Goal: Task Accomplishment & Management: Manage account settings

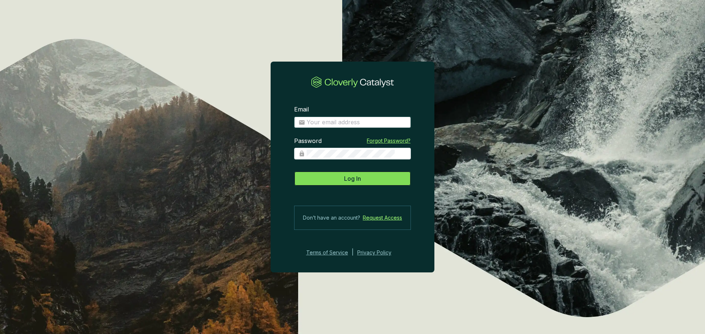
type input "marina@treefolks.org"
click at [348, 179] on span "Log In" at bounding box center [352, 178] width 17 height 9
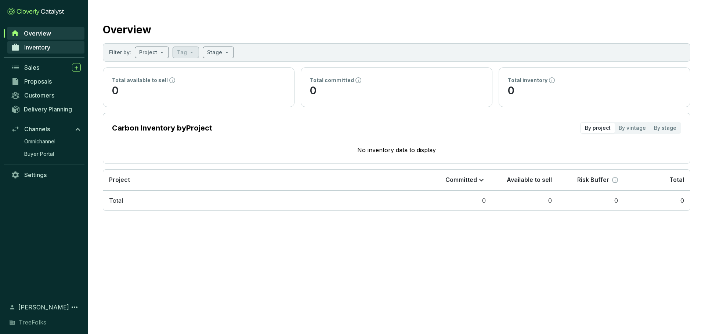
click at [49, 51] on span "Inventory" at bounding box center [37, 47] width 26 height 7
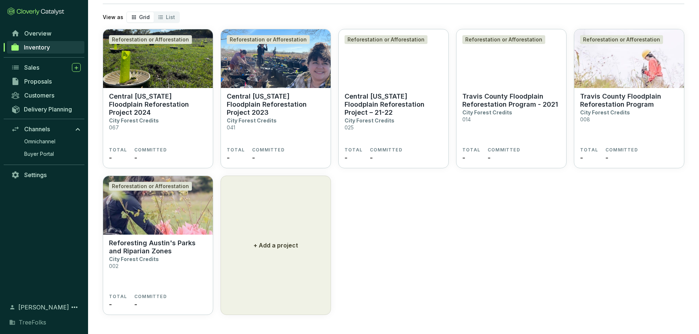
scroll to position [47, 0]
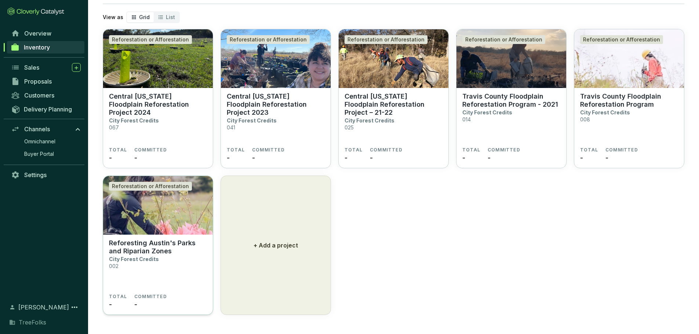
click at [206, 256] on p "Reforesting Austin's Parks and Riparian Zones" at bounding box center [158, 247] width 98 height 16
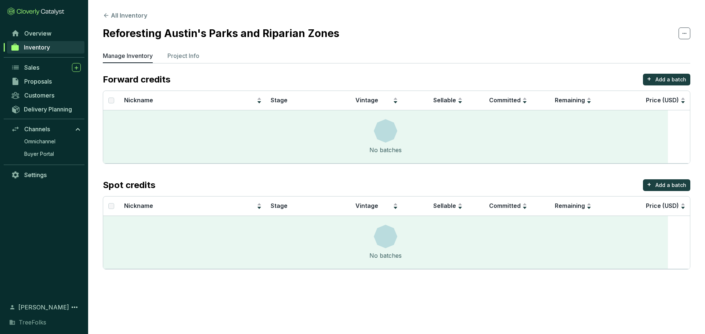
click at [244, 63] on ul "Manage Inventory Project Info" at bounding box center [396, 57] width 587 height 12
click at [199, 60] on p "Project Info" at bounding box center [183, 55] width 32 height 9
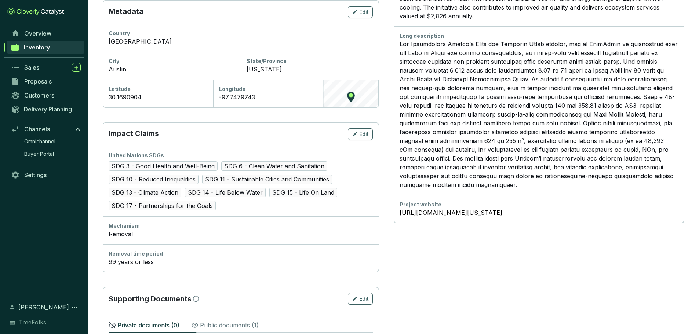
scroll to position [390, 0]
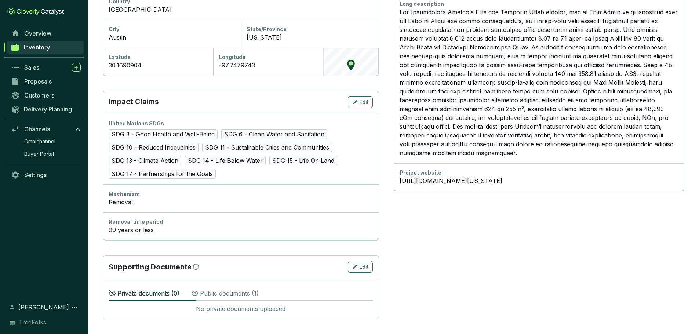
click at [259, 290] on p "Public documents ( 1 )" at bounding box center [229, 293] width 59 height 9
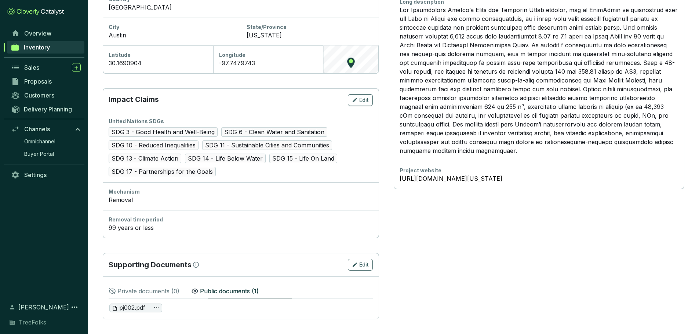
click at [180, 293] on p "Private documents ( 0 )" at bounding box center [148, 291] width 62 height 9
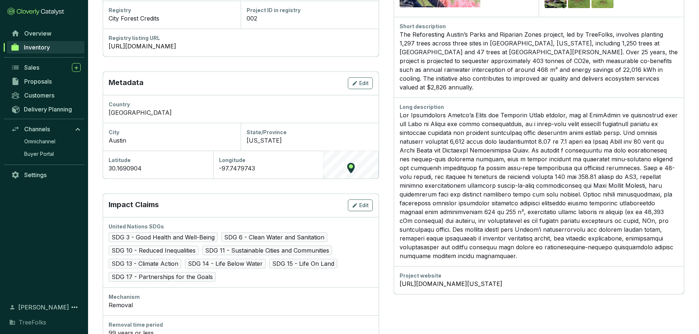
scroll to position [133, 0]
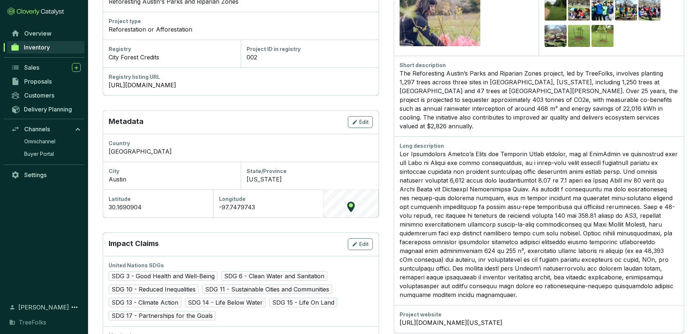
click at [516, 112] on div "The Reforesting Austin’s Parks and Riparian Zones project, led by TreeFolks, in…" at bounding box center [539, 100] width 279 height 62
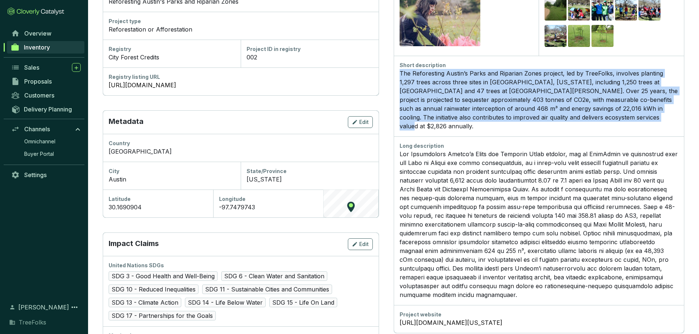
drag, startPoint x: 429, startPoint y: 100, endPoint x: 549, endPoint y: 191, distance: 150.3
click at [549, 131] on div "The Reforesting Austin’s Parks and Riparian Zones project, led by TreeFolks, in…" at bounding box center [539, 100] width 279 height 62
copy div "The Reforesting Austin’s Parks and Riparian Zones project, led by TreeFolks, in…"
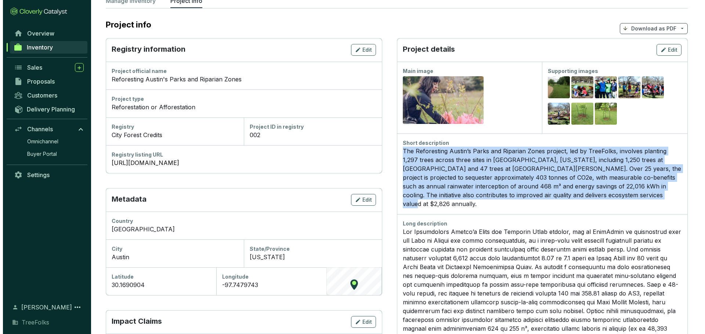
scroll to position [0, 0]
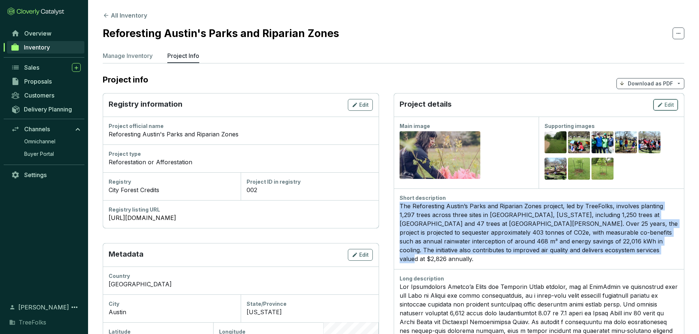
click at [675, 111] on button "Edit" at bounding box center [666, 105] width 25 height 12
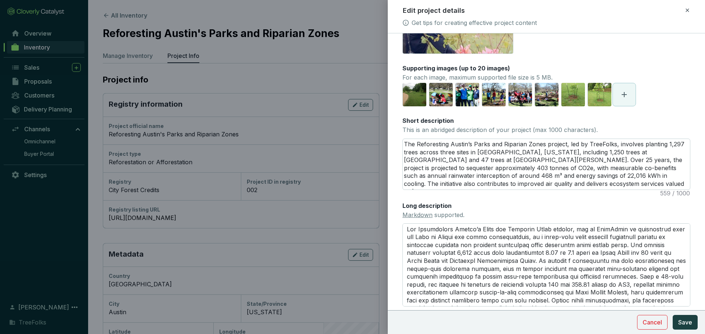
scroll to position [110, 0]
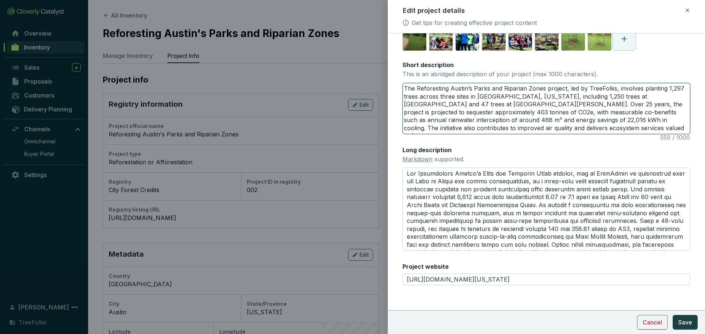
click at [462, 134] on textarea "The Reforesting Austin’s Parks and Riparian Zones project, led by TreeFolks, in…" at bounding box center [546, 108] width 287 height 51
drag, startPoint x: 673, startPoint y: 191, endPoint x: 351, endPoint y: 115, distance: 330.9
click at [351, 115] on div "Edit project details Get tips for creating effective project content Main image…" at bounding box center [352, 167] width 705 height 334
paste textarea "—including 1,250 trees at [GEOGRAPHIC_DATA] and 47 trees at [GEOGRAPHIC_DATA][P…"
type textarea "The Reforesting Austin’s Parks and Riparian Zones project, led by TreeFolks, in…"
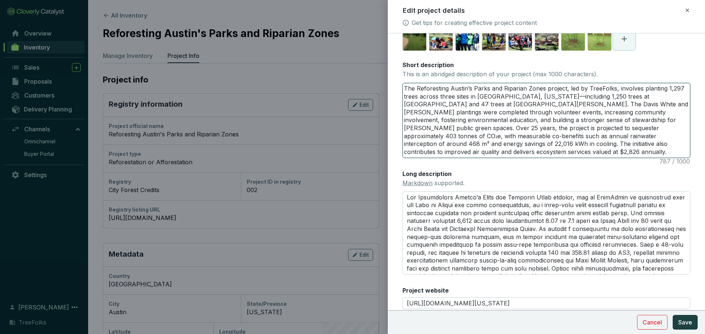
click at [642, 153] on textarea "The Reforesting Austin’s Parks and Riparian Zones project, led by TreeFolks, in…" at bounding box center [546, 120] width 287 height 75
type textarea "The Reforesting Austin’s Parks and Riparian Zones project, led by TreeFolks, in…"
click at [594, 158] on textarea "The Reforesting Austin’s Parks and Riparian Zones project, led by TreeFolks, in…" at bounding box center [546, 120] width 287 height 75
click at [467, 158] on textarea "The Reforesting Austin’s Parks and Riparian Zones project, led by TreeFolks, in…" at bounding box center [546, 120] width 287 height 75
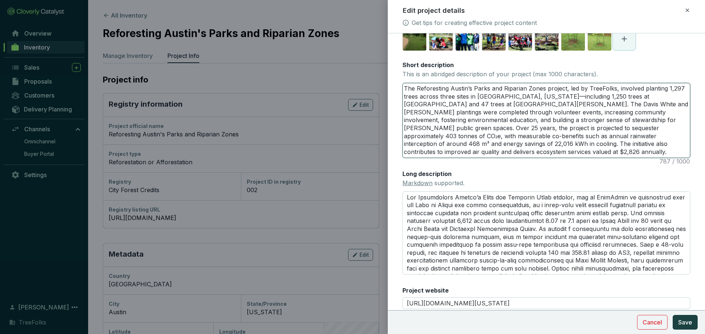
drag, startPoint x: 492, startPoint y: 212, endPoint x: 384, endPoint y: 135, distance: 132.4
click at [384, 135] on div "Edit project details Get tips for creating effective project content Main image…" at bounding box center [352, 167] width 705 height 334
paste textarea "enhancing local biodiversity, and building a stronger sense of stewardship for …"
type textarea "The Reforesting Austin’s Parks and Riparian Zones project, led by TreeFolks, in…"
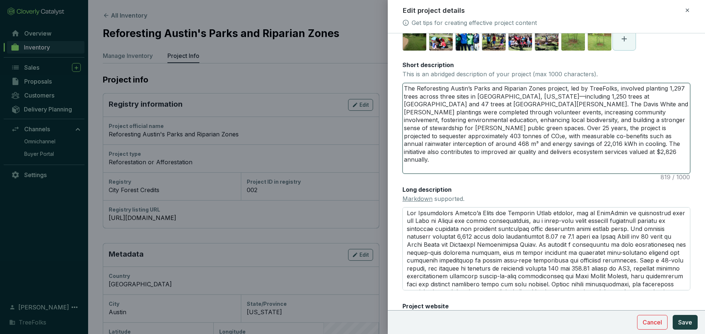
scroll to position [0, 0]
type textarea "The Reforesting Austin’s Parks and Riparian Zones project, led by TreeFolks, in…"
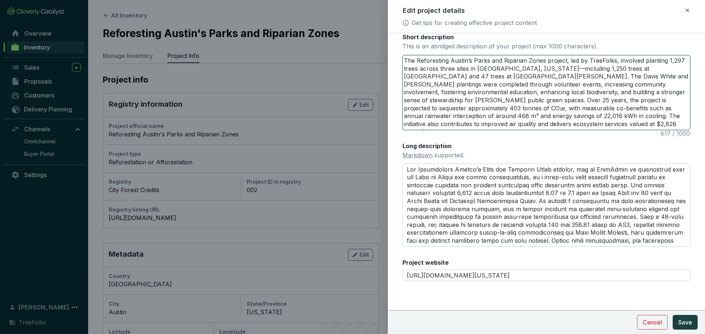
scroll to position [211, 0]
type textarea "The Reforesting Austin’s Parks and Riparian Zones project, led by TreeFolks, in…"
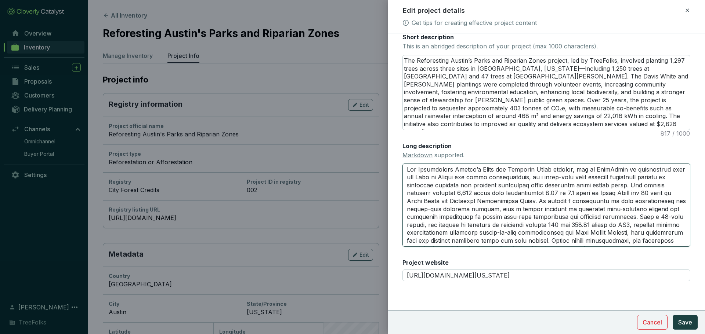
click at [560, 207] on textarea "Long description Markdown supported." at bounding box center [546, 205] width 288 height 83
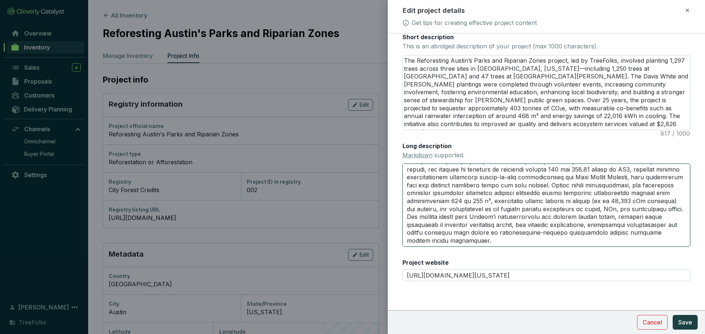
scroll to position [0, 0]
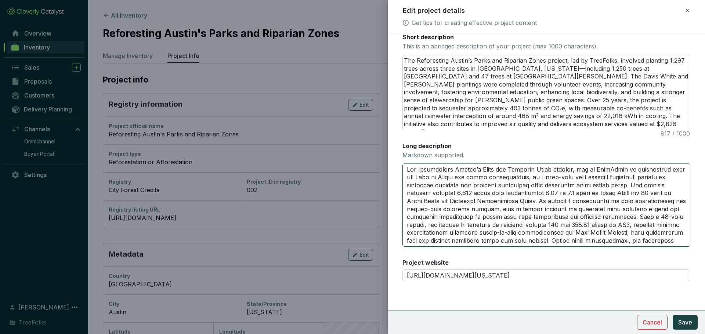
drag, startPoint x: 474, startPoint y: 232, endPoint x: 378, endPoint y: 127, distance: 141.9
click at [378, 127] on div "Edit project details Get tips for creating effective project content Main image…" at bounding box center [352, 167] width 705 height 334
paste textarea "# Reforesting Austin’s Parks and Riparian Zones In 2018, volunteers, community …"
type textarea "# Reforesting Austin’s Parks and Riparian Zones In 2018, volunteers, community …"
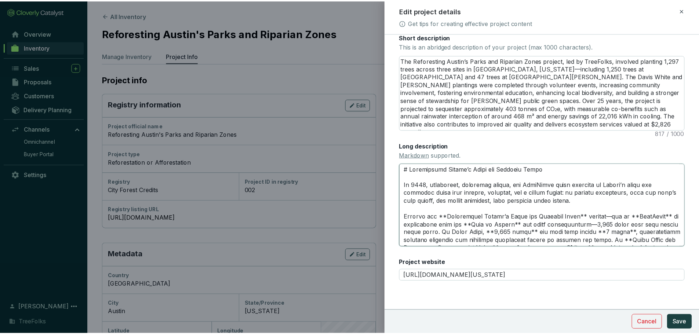
scroll to position [252, 0]
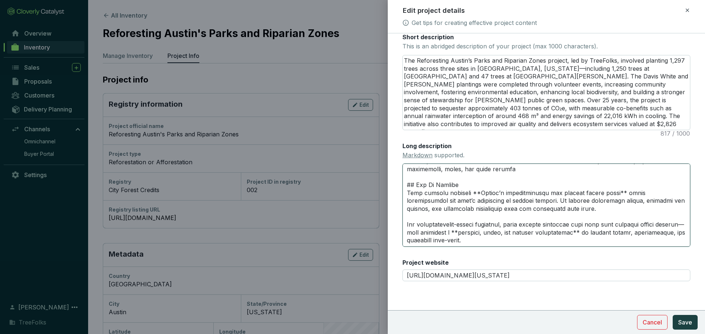
type textarea "# Reforesting Austin’s Parks and Riparian Zones In 2018, volunteers, community …"
click at [564, 142] on div "Long description Markdown supported." at bounding box center [546, 194] width 288 height 105
click at [678, 325] on span "Save" at bounding box center [685, 322] width 14 height 9
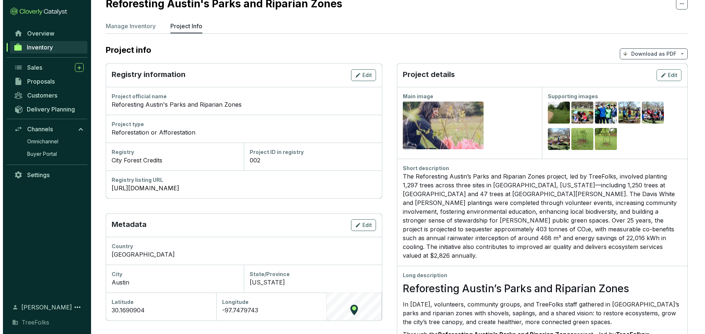
scroll to position [29, 0]
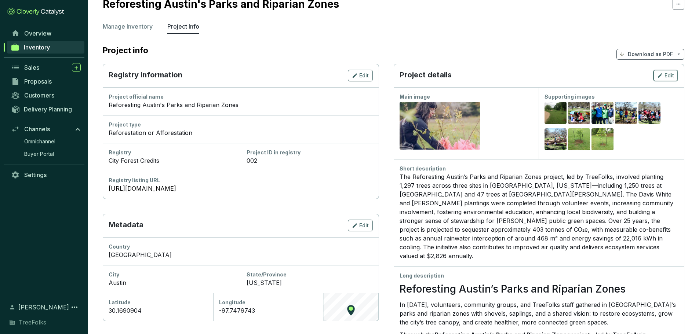
click at [655, 82] on button "Edit" at bounding box center [666, 76] width 25 height 12
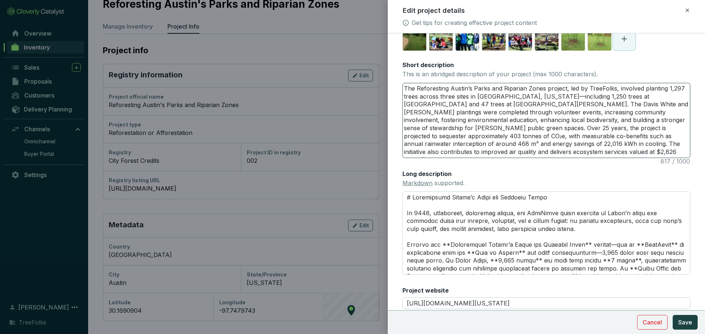
scroll to position [211, 0]
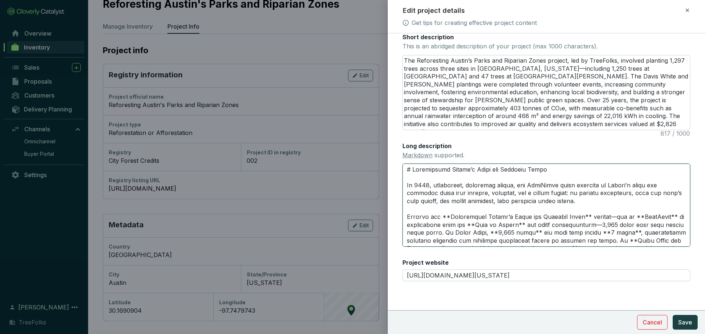
click at [450, 180] on textarea "Long description Markdown supported." at bounding box center [546, 205] width 288 height 83
click at [553, 192] on textarea "Long description Markdown supported." at bounding box center [546, 205] width 288 height 83
click at [605, 187] on textarea "Long description Markdown supported." at bounding box center [546, 205] width 288 height 83
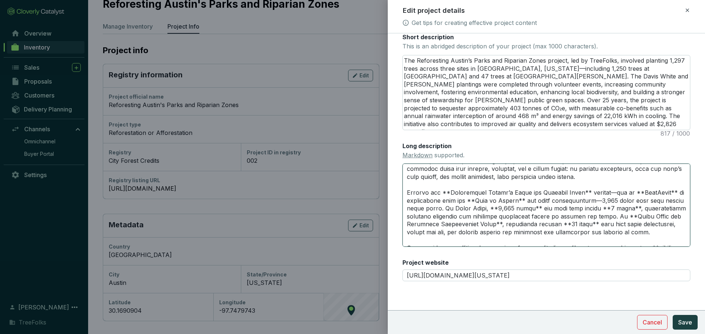
scroll to position [37, 0]
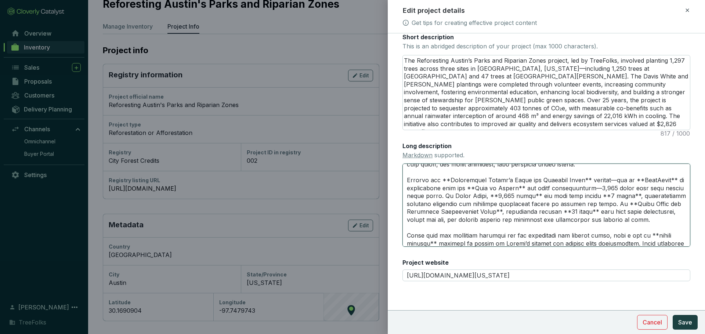
click at [438, 186] on textarea "Long description Markdown supported." at bounding box center [546, 205] width 288 height 83
type textarea "# Reforesting Austin’s Parks and Riparian Zones In 2018, volunteers, community …"
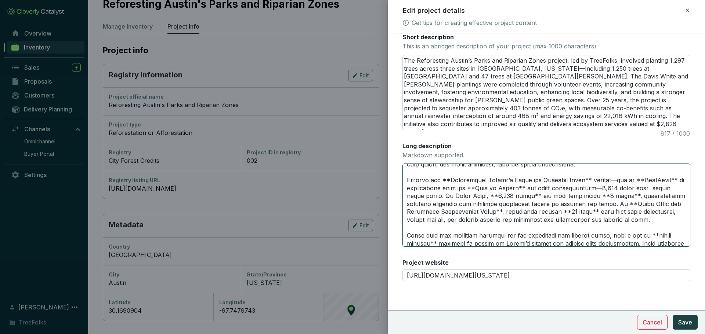
type textarea "# Reforesting Austin’s Parks and Riparian Zones In 2018, volunteers, community …"
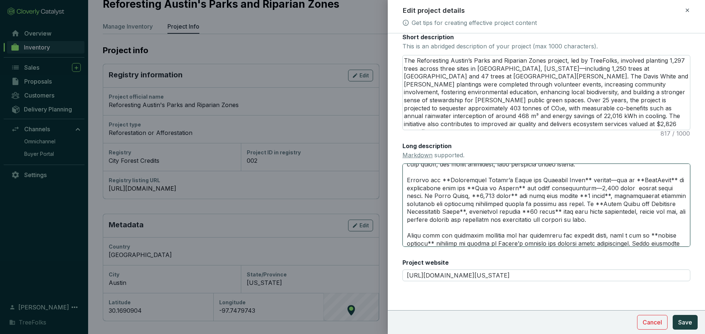
type textarea "# Reforesting Austin’s Parks and Riparian Zones In 2018, volunteers, community …"
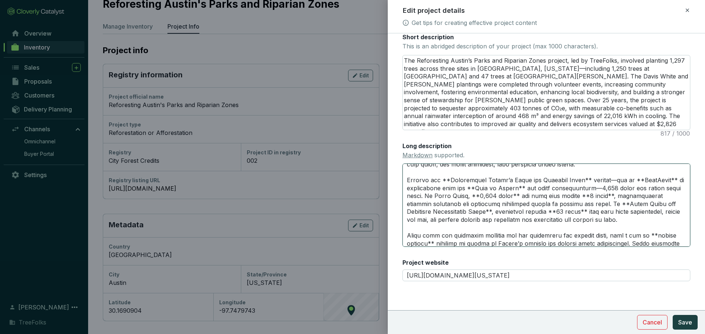
type textarea "# Reforesting Austin’s Parks and Riparian Zones In 2018, volunteers, community …"
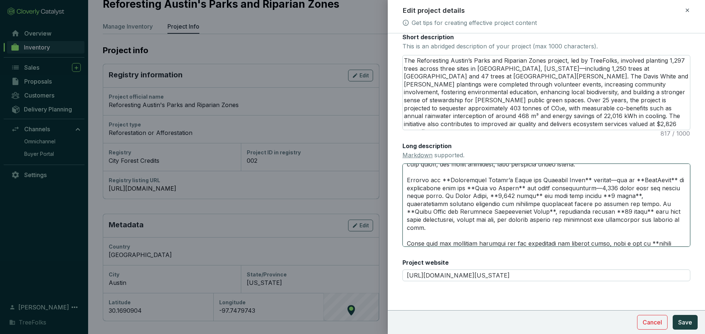
type textarea "# Reforesting Austin’s Parks and Riparian Zones In 2018, volunteers, community …"
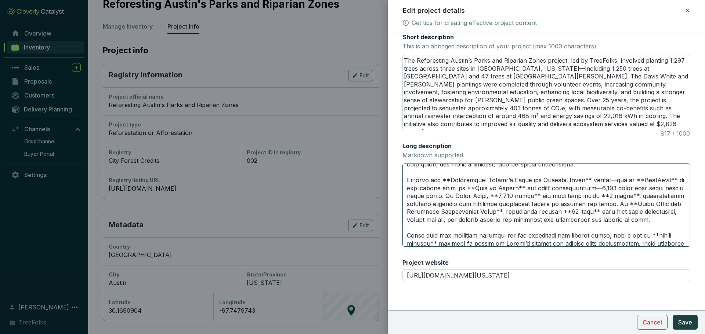
type textarea "# Reforesting Austin’s Parks and Riparian Zones In 2018, volunteers, community …"
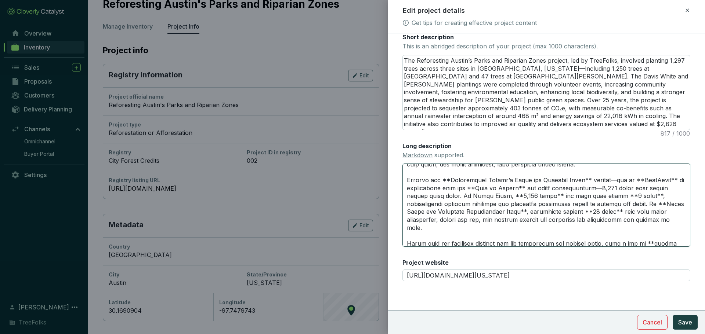
type textarea "# Reforesting Austin’s Parks and Riparian Zones In 2018, volunteers, community …"
click at [506, 210] on textarea "Long description Markdown supported." at bounding box center [546, 205] width 288 height 83
type textarea "# Reforesting Austin’s Parks and Riparian Zones In 2018, volunteers, community …"
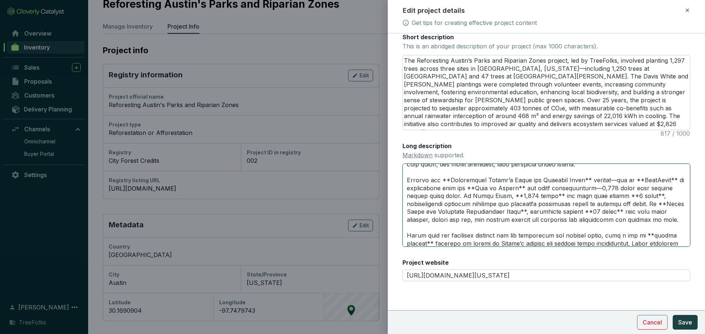
type textarea "# Reforesting Austin’s Parks and Riparian Zones In 2018, volunteers, community …"
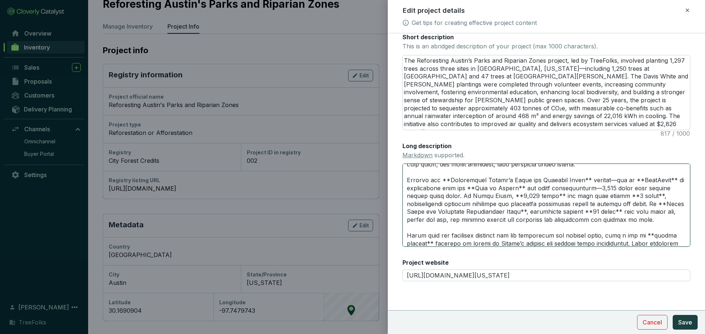
type textarea "# Reforesting Austin’s Parks and Riparian Zones In 2018, volunteers, community …"
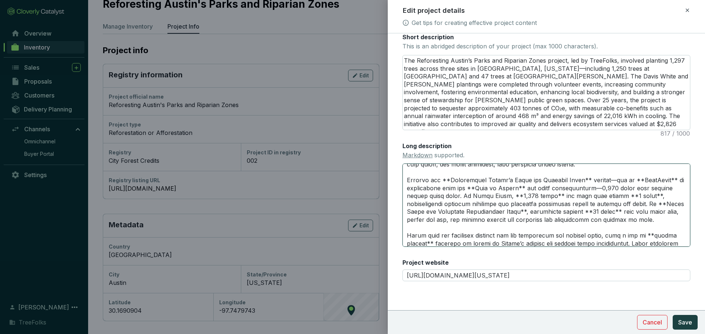
type textarea "# Reforesting Austin’s Parks and Riparian Zones In 2018, volunteers, community …"
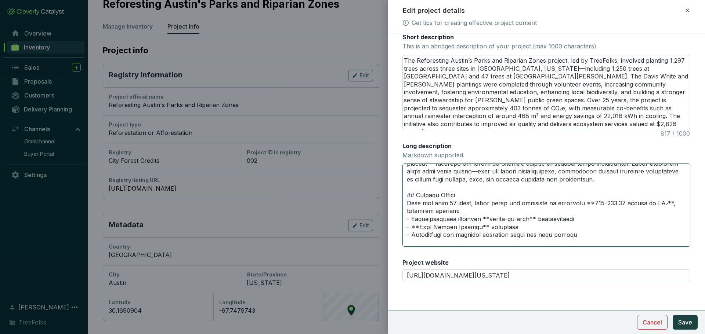
scroll to position [125, 0]
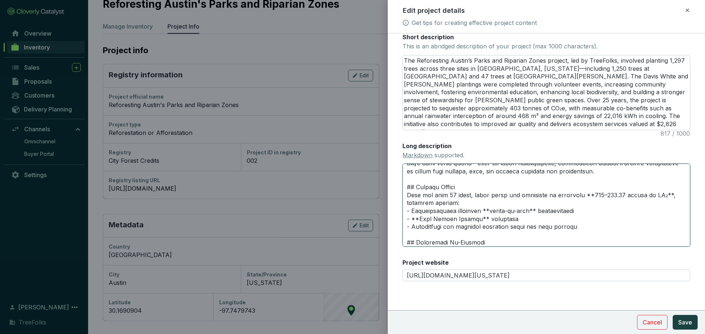
type textarea "# Reforesting Austin’s Parks and Riparian Zones In 2018, volunteers, community …"
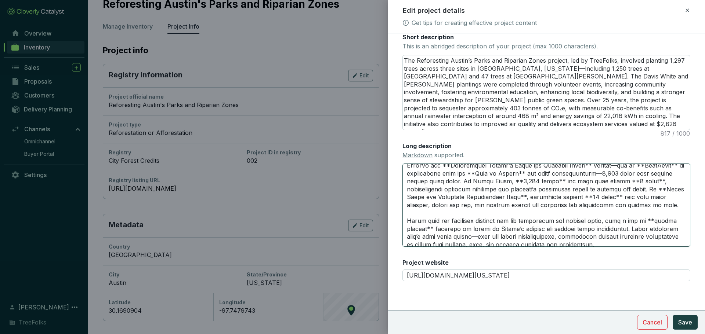
click at [667, 171] on textarea "Long description Markdown supported." at bounding box center [546, 205] width 288 height 83
click at [636, 167] on textarea "Long description Markdown supported." at bounding box center [546, 205] width 288 height 83
click at [647, 170] on textarea "Long description Markdown supported." at bounding box center [546, 205] width 288 height 83
click at [652, 171] on textarea "Long description Markdown supported." at bounding box center [546, 205] width 288 height 83
type textarea "# Reforesting Austin’s Parks and Riparian Zones In 2018, volunteers, community …"
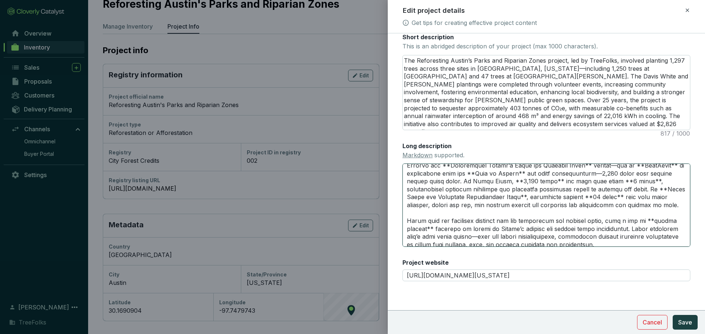
type textarea "# Reforesting Austin’s Parks and Riparian Zones In 2018, volunteers, community …"
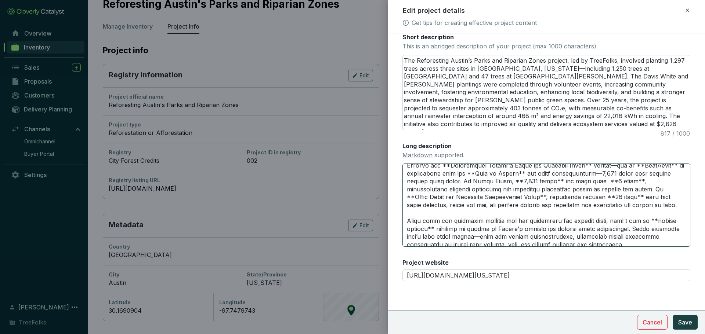
type textarea "# Reforesting Austin’s Parks and Riparian Zones In 2018, volunteers, community …"
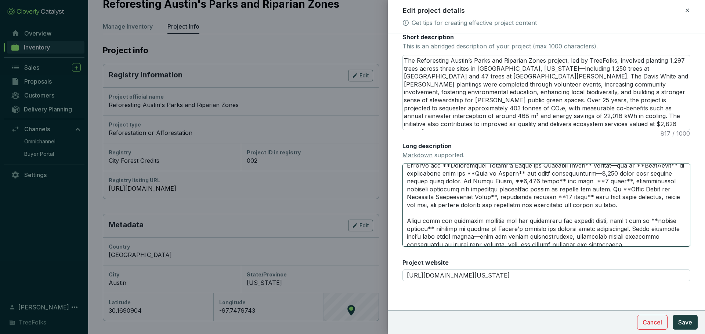
type textarea "# Reforesting Austin’s Parks and Riparian Zones In 2018, volunteers, community …"
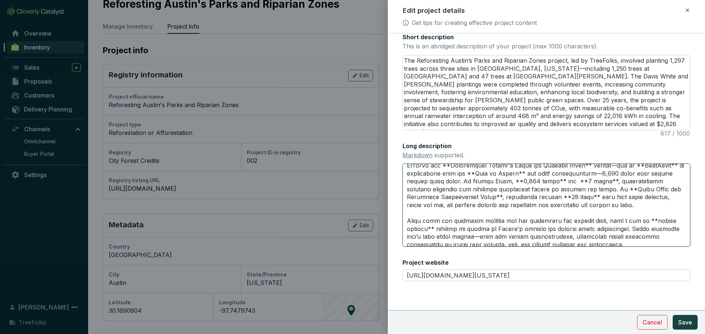
type textarea "# Reforesting Austin’s Parks and Riparian Zones In 2018, volunteers, community …"
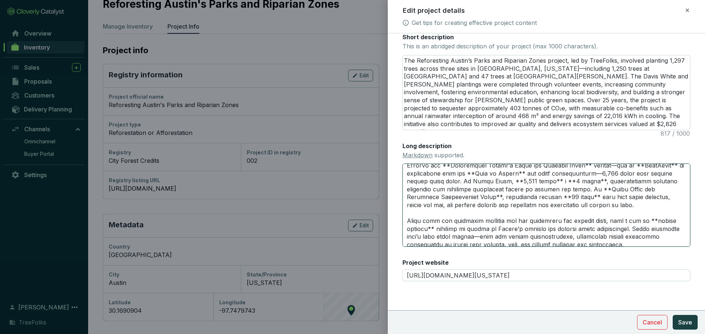
type textarea "# Reforesting Austin’s Parks and Riparian Zones In 2018, volunteers, community …"
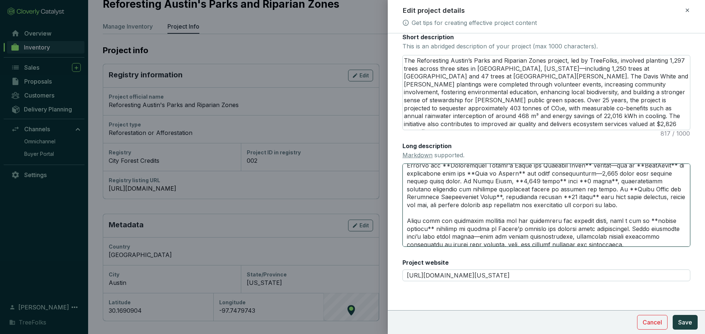
type textarea "# Reforesting Austin’s Parks and Riparian Zones In 2018, volunteers, community …"
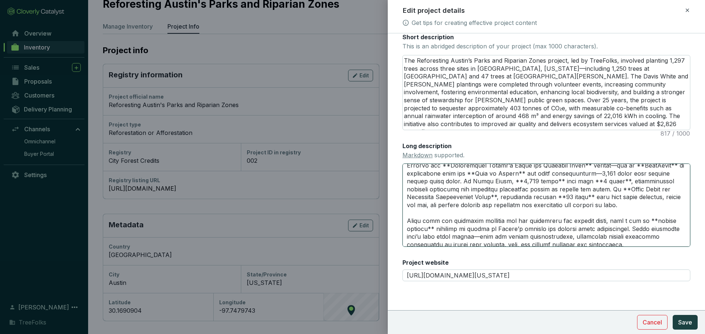
type textarea "# Reforesting Austin’s Parks and Riparian Zones In 2018, volunteers, community …"
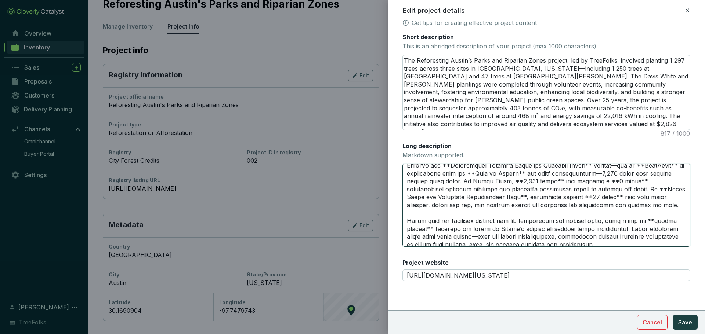
type textarea "# Reforesting Austin’s Parks and Riparian Zones In 2018, volunteers, community …"
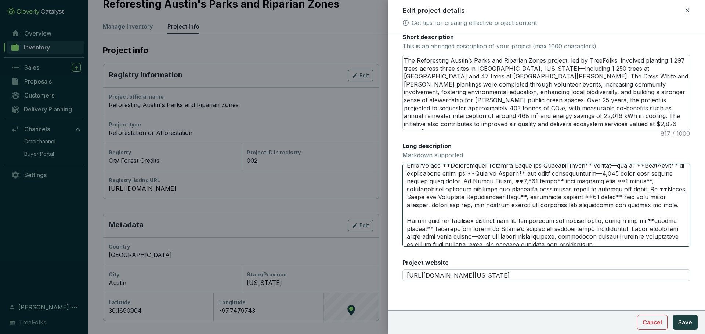
type textarea "# Reforesting Austin’s Parks and Riparian Zones In 2018, volunteers, community …"
click at [659, 173] on textarea "Long description Markdown supported." at bounding box center [546, 205] width 288 height 83
type textarea "# Reforesting Austin’s Parks and Riparian Zones In 2018, volunteers, community …"
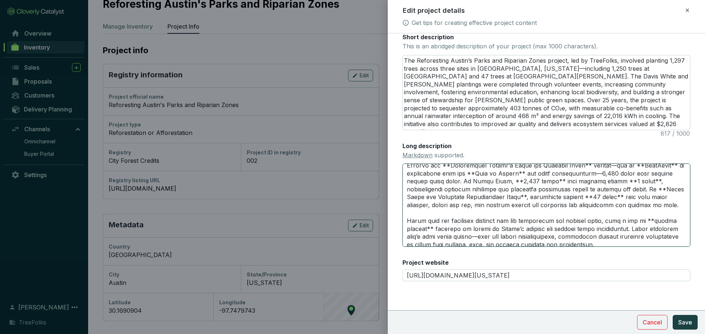
type textarea "# Reforesting Austin’s Parks and Riparian Zones In 2018, volunteers, community …"
click at [557, 206] on textarea "Long description Markdown supported." at bounding box center [546, 205] width 288 height 83
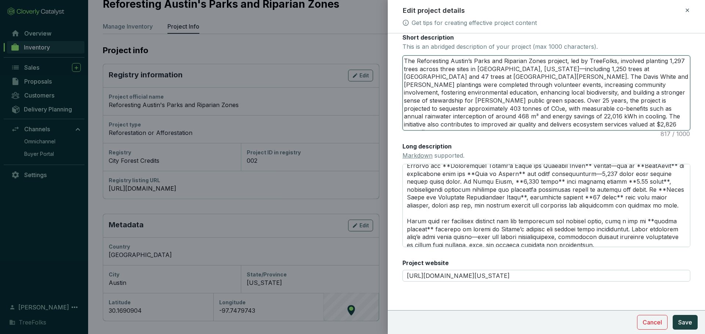
click at [547, 130] on textarea "The Reforesting Austin’s Parks and Riparian Zones project, led by TreeFolks, in…" at bounding box center [546, 93] width 287 height 75
click at [592, 130] on textarea "The Reforesting Austin’s Parks and Riparian Zones project, led by TreeFolks, in…" at bounding box center [546, 93] width 287 height 75
click at [651, 130] on textarea "The Reforesting Austin’s Parks and Riparian Zones project, led by TreeFolks, in…" at bounding box center [546, 93] width 287 height 75
type textarea "The Reforesting Austin’s Parks and Riparian Zones project, led by TreeFolks, in…"
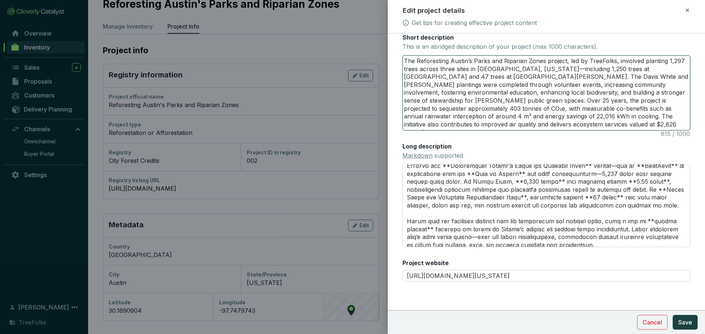
type textarea "The Reforesting Austin’s Parks and Riparian Zones project, led by TreeFolks, in…"
click at [641, 130] on textarea "The Reforesting Austin’s Parks and Riparian Zones project, led by TreeFolks, in…" at bounding box center [546, 93] width 287 height 75
type textarea "The Reforesting Austin’s Parks and Riparian Zones project, led by TreeFolks, in…"
click at [480, 130] on textarea "The Reforesting Austin’s Parks and Riparian Zones project, led by TreeFolks, in…" at bounding box center [546, 93] width 287 height 75
click at [475, 130] on textarea "The Reforesting Austin’s Parks and Riparian Zones project, led by TreeFolks, in…" at bounding box center [546, 93] width 287 height 75
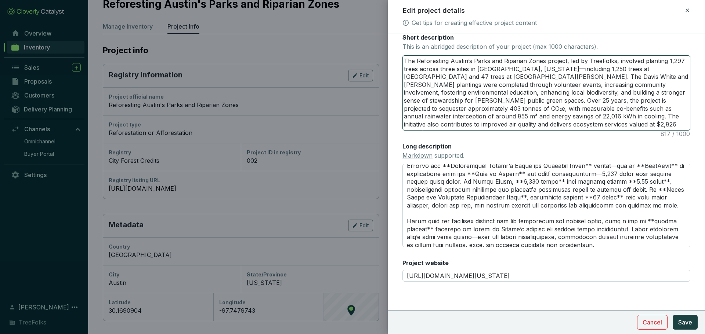
click at [476, 130] on textarea "The Reforesting Austin’s Parks and Riparian Zones project, led by TreeFolks, in…" at bounding box center [546, 93] width 287 height 75
click at [469, 130] on textarea "The Reforesting Austin’s Parks and Riparian Zones project, led by TreeFolks, in…" at bounding box center [546, 93] width 287 height 75
click at [531, 130] on textarea "The Reforesting Austin’s Parks and Riparian Zones project, led by TreeFolks, in…" at bounding box center [546, 93] width 287 height 75
click at [644, 130] on textarea "The Reforesting Austin’s Parks and Riparian Zones project, led by TreeFolks, in…" at bounding box center [546, 93] width 287 height 75
click at [615, 130] on textarea "The Reforesting Austin’s Parks and Riparian Zones project, led by TreeFolks, in…" at bounding box center [546, 93] width 287 height 75
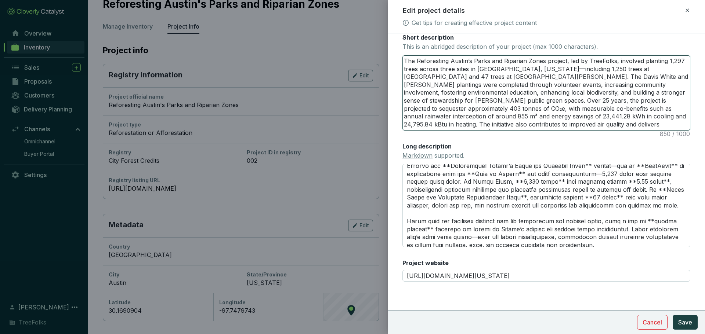
click at [489, 130] on textarea "The Reforesting Austin’s Parks and Riparian Zones project, led by TreeFolks, in…" at bounding box center [546, 93] width 287 height 75
drag, startPoint x: 492, startPoint y: 161, endPoint x: 450, endPoint y: 162, distance: 42.6
drag, startPoint x: 450, startPoint y: 162, endPoint x: 472, endPoint y: 152, distance: 24.0
click at [472, 130] on textarea "The Reforesting Austin’s Parks and Riparian Zones project, led by TreeFolks, in…" at bounding box center [546, 93] width 287 height 75
click at [494, 130] on textarea "The Reforesting Austin’s Parks and Riparian Zones project, led by TreeFolks, in…" at bounding box center [546, 93] width 287 height 75
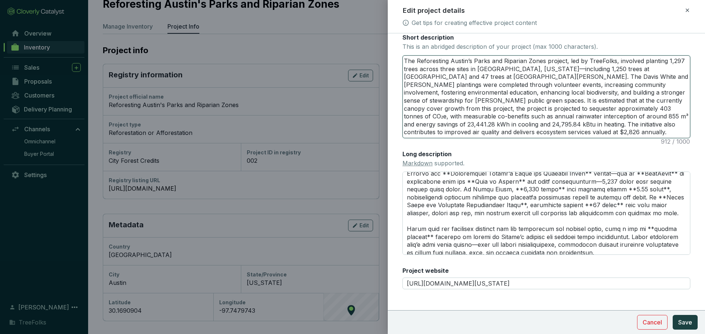
click at [463, 138] on textarea "The Reforesting Austin’s Parks and Riparian Zones project, led by TreeFolks, in…" at bounding box center [546, 97] width 287 height 82
click at [469, 138] on textarea "The Reforesting Austin’s Parks and Riparian Zones project, led by TreeFolks, in…" at bounding box center [546, 97] width 287 height 82
click at [457, 138] on textarea "The Reforesting Austin’s Parks and Riparian Zones project, led by TreeFolks, in…" at bounding box center [546, 97] width 287 height 82
click at [459, 138] on textarea "The Reforesting Austin’s Parks and Riparian Zones project, led by TreeFolks, in…" at bounding box center [546, 97] width 287 height 82
drag, startPoint x: 459, startPoint y: 169, endPoint x: 448, endPoint y: 164, distance: 12.2
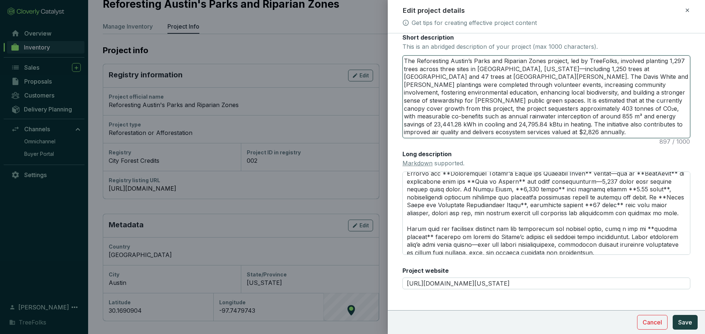
click at [448, 138] on textarea "The Reforesting Austin’s Parks and Riparian Zones project, led by TreeFolks, in…" at bounding box center [546, 97] width 287 height 82
click at [562, 138] on textarea "The Reforesting Austin’s Parks and Riparian Zones project, led by TreeFolks, in…" at bounding box center [546, 97] width 287 height 82
paste textarea "It is estimated that at the currently canopy cover growth from this project, th…"
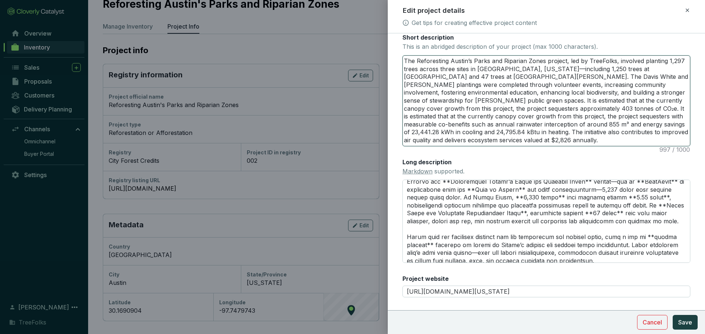
drag, startPoint x: 572, startPoint y: 179, endPoint x: 526, endPoint y: 176, distance: 46.4
click at [526, 146] on textarea "The Reforesting Austin’s Parks and Riparian Zones project, led by TreeFolks, in…" at bounding box center [546, 101] width 287 height 90
click at [470, 146] on textarea "The Reforesting Austin’s Parks and Riparian Zones project, led by TreeFolks, in…" at bounding box center [546, 101] width 287 height 90
click at [655, 146] on textarea "The Reforesting Austin’s Parks and Riparian Zones project, led by TreeFolks, in…" at bounding box center [546, 101] width 287 height 90
drag, startPoint x: 612, startPoint y: 170, endPoint x: 493, endPoint y: 179, distance: 118.9
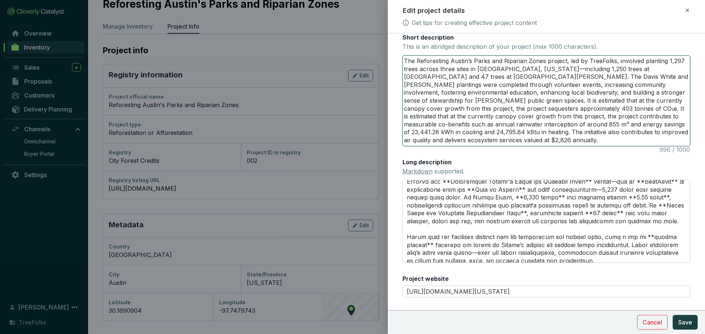
click at [493, 146] on textarea "The Reforesting Austin’s Parks and Riparian Zones project, led by TreeFolks, in…" at bounding box center [546, 101] width 287 height 90
drag, startPoint x: 545, startPoint y: 203, endPoint x: 394, endPoint y: 118, distance: 173.2
click at [394, 118] on form "Main image Recommended pixel size is: 1600 x 1200. Maximum supported file size …" at bounding box center [546, 123] width 317 height 437
paste textarea "planted 1,297 trees across three Austin sites—1,250 at Onion Creek and 47 at Da…"
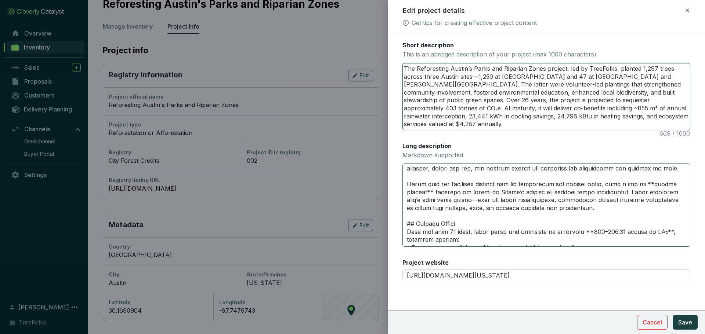
scroll to position [125, 0]
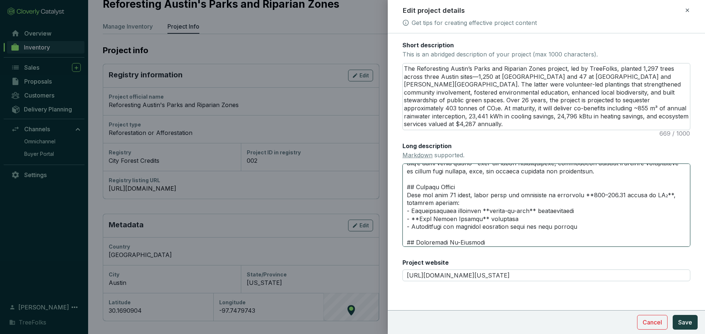
click at [622, 247] on textarea "Long description Markdown supported." at bounding box center [546, 205] width 288 height 83
drag, startPoint x: 588, startPoint y: 275, endPoint x: 401, endPoint y: 273, distance: 187.3
click at [401, 273] on form "Main image Recommended pixel size is: 1600 x 1200. Maximum supported file size …" at bounding box center [546, 118] width 317 height 413
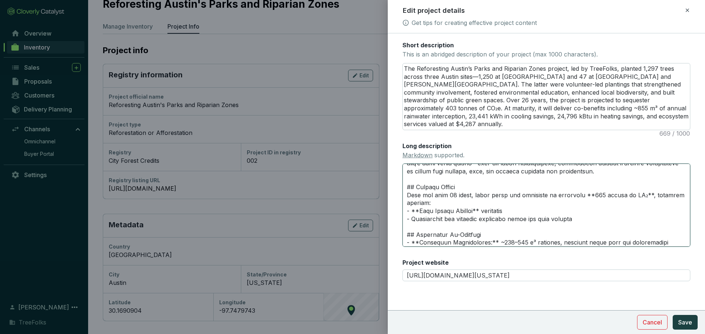
click at [480, 247] on textarea "Long description Markdown supported." at bounding box center [546, 205] width 288 height 83
click at [473, 247] on textarea "Long description Markdown supported." at bounding box center [546, 205] width 288 height 83
click at [484, 247] on textarea "Long description Markdown supported." at bounding box center [546, 205] width 288 height 83
click at [517, 247] on textarea "Long description Markdown supported." at bounding box center [546, 205] width 288 height 83
click at [581, 247] on textarea "Long description Markdown supported." at bounding box center [546, 205] width 288 height 83
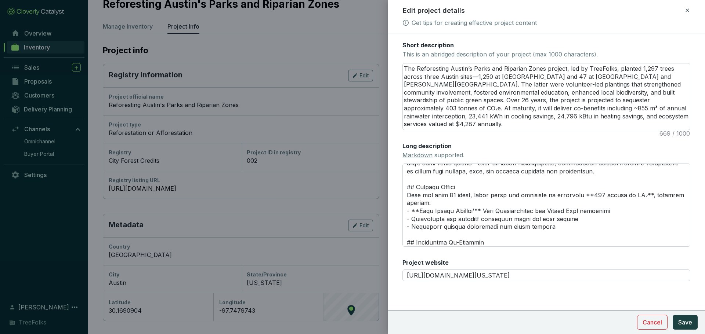
click at [516, 311] on section "Cancel Save" at bounding box center [546, 323] width 317 height 24
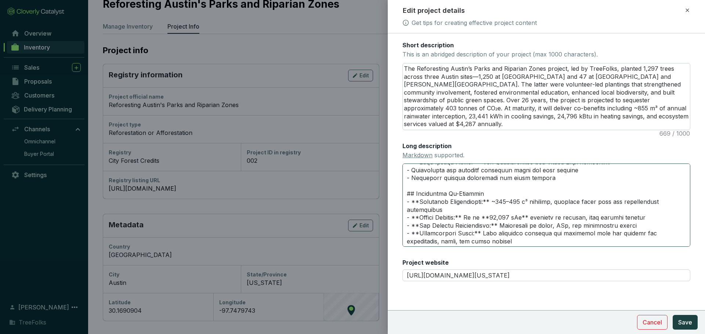
scroll to position [198, 0]
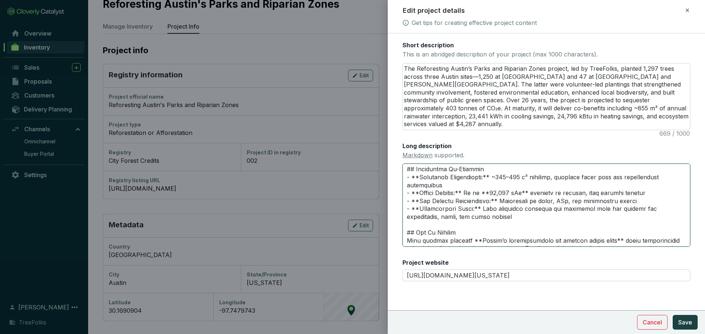
click at [522, 242] on textarea "Long description Markdown supported." at bounding box center [546, 205] width 288 height 83
click at [555, 236] on textarea "Long description Markdown supported." at bounding box center [546, 205] width 288 height 83
drag, startPoint x: 438, startPoint y: 162, endPoint x: 408, endPoint y: 164, distance: 30.2
click at [408, 130] on textarea "The Reforesting Austin’s Parks and Riparian Zones project, led by TreeFolks, pl…" at bounding box center [546, 97] width 287 height 66
click at [499, 238] on textarea "Long description Markdown supported." at bounding box center [546, 205] width 288 height 83
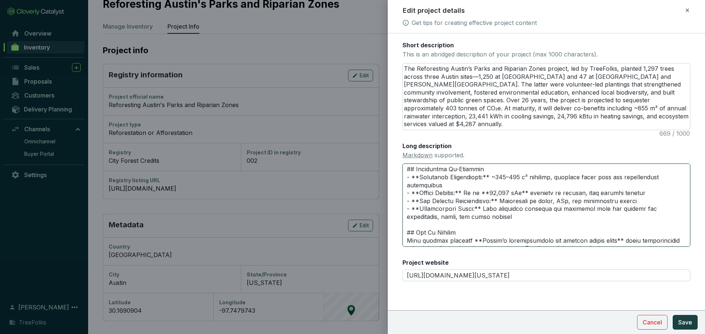
click at [499, 232] on textarea "Long description Markdown supported." at bounding box center [546, 205] width 288 height 83
paste textarea "At maturity"
click at [495, 234] on textarea "Long description Markdown supported." at bounding box center [546, 205] width 288 height 83
click at [550, 235] on textarea "Long description Markdown supported." at bounding box center [546, 205] width 288 height 83
click at [521, 240] on textarea "Long description Markdown supported." at bounding box center [546, 205] width 288 height 83
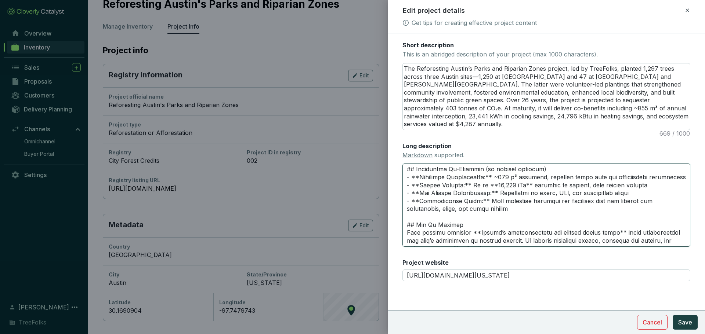
click at [564, 247] on textarea "Long description Markdown supported." at bounding box center [546, 205] width 288 height 83
drag, startPoint x: 598, startPoint y: 242, endPoint x: 572, endPoint y: 242, distance: 25.7
click at [572, 242] on textarea "Long description Markdown supported." at bounding box center [546, 205] width 288 height 83
click at [647, 241] on textarea "Long description Markdown supported." at bounding box center [546, 205] width 288 height 83
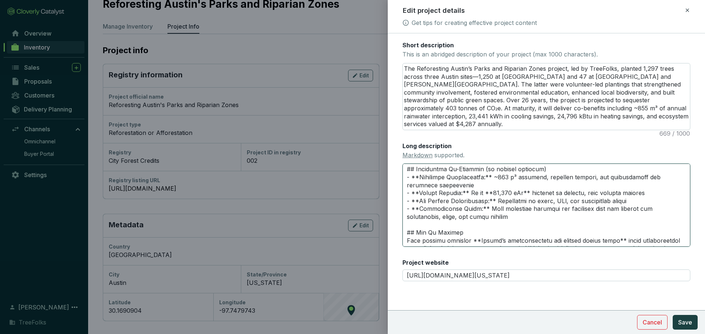
click at [516, 247] on textarea "Long description Markdown supported." at bounding box center [546, 205] width 288 height 83
click at [487, 247] on textarea "Long description Markdown supported." at bounding box center [546, 205] width 288 height 83
click at [524, 247] on textarea "Long description Markdown supported." at bounding box center [546, 205] width 288 height 83
click at [545, 247] on textarea "Long description Markdown supported." at bounding box center [546, 205] width 288 height 83
click at [605, 247] on textarea "Long description Markdown supported." at bounding box center [546, 205] width 288 height 83
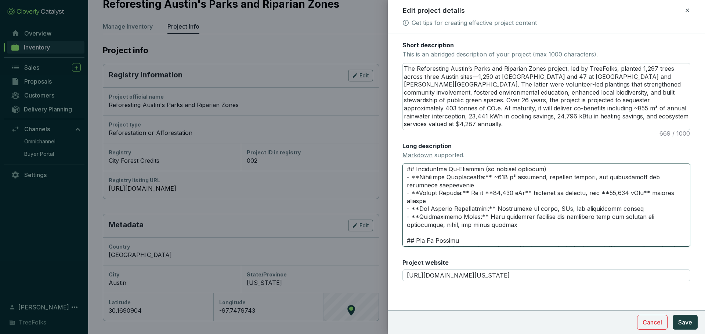
click at [485, 247] on textarea "Long description Markdown supported." at bounding box center [546, 205] width 288 height 83
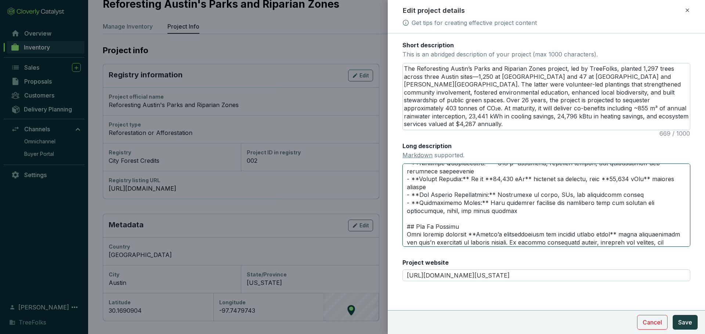
scroll to position [225, 0]
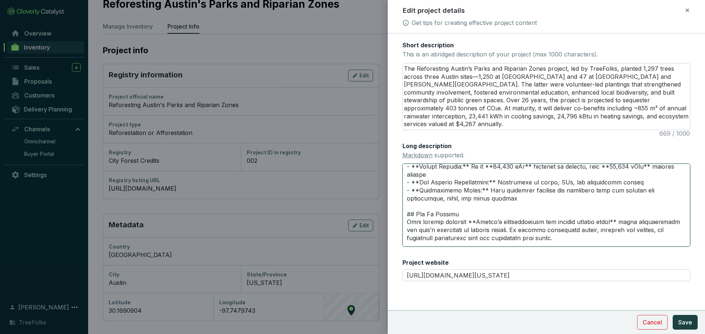
click at [529, 247] on textarea "Long description Markdown supported." at bounding box center [546, 205] width 288 height 83
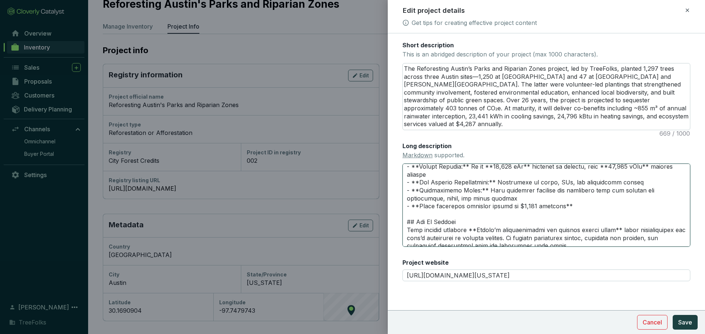
click at [421, 247] on textarea "Long description Markdown supported." at bounding box center [546, 205] width 288 height 83
click at [592, 247] on textarea "Long description Markdown supported." at bounding box center [546, 205] width 288 height 83
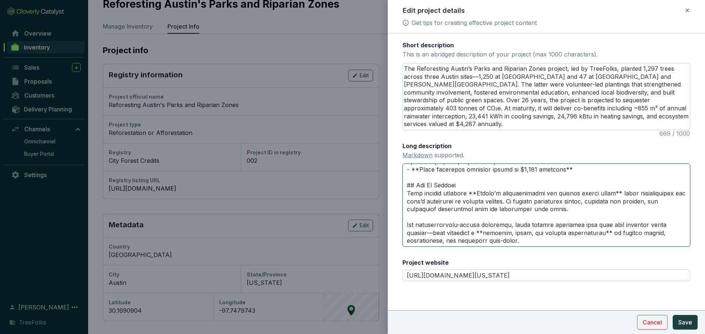
click at [600, 247] on textarea "Long description Markdown supported." at bounding box center [546, 205] width 288 height 83
click at [421, 232] on textarea "Long description Markdown supported." at bounding box center [546, 205] width 288 height 83
click at [565, 247] on textarea "Long description Markdown supported." at bounding box center [546, 205] width 288 height 83
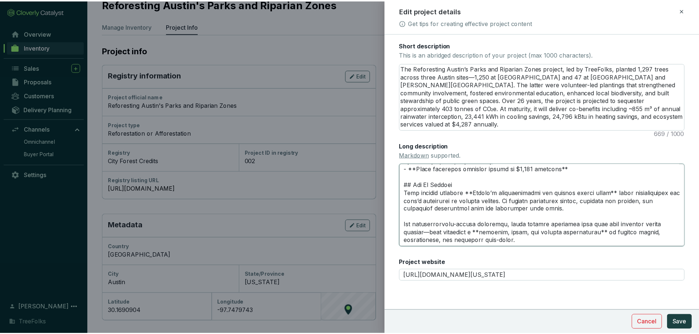
scroll to position [174, 0]
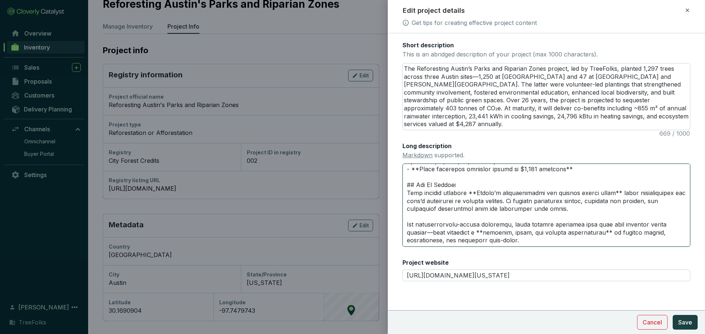
click at [468, 246] on textarea "Long description Markdown supported." at bounding box center [546, 205] width 288 height 83
click at [462, 247] on textarea "Long description Markdown supported." at bounding box center [546, 205] width 288 height 83
click at [521, 240] on textarea "Long description Markdown supported." at bounding box center [546, 205] width 288 height 83
click at [563, 247] on textarea "Long description Markdown supported." at bounding box center [546, 205] width 288 height 83
click at [679, 322] on span "Save" at bounding box center [685, 322] width 14 height 9
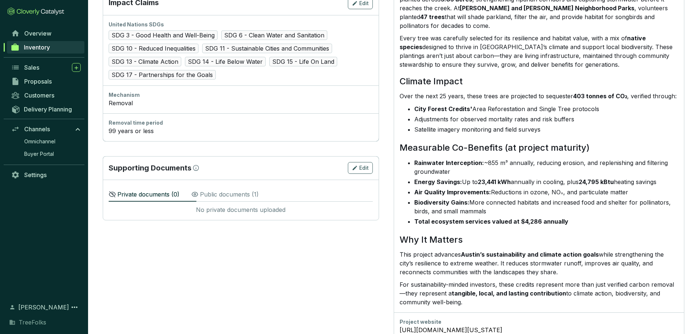
scroll to position [339, 0]
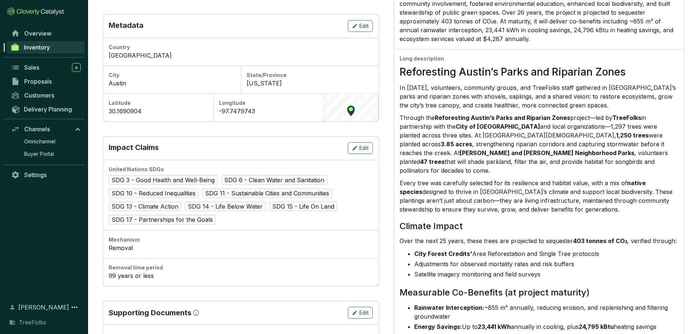
click at [601, 110] on p "In 2018, volunteers, community groups, and TreeFolks staff gathered in Austin’s…" at bounding box center [539, 96] width 279 height 26
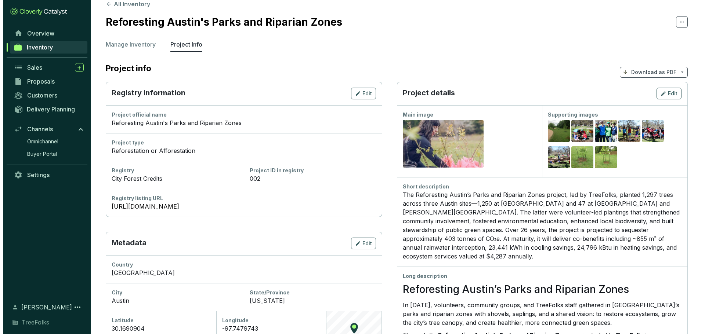
scroll to position [9, 0]
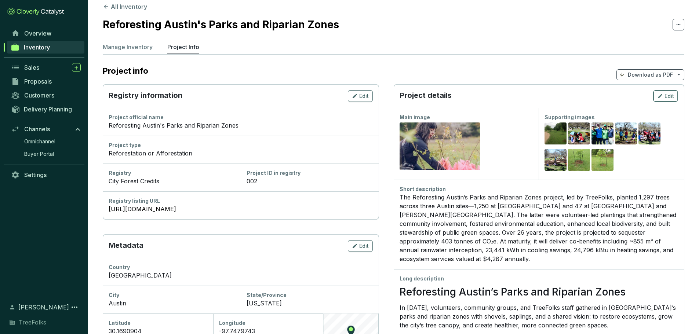
click at [654, 102] on button "Edit" at bounding box center [666, 96] width 25 height 12
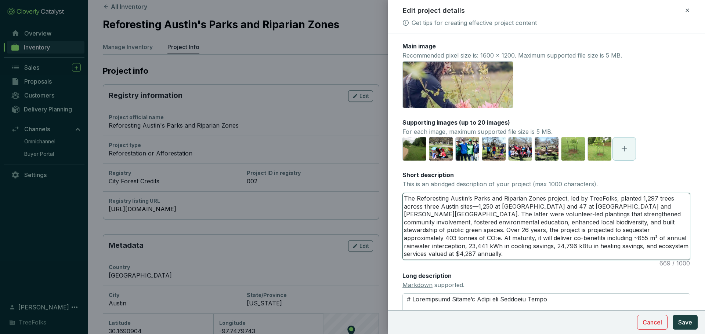
click at [592, 259] on textarea "The Reforesting Austin’s Parks and Riparian Zones project, led by TreeFolks, pl…" at bounding box center [546, 227] width 287 height 66
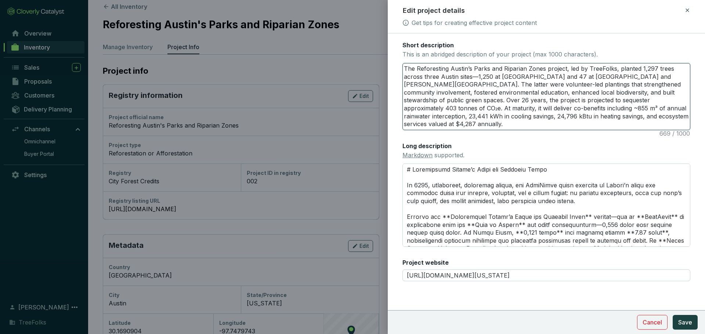
scroll to position [147, 0]
click at [538, 241] on textarea "Long description Markdown supported." at bounding box center [546, 205] width 288 height 83
click at [508, 232] on textarea "Long description Markdown supported." at bounding box center [546, 205] width 288 height 83
click at [563, 228] on textarea "Long description Markdown supported." at bounding box center [546, 205] width 288 height 83
click at [575, 229] on textarea "Long description Markdown supported." at bounding box center [546, 205] width 288 height 83
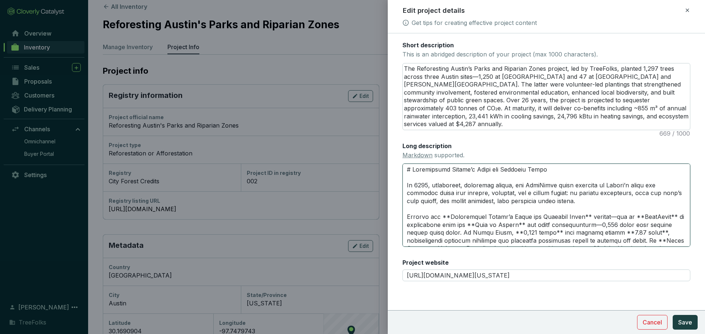
click at [524, 229] on textarea "Long description Markdown supported." at bounding box center [546, 205] width 288 height 83
click at [522, 232] on textarea "Long description Markdown supported." at bounding box center [546, 205] width 288 height 83
click at [516, 235] on textarea "Long description Markdown supported." at bounding box center [546, 205] width 288 height 83
click at [534, 231] on textarea "Long description Markdown supported." at bounding box center [546, 205] width 288 height 83
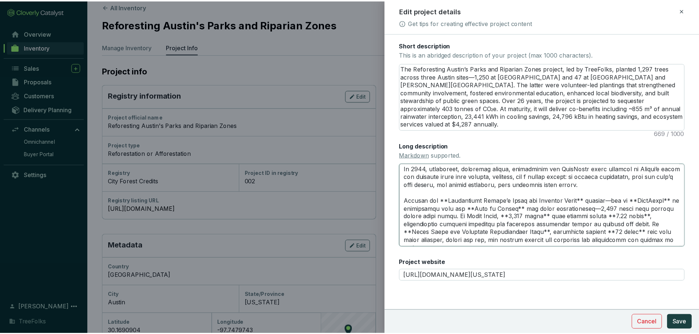
scroll to position [0, 0]
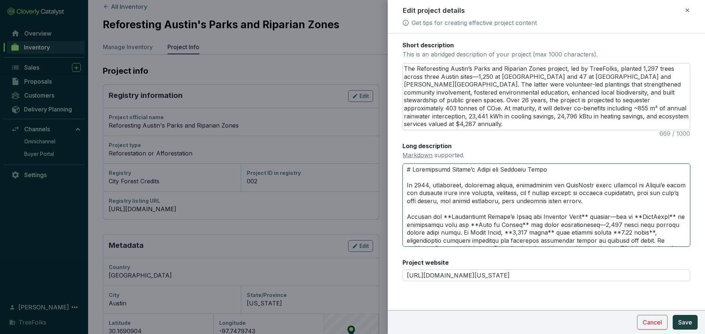
drag, startPoint x: 633, startPoint y: 253, endPoint x: 404, endPoint y: 233, distance: 230.0
click at [404, 233] on form "Main image Recommended pixel size is: 1600 x 1200. Maximum supported file size …" at bounding box center [546, 118] width 317 height 413
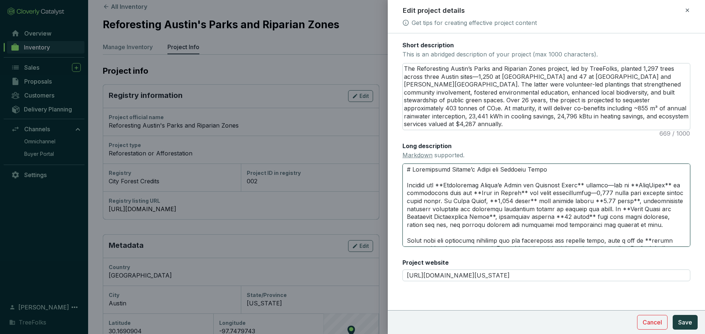
click at [596, 234] on textarea "Long description Markdown supported." at bounding box center [546, 205] width 288 height 83
click at [692, 319] on button "Save" at bounding box center [685, 322] width 25 height 15
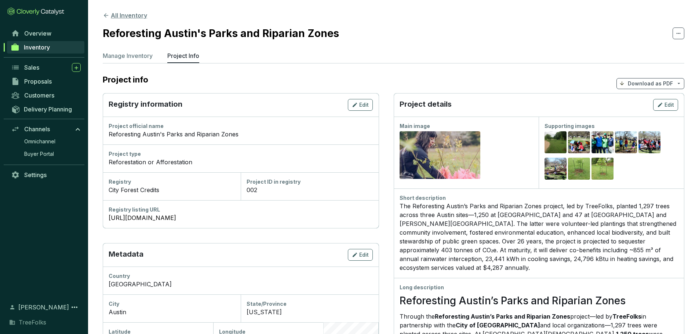
click at [147, 16] on button "All Inventory" at bounding box center [125, 15] width 44 height 9
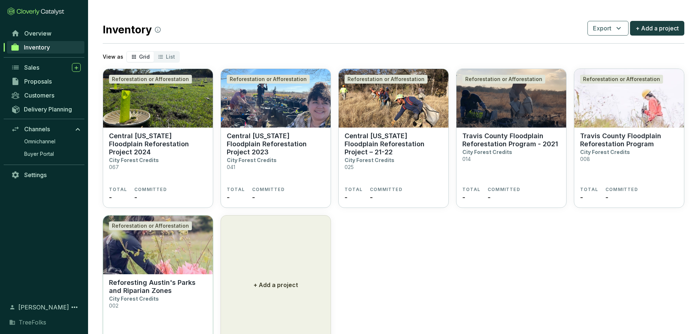
click at [192, 231] on div "Reforestation or Afforestation" at bounding box center [150, 226] width 83 height 9
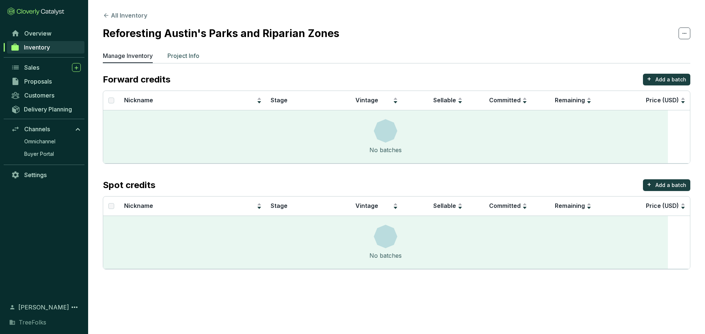
click at [199, 59] on p "Project Info" at bounding box center [183, 55] width 32 height 9
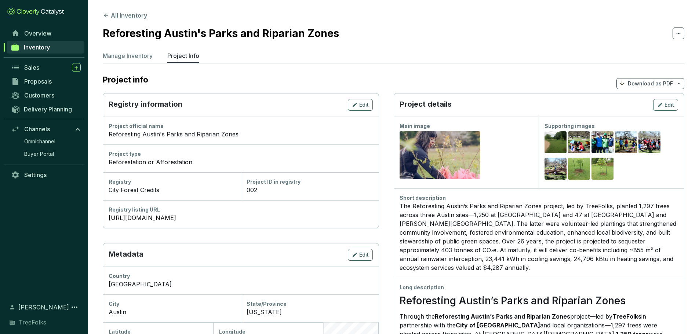
click at [137, 20] on button "All Inventory" at bounding box center [125, 15] width 44 height 9
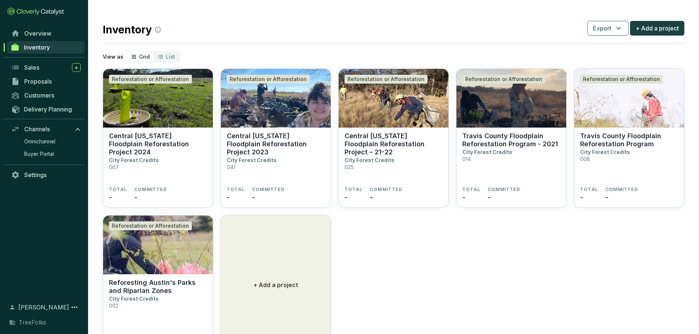
click at [517, 244] on section "Reforestation or Afforestation Central Texas Floodplain Reforestation Project 2…" at bounding box center [394, 212] width 582 height 286
click at [611, 148] on p "Travis County Floodplain Reforestation Program" at bounding box center [630, 140] width 98 height 16
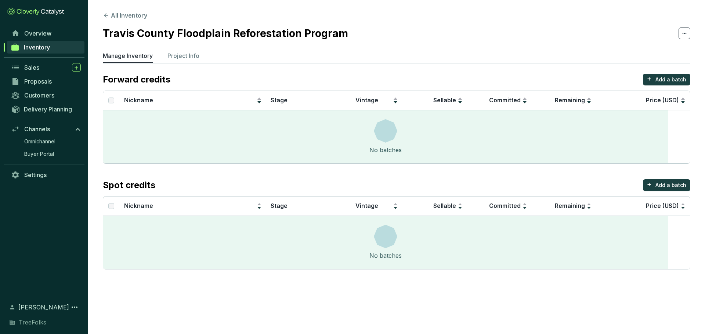
click at [218, 57] on section "All Inventory Travis County Floodplain Reforestation Program Manage Inventory P…" at bounding box center [396, 142] width 617 height 285
click at [199, 60] on p "Project Info" at bounding box center [183, 55] width 32 height 9
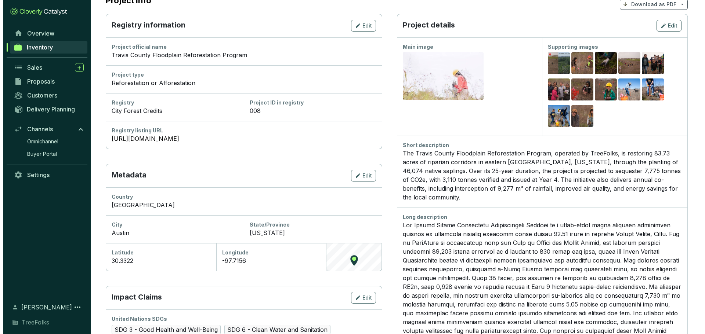
scroll to position [73, 0]
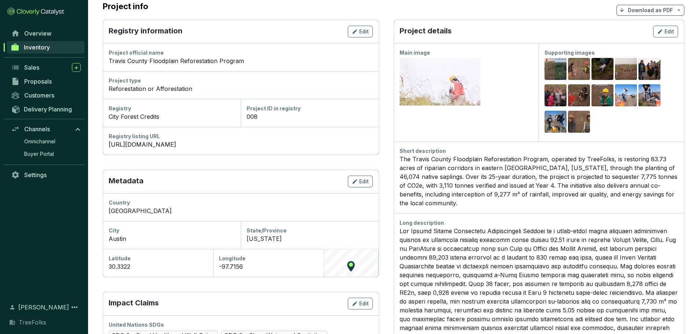
click at [461, 208] on div "The Travis County Floodplain Reforestation Program, operated by TreeFolks, is r…" at bounding box center [539, 181] width 279 height 53
click at [658, 36] on icon "button" at bounding box center [661, 31] width 6 height 9
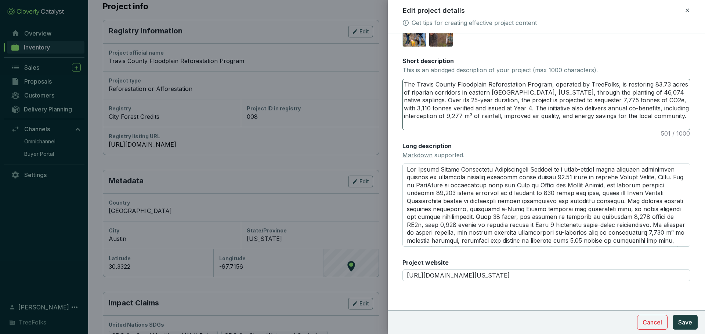
scroll to position [147, 0]
click at [550, 209] on textarea "Long description Markdown supported." at bounding box center [546, 205] width 288 height 83
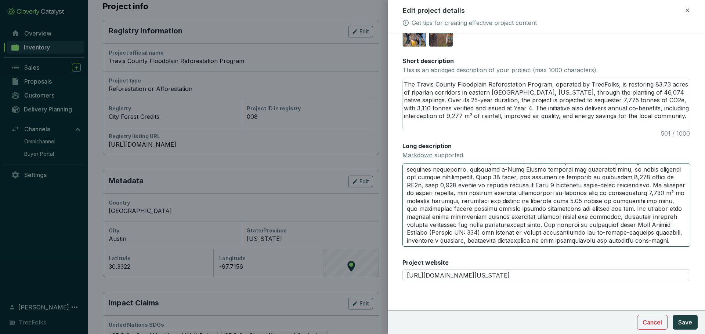
scroll to position [187, 0]
drag, startPoint x: 410, startPoint y: 205, endPoint x: 630, endPoint y: 220, distance: 220.5
click at [630, 220] on textarea "Long description Markdown supported." at bounding box center [546, 205] width 288 height 83
click at [618, 222] on textarea "Long description Markdown supported." at bounding box center [546, 205] width 288 height 83
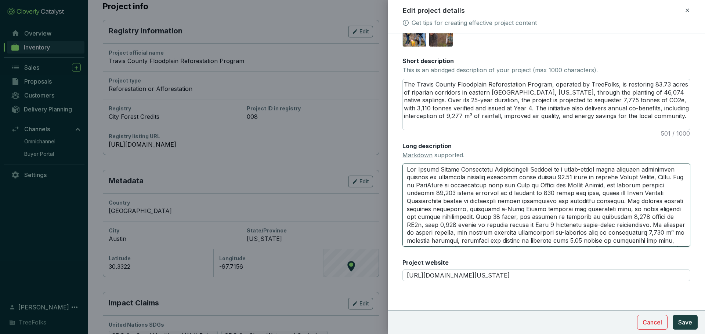
drag, startPoint x: 598, startPoint y: 232, endPoint x: 339, endPoint y: 114, distance: 284.4
click at [339, 114] on div "Edit project details Get tips for creating effective project content Main image…" at bounding box center [352, 167] width 705 height 334
click at [528, 111] on textarea "The Travis County Floodplain Reforestation Program, operated by TreeFolks, is r…" at bounding box center [546, 104] width 287 height 51
drag, startPoint x: 458, startPoint y: 112, endPoint x: 378, endPoint y: 64, distance: 93.4
click at [378, 64] on div "Edit project details Get tips for creating effective project content Main image…" at bounding box center [352, 167] width 705 height 334
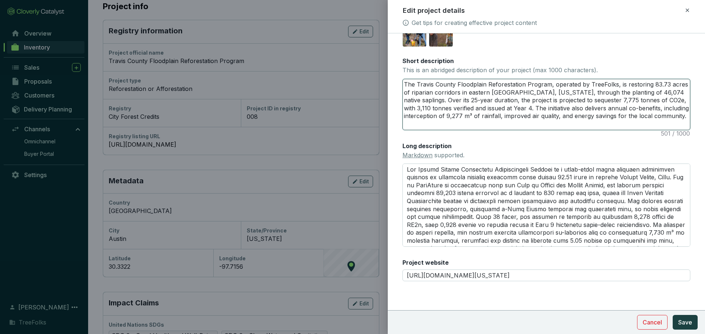
click at [444, 113] on textarea "The Travis County Floodplain Reforestation Program, operated by TreeFolks, is r…" at bounding box center [546, 104] width 287 height 51
drag, startPoint x: 444, startPoint y: 114, endPoint x: 403, endPoint y: 71, distance: 58.7
click at [403, 71] on form "Main image Recommended pixel size is: 1600 x 1200. Maximum supported file size …" at bounding box center [546, 114] width 317 height 424
paste textarea "led by TreeFolks, restored 83.73 acres of riparian corridors in eastern Travis …"
type textarea "The Travis County Floodplain Reforestation Program, led by TreeFolks, restored …"
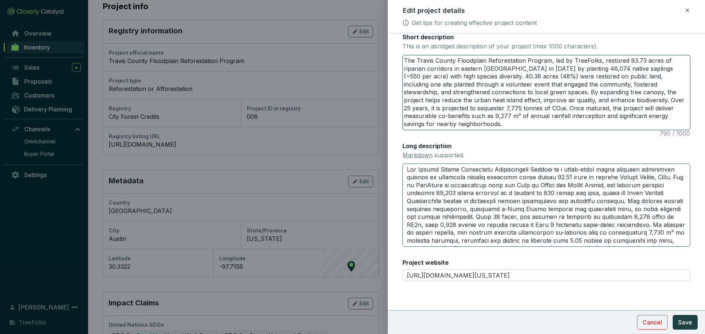
type textarea "The Travis County Floodplain Reforestation Program, led by TreeFolks, restored …"
click at [504, 180] on textarea "Long description Markdown supported." at bounding box center [546, 205] width 288 height 83
click at [509, 211] on textarea "Long description Markdown supported." at bounding box center [546, 205] width 288 height 83
click at [508, 224] on textarea "Long description Markdown supported." at bounding box center [546, 205] width 288 height 83
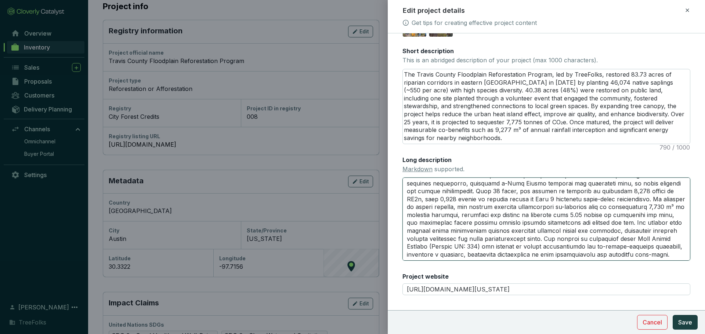
scroll to position [211, 0]
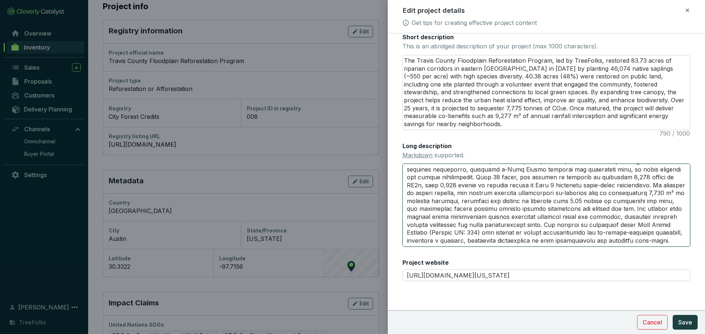
click at [558, 221] on textarea "Long description Markdown supported." at bounding box center [546, 205] width 288 height 83
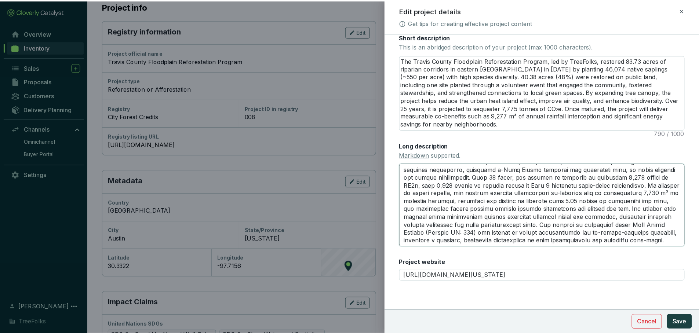
scroll to position [0, 0]
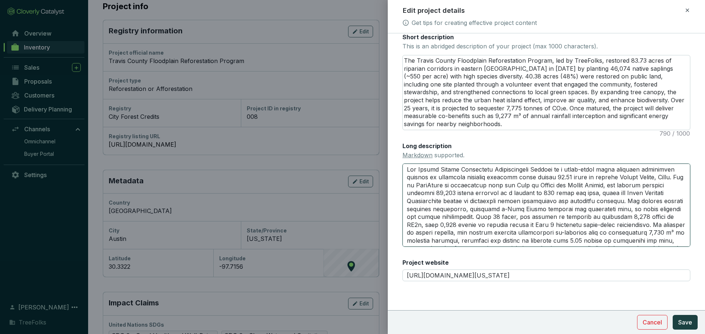
drag, startPoint x: 608, startPoint y: 231, endPoint x: 343, endPoint y: 140, distance: 279.8
click at [343, 140] on div "Edit project details Get tips for creating effective project content Main image…" at bounding box center [352, 167] width 705 height 334
click at [678, 320] on span "Save" at bounding box center [685, 322] width 14 height 9
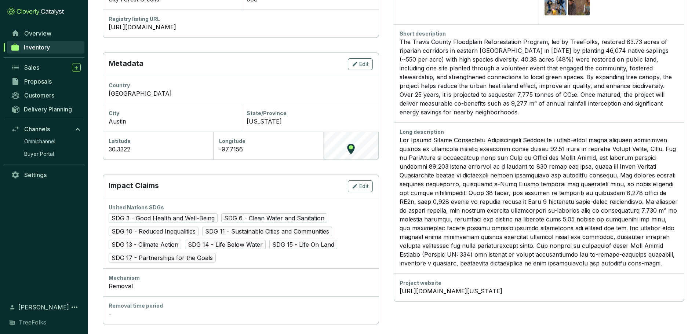
scroll to position [147, 0]
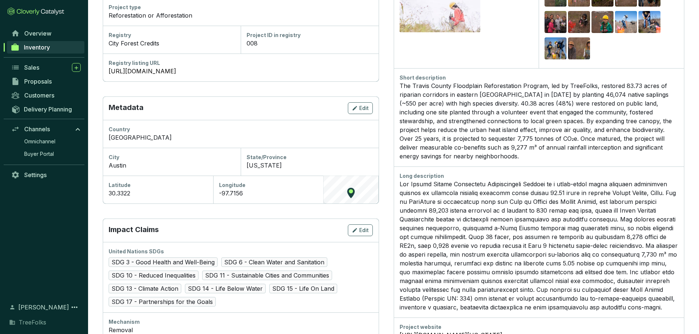
click at [565, 161] on div "The Travis County Floodplain Reforestation Program, led by TreeFolks, restored …" at bounding box center [539, 121] width 279 height 79
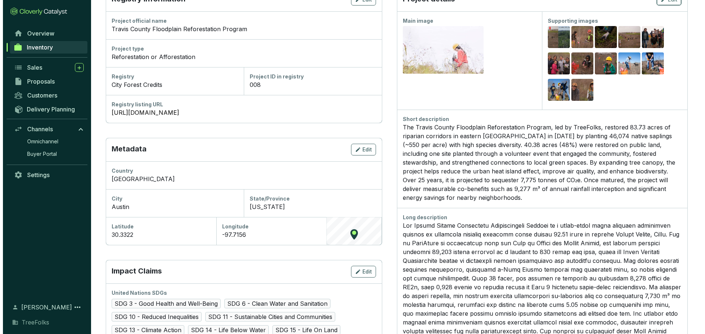
scroll to position [73, 0]
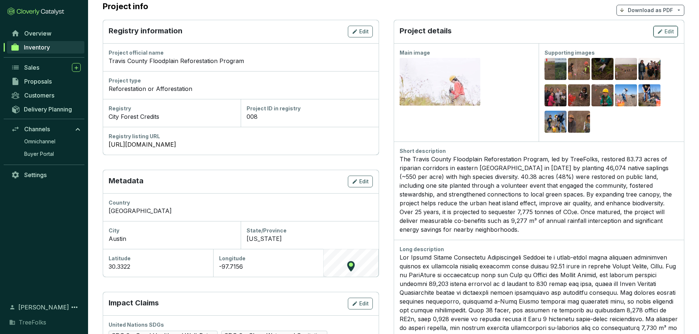
click at [668, 35] on span "Edit" at bounding box center [670, 31] width 10 height 7
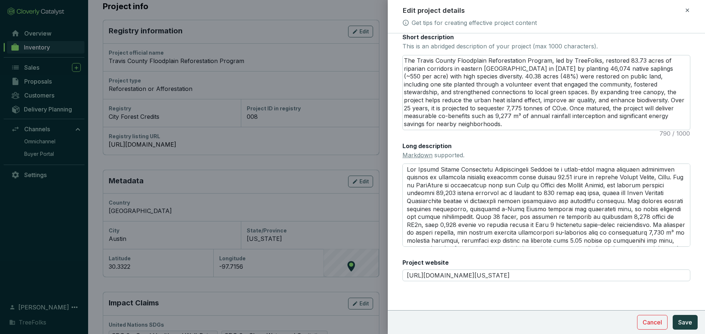
scroll to position [211, 0]
click at [468, 174] on textarea "Long description Markdown supported." at bounding box center [546, 205] width 288 height 83
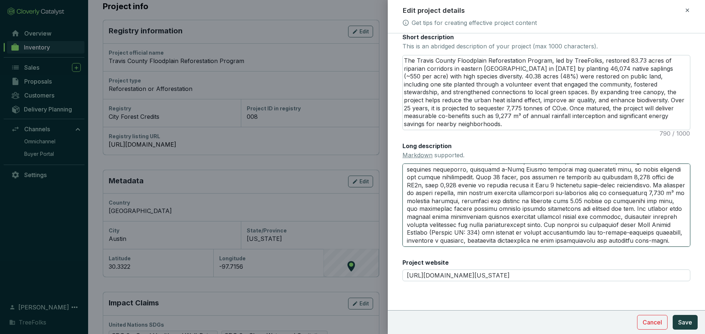
drag, startPoint x: 412, startPoint y: 195, endPoint x: 641, endPoint y: 297, distance: 251.5
click at [641, 290] on div "Main image Recommended pixel size is: 1600 x 1200. Maximum supported file size …" at bounding box center [546, 84] width 288 height 413
paste textarea "# Travis County Floodplain Reforestation Program In 2020, TreeFolks partnered w…"
type textarea "# Travis County Floodplain Reforestation Program In 2020, TreeFolks partnered w…"
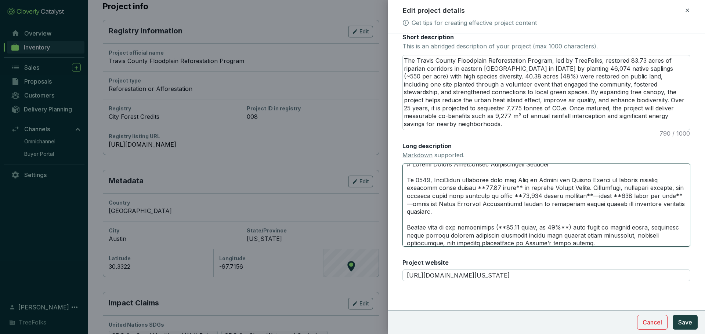
scroll to position [0, 0]
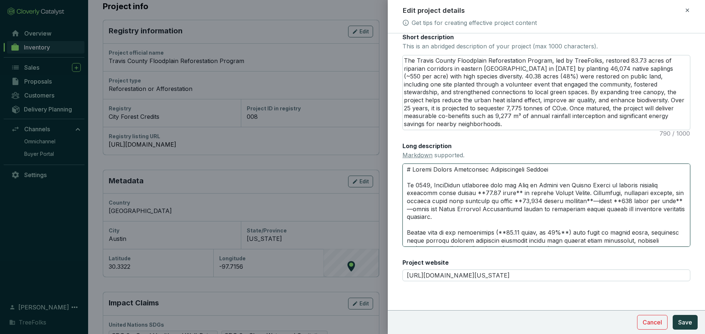
click at [469, 234] on textarea "Long description Markdown supported." at bounding box center [546, 205] width 288 height 83
click at [476, 234] on textarea "Long description Markdown supported." at bounding box center [546, 205] width 288 height 83
click at [505, 238] on textarea "Long description Markdown supported." at bounding box center [546, 205] width 288 height 83
click at [532, 237] on textarea "Long description Markdown supported." at bounding box center [546, 205] width 288 height 83
click at [556, 236] on textarea "Long description Markdown supported." at bounding box center [546, 205] width 288 height 83
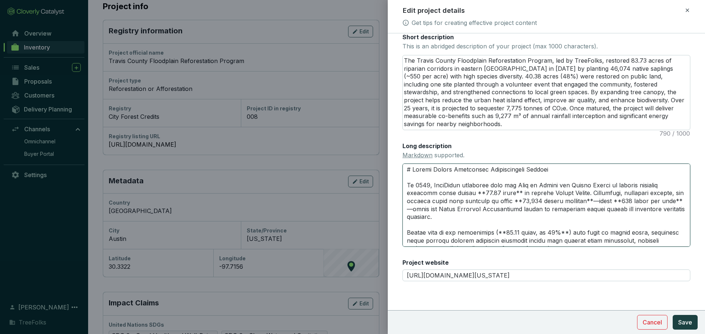
scroll to position [138, 0]
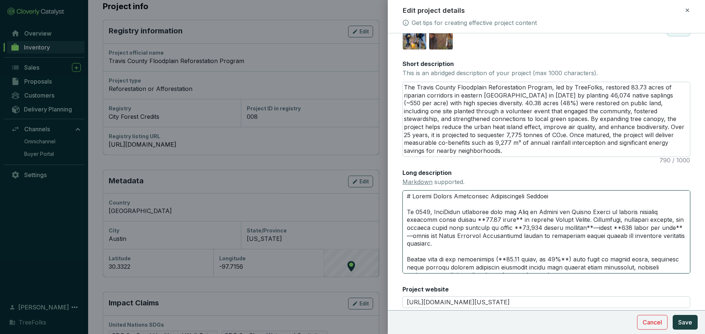
drag, startPoint x: 436, startPoint y: 265, endPoint x: 526, endPoint y: 281, distance: 90.9
click at [437, 265] on textarea "Long description Markdown supported." at bounding box center [546, 232] width 288 height 83
type textarea "# Travis County Floodplain Reforestation Program In 2020, TreeFolks partnered w…"
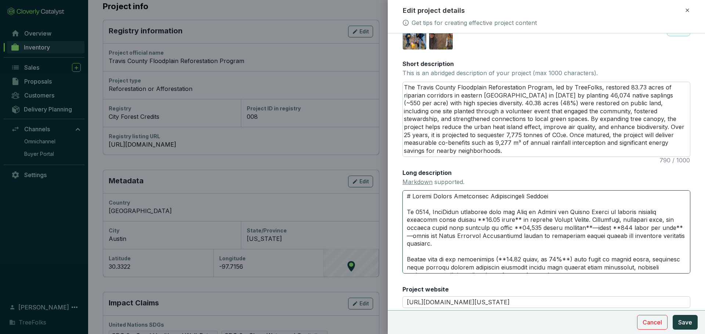
type textarea "# Travis County Floodplain Reforestation Program In 2020, TreeFolks partnered w…"
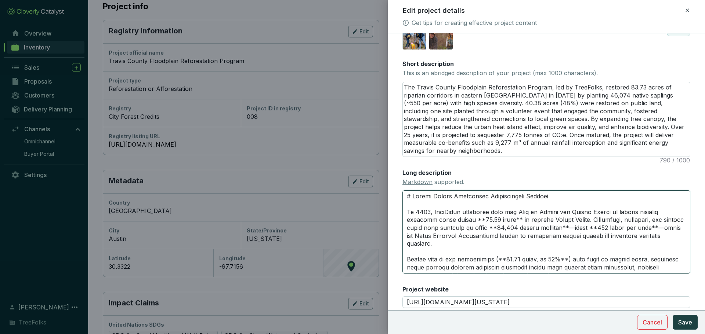
type textarea "# Travis County Floodplain Reforestation Program In 2020, TreeFolks partnered w…"
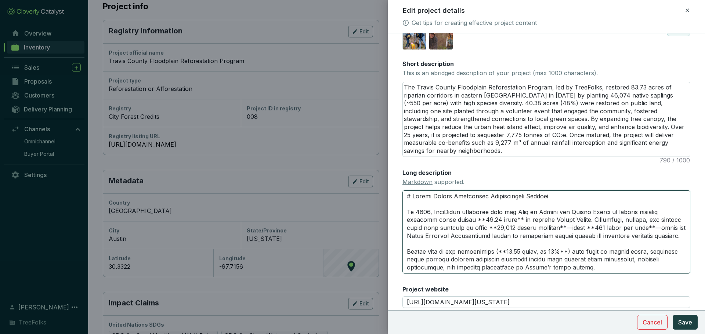
type textarea "# Travis County Floodplain Reforestation Program In 2020, TreeFolks partnered w…"
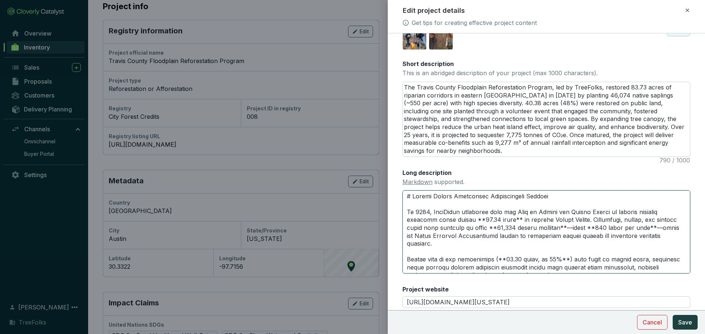
type textarea "# Travis County Floodplain Reforestation Program In 2020, TreeFolks partnered w…"
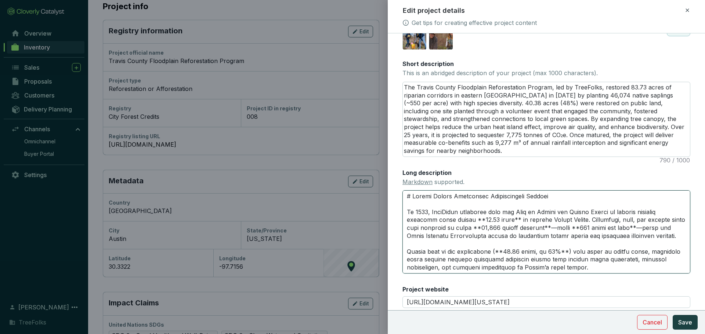
type textarea "# Travis County Floodplain Reforestation Program In 2020, TreeFolks partnered w…"
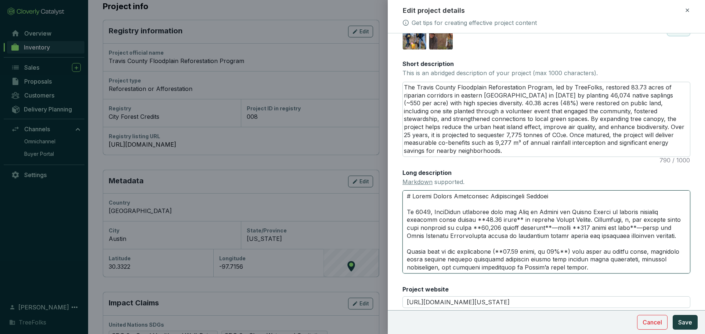
type textarea "# Travis County Floodplain Reforestation Program In 2020, TreeFolks partnered w…"
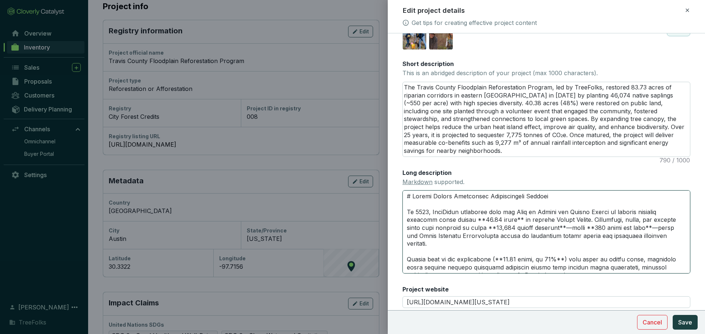
type textarea "# Travis County Floodplain Reforestation Program In 2020, TreeFolks partnered w…"
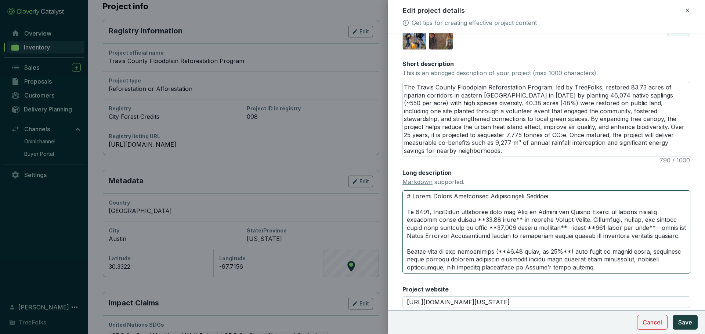
type textarea "# Travis County Floodplain Reforestation Program In 2020, TreeFolks partnered w…"
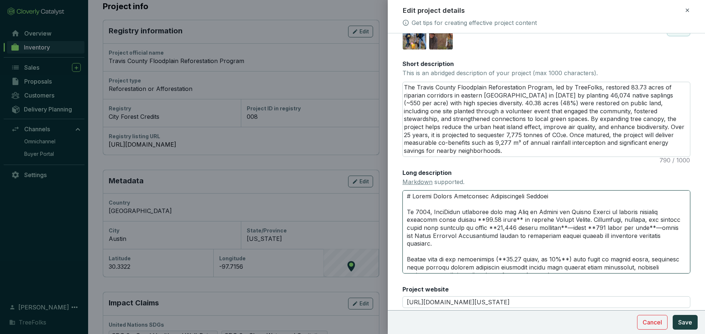
type textarea "# Travis County Floodplain Reforestation Program In 2020, TreeFolks partnered w…"
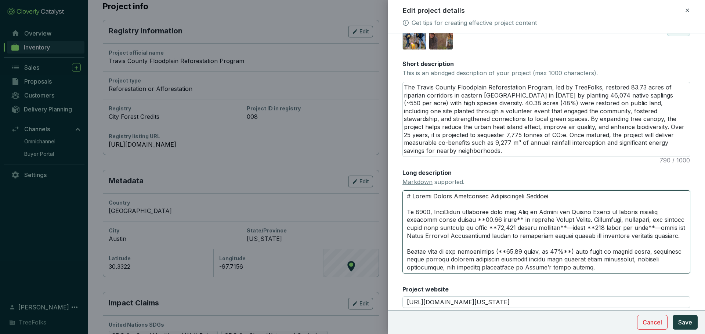
type textarea "# Travis County Floodplain Reforestation Program In 2020, TreeFolks partnered w…"
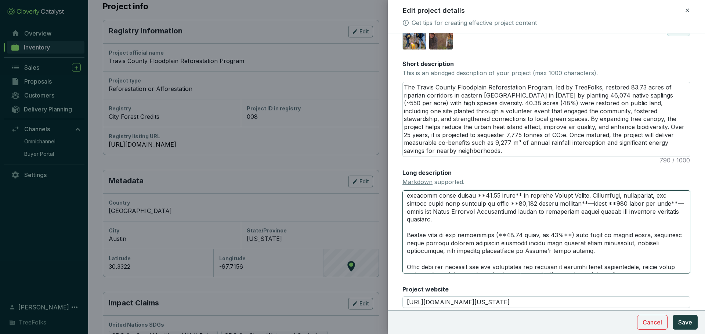
scroll to position [37, 0]
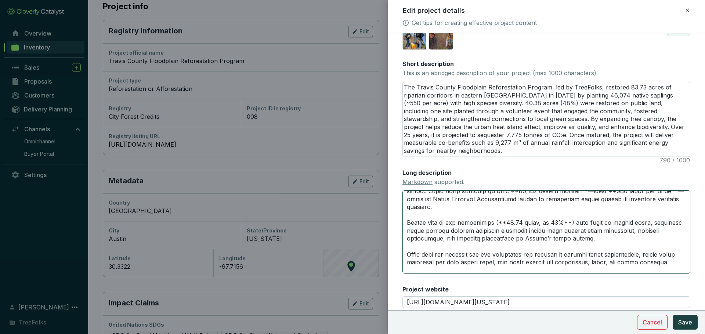
click at [412, 261] on textarea "Long description Markdown supported." at bounding box center [546, 232] width 288 height 83
click at [427, 260] on textarea "Long description Markdown supported." at bounding box center [546, 232] width 288 height 83
click at [442, 261] on textarea "Long description Markdown supported." at bounding box center [546, 232] width 288 height 83
click at [469, 261] on textarea "Long description Markdown supported." at bounding box center [546, 232] width 288 height 83
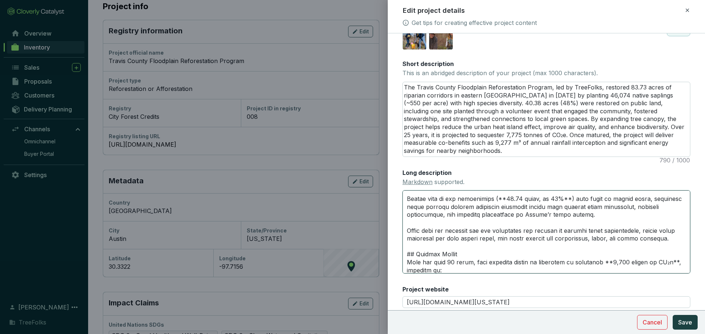
scroll to position [73, 0]
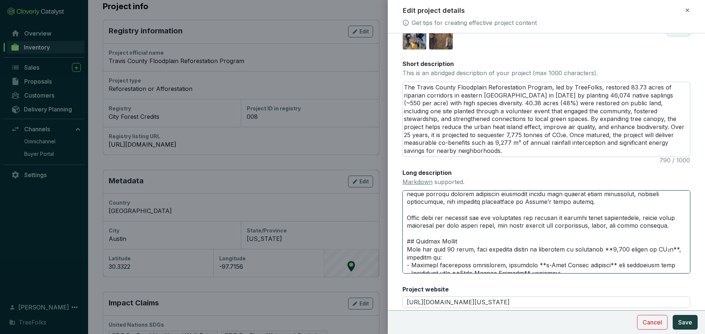
click at [471, 258] on textarea "Long description Markdown supported." at bounding box center [546, 232] width 288 height 83
click at [452, 254] on textarea "Long description Markdown supported." at bounding box center [546, 232] width 288 height 83
click at [441, 256] on textarea "Long description Markdown supported." at bounding box center [546, 232] width 288 height 83
click at [462, 257] on textarea "Long description Markdown supported." at bounding box center [546, 232] width 288 height 83
click at [488, 257] on textarea "Long description Markdown supported." at bounding box center [546, 232] width 288 height 83
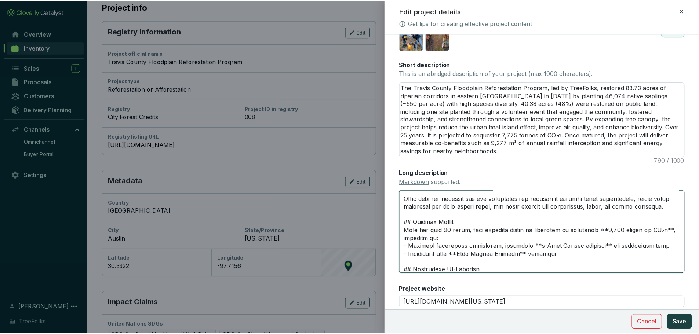
scroll to position [110, 0]
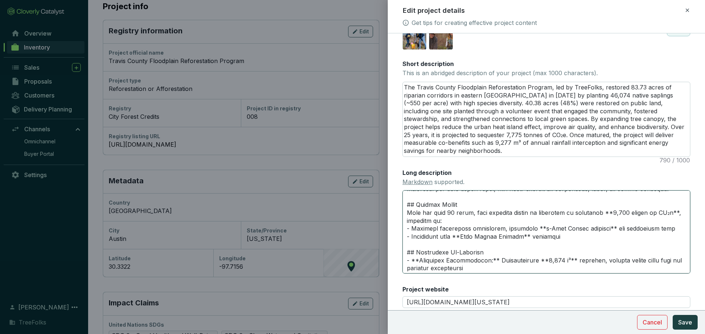
click at [485, 268] on textarea "Long description Markdown supported." at bounding box center [546, 232] width 288 height 83
type textarea "# Travis County Floodplain Reforestation Program In 2020, TreeFolks partnered w…"
click at [679, 315] on button "Save" at bounding box center [685, 322] width 25 height 15
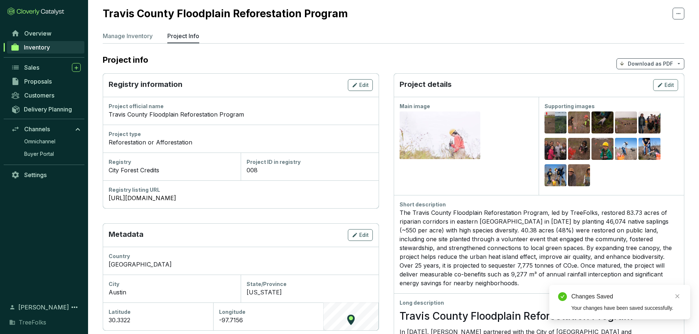
scroll to position [0, 0]
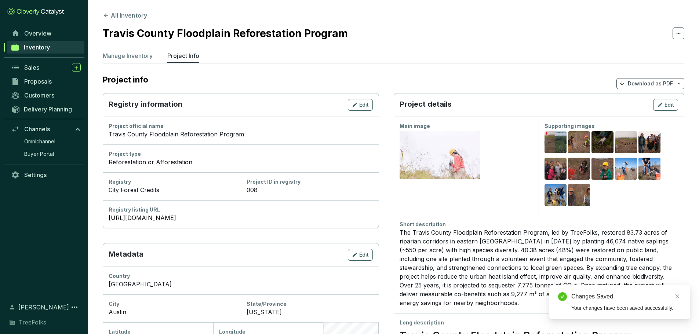
click at [109, 17] on icon at bounding box center [106, 15] width 7 height 7
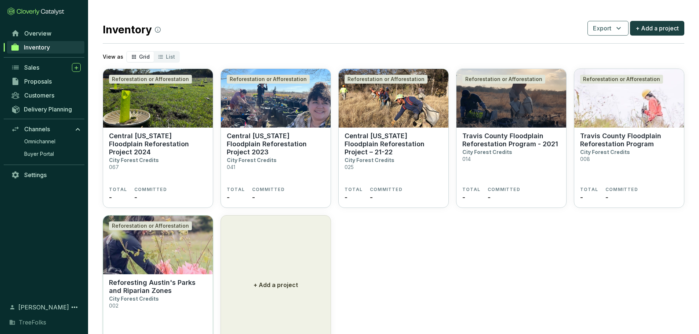
click at [212, 260] on img at bounding box center [158, 245] width 110 height 59
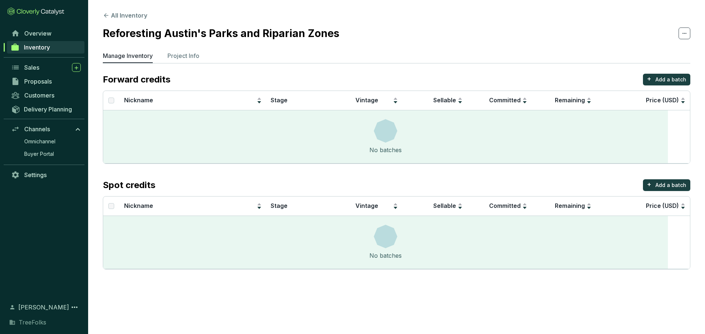
click at [215, 56] on section "All Inventory Reforesting Austin's Parks and Riparian Zones Manage Inventory Pr…" at bounding box center [396, 142] width 617 height 285
click at [199, 60] on p "Project Info" at bounding box center [183, 55] width 32 height 9
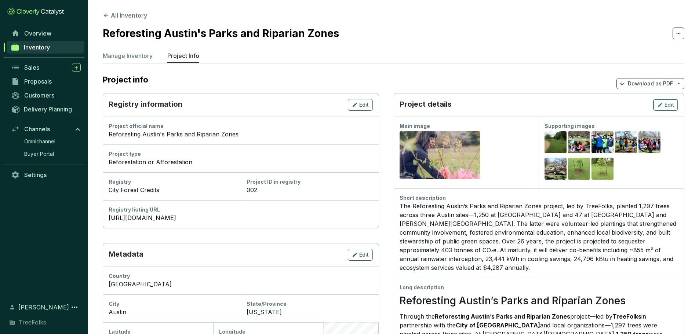
click at [668, 109] on span "Edit" at bounding box center [670, 104] width 10 height 7
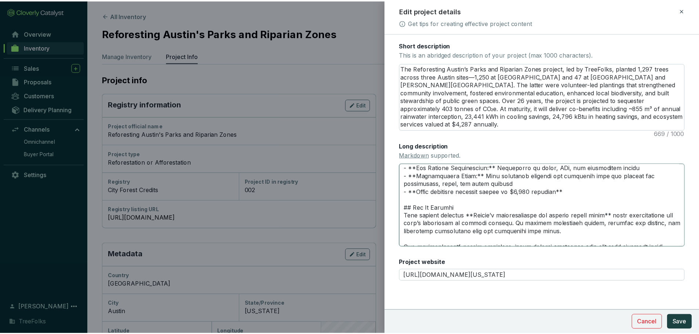
scroll to position [238, 0]
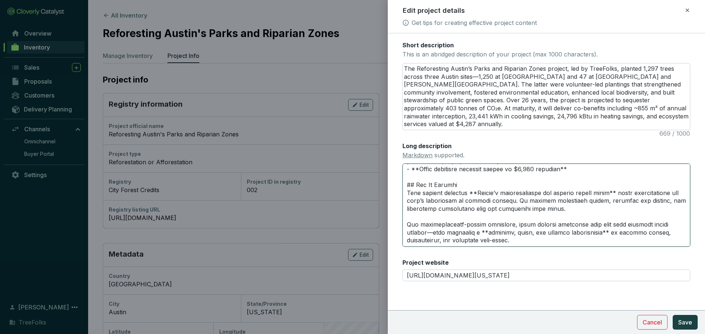
drag, startPoint x: 408, startPoint y: 226, endPoint x: 604, endPoint y: 222, distance: 196.1
click at [604, 222] on textarea "Long description Markdown supported." at bounding box center [546, 205] width 288 height 83
click at [277, 85] on div at bounding box center [352, 167] width 705 height 334
click at [680, 315] on button "Save" at bounding box center [685, 322] width 25 height 15
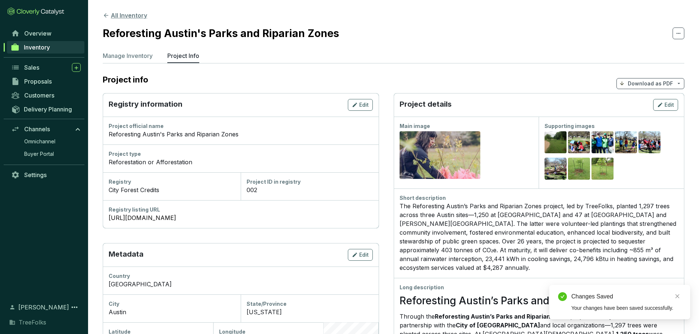
click at [109, 14] on icon at bounding box center [106, 15] width 7 height 7
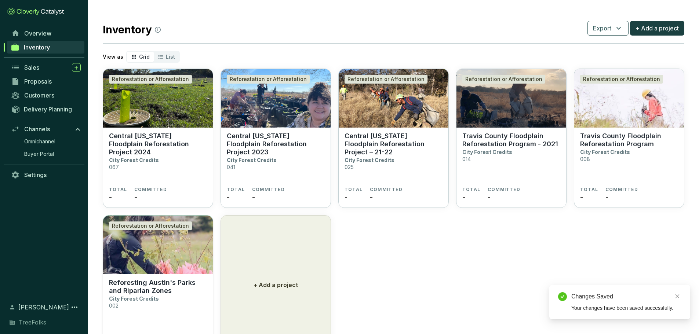
click at [157, 269] on img at bounding box center [158, 245] width 110 height 59
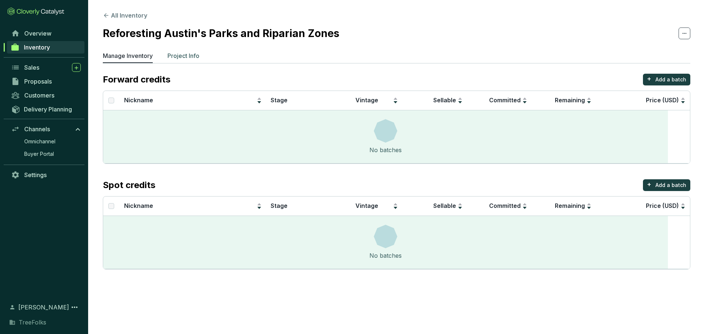
click at [199, 60] on p "Project Info" at bounding box center [183, 55] width 32 height 9
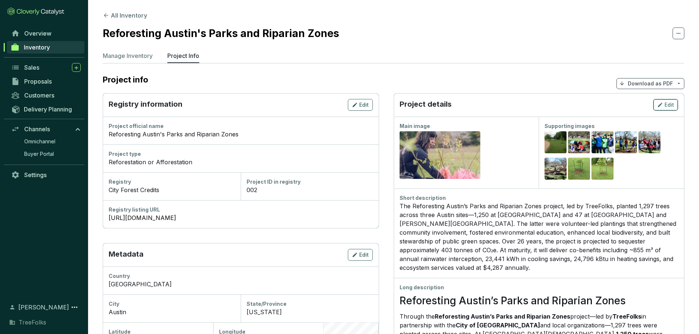
click at [658, 109] on icon "button" at bounding box center [661, 105] width 6 height 9
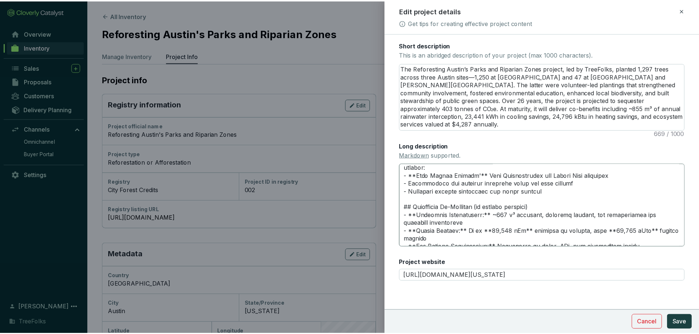
scroll to position [110, 0]
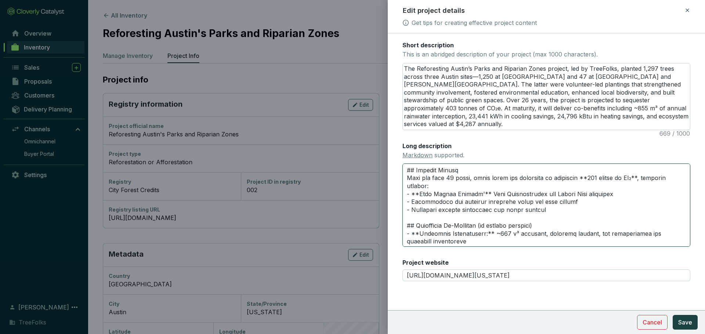
click at [571, 237] on textarea "Long description Markdown supported." at bounding box center [546, 205] width 288 height 83
click at [689, 12] on icon at bounding box center [687, 10] width 6 height 9
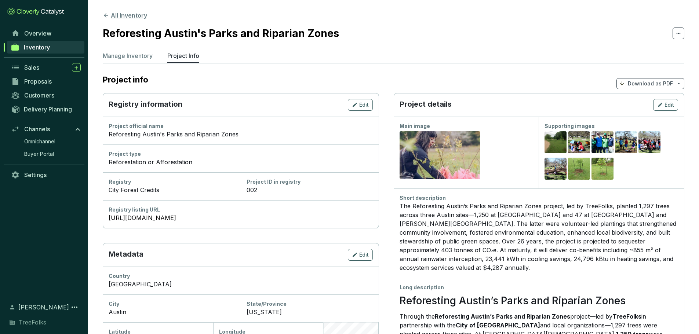
click at [147, 20] on button "All Inventory" at bounding box center [125, 15] width 44 height 9
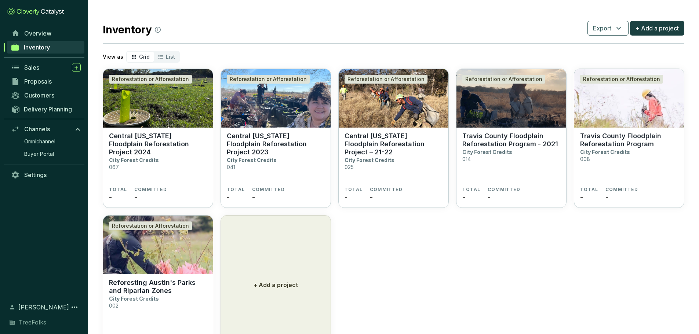
click at [645, 63] on div "View as Grid List" at bounding box center [394, 57] width 582 height 12
click at [636, 84] on div "Reforestation or Afforestation" at bounding box center [622, 79] width 83 height 9
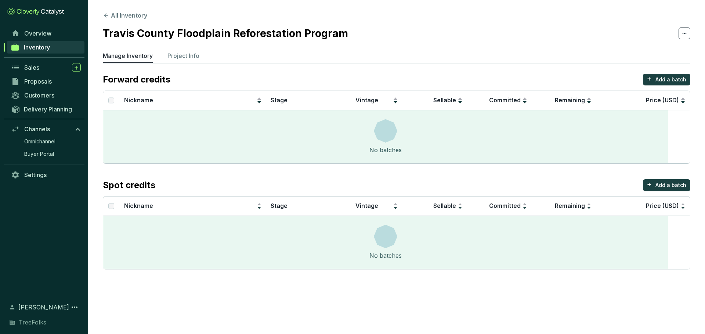
click at [225, 57] on section "All Inventory Travis County Floodplain Reforestation Program Manage Inventory P…" at bounding box center [396, 142] width 617 height 285
click at [199, 60] on p "Project Info" at bounding box center [183, 55] width 32 height 9
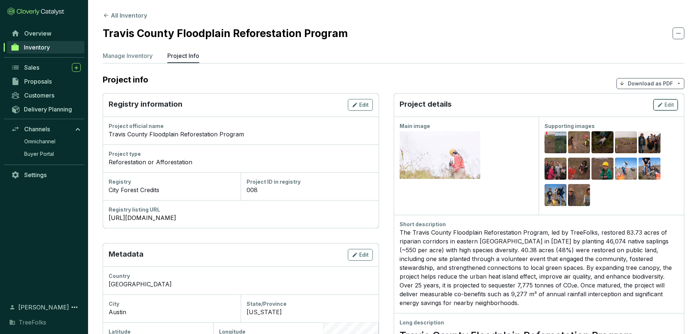
click at [672, 109] on span "Edit" at bounding box center [670, 104] width 10 height 7
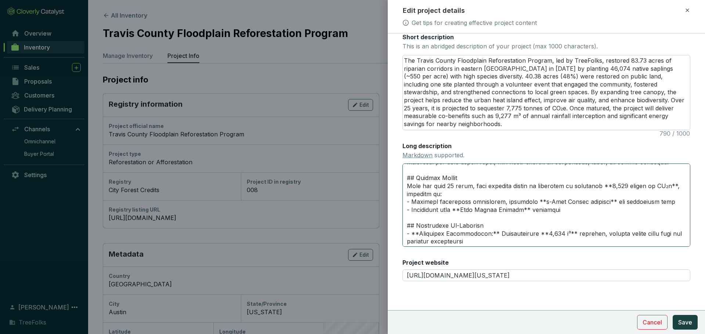
scroll to position [147, 0]
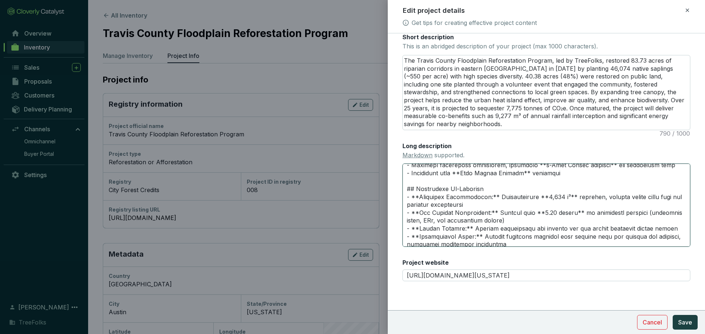
click at [582, 169] on textarea "Long description Markdown supported." at bounding box center [546, 205] width 288 height 83
type textarea "# Travis County Floodplain Reforestation Program In 2020, TreeFolks partnered w…"
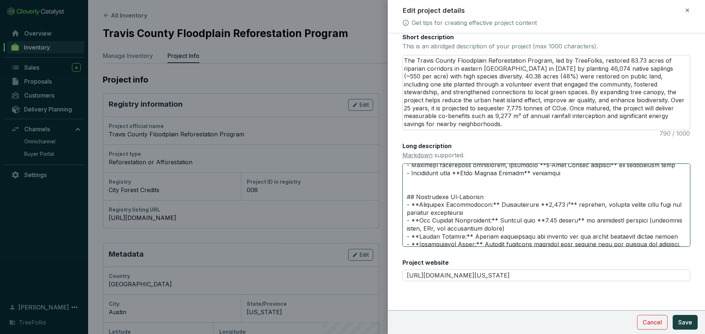
type textarea "# Travis County Floodplain Reforestation Program In 2020, TreeFolks partnered w…"
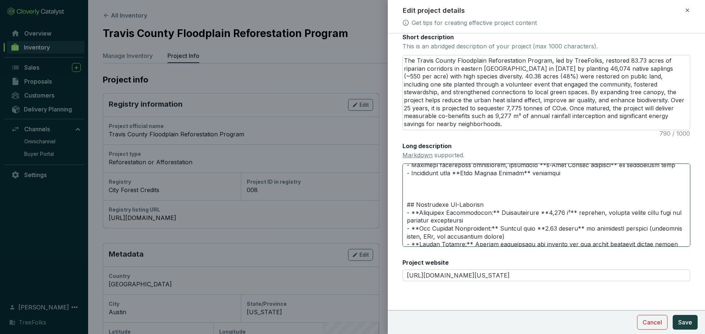
paste textarea "## Climate Impact Over the next 25 years, these trees are projected to sequeste…"
type textarea "# Travis County Floodplain Reforestation Program In 2020, TreeFolks partnered w…"
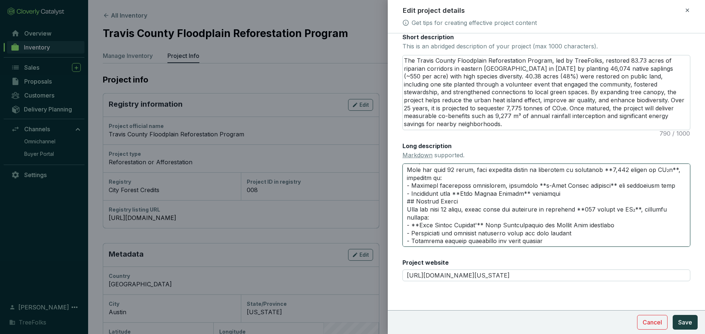
scroll to position [138, 0]
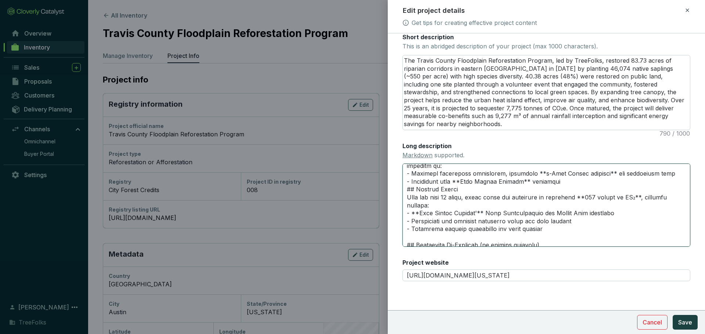
drag, startPoint x: 408, startPoint y: 203, endPoint x: 620, endPoint y: 223, distance: 212.4
click at [620, 223] on textarea "Long description Markdown supported." at bounding box center [546, 205] width 288 height 83
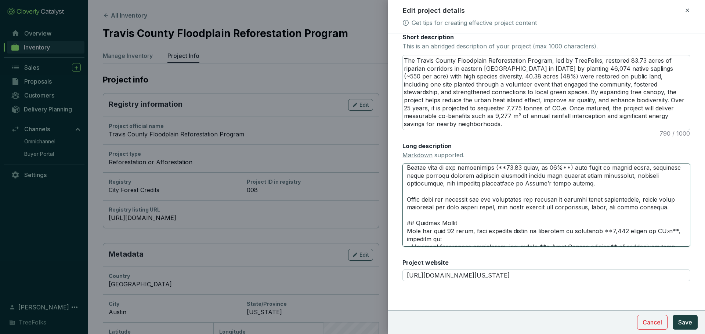
scroll to position [102, 0]
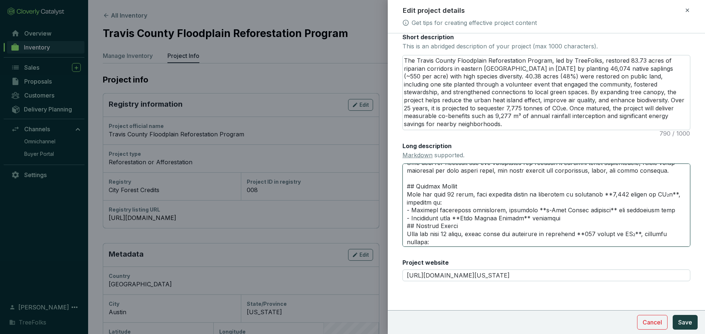
click at [530, 207] on textarea "Long description Markdown supported." at bounding box center [546, 205] width 288 height 83
type textarea "# Travis County Floodplain Reforestation Program In 2020, TreeFolks partnered w…"
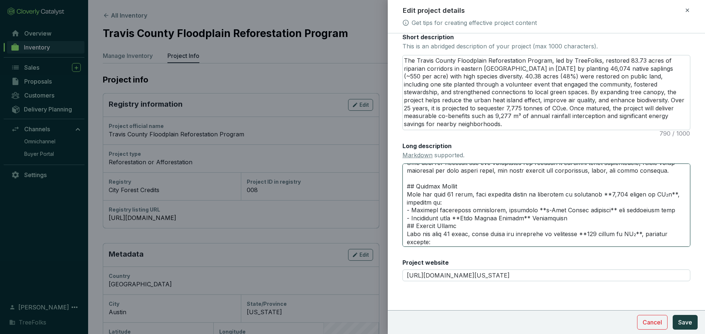
type textarea "# Travis County Floodplain Reforestation Program In 2020, TreeFolks partnered w…"
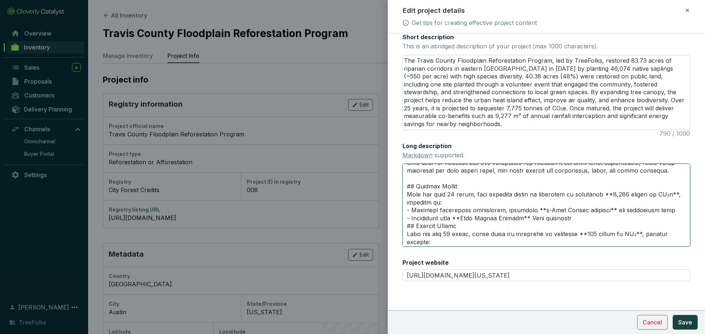
type textarea "# Loremi Dolors Ametconsec Adipiscingeli Seddoei Te 7015, InciDidun utlaboree d…"
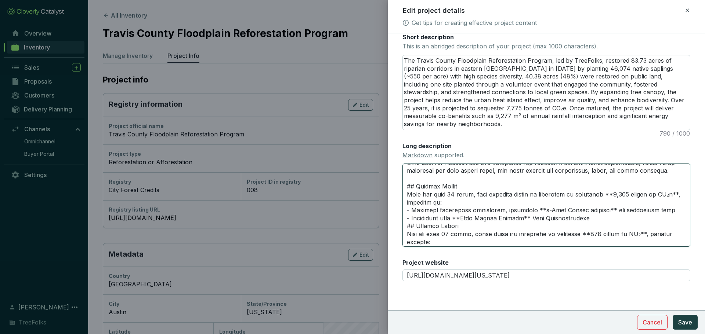
type textarea "# Loremi Dolors Ametconsec Adipiscingeli Seddoei Te 7015, InciDidun utlaboree d…"
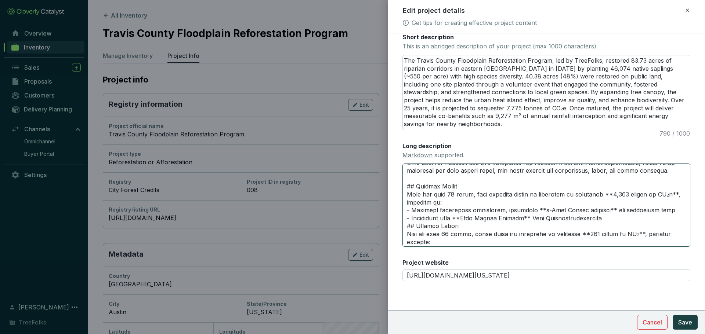
type textarea "# Loremi Dolors Ametconsec Adipiscingeli Seddoei Te 7015, InciDidun utlaboree d…"
click at [621, 211] on textarea "Long description Markdown supported." at bounding box center [546, 205] width 288 height 83
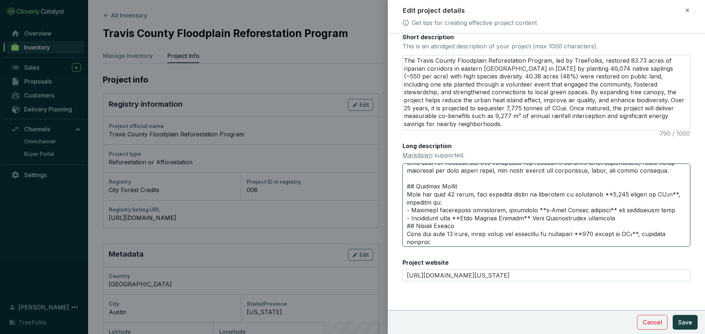
type textarea "# Loremi Dolors Ametconsec Adipiscingeli Seddoei Te 7015, InciDidun utlaboree d…"
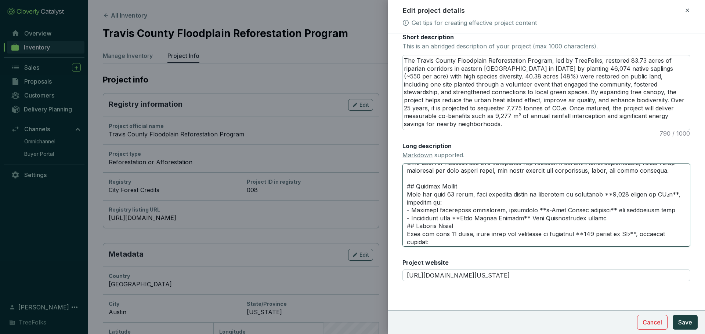
type textarea "# Loremi Dolors Ametconsec Adipiscingeli Seddoei Te 7015, InciDidun utlaboree d…"
type textarea "# Travis County Floodplain Reforestation Program In 2020, TreeFolks partnered w…"
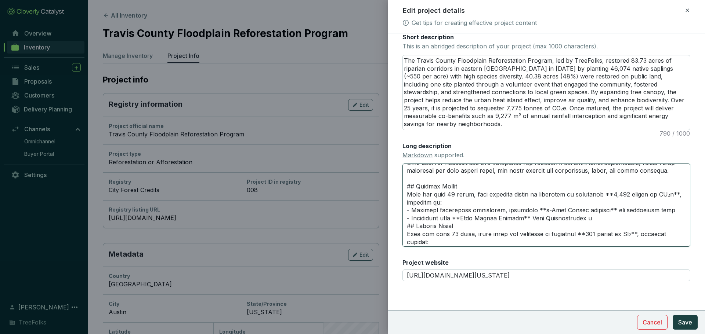
type textarea "# Travis County Floodplain Reforestation Program In 2020, TreeFolks partnered w…"
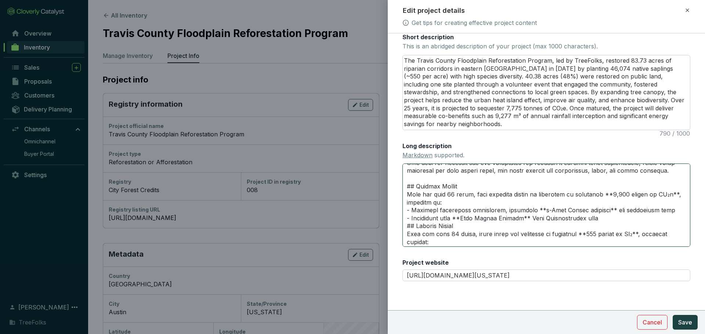
type textarea "# Travis County Floodplain Reforestation Program In 2020, TreeFolks partnered w…"
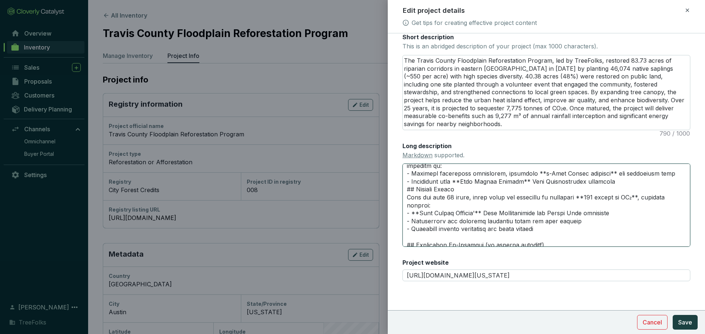
scroll to position [175, 0]
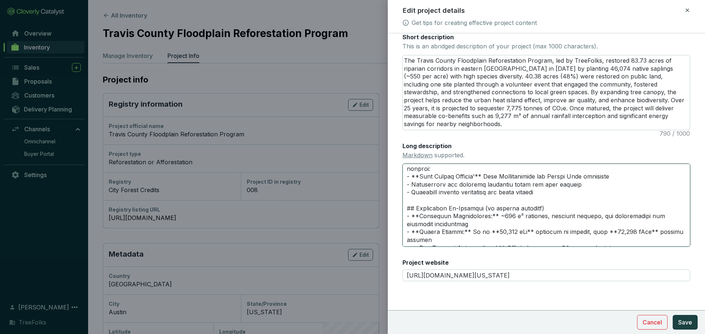
drag, startPoint x: 546, startPoint y: 187, endPoint x: 397, endPoint y: 176, distance: 150.2
click at [397, 176] on form "Main image Recommended pixel size is: 1600 x 1200. Maximum supported file size …" at bounding box center [546, 102] width 317 height 448
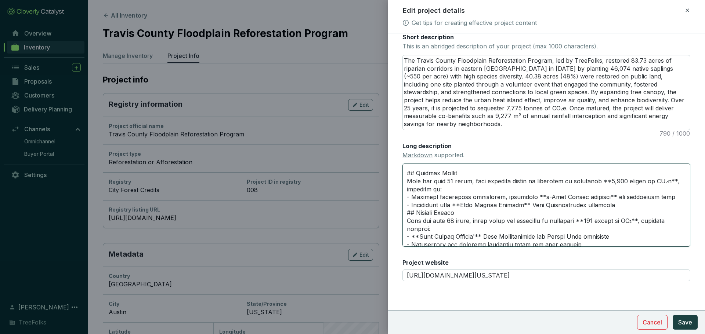
scroll to position [102, 0]
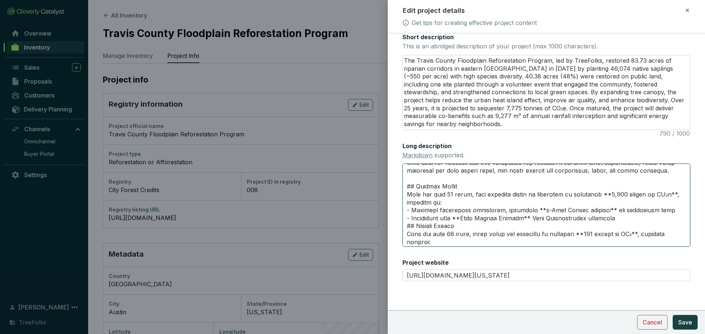
click at [622, 208] on textarea "Long description Markdown supported." at bounding box center [546, 205] width 288 height 83
type textarea "# Travis County Floodplain Reforestation Program In 2020, TreeFolks partnered w…"
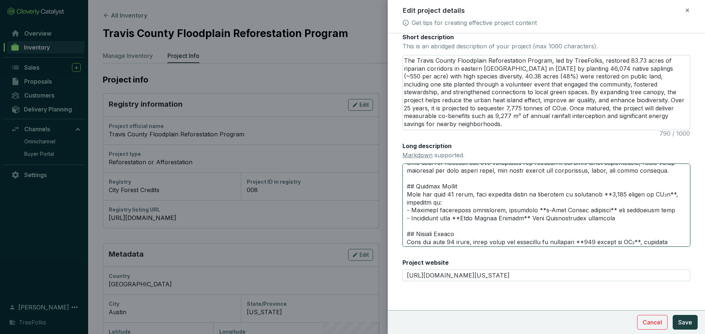
paste textarea "- Adjustments for observed mortality rates and risk buffers - Satellite imagery…"
type textarea "# Travis County Floodplain Reforestation Program In 2020, TreeFolks partnered w…"
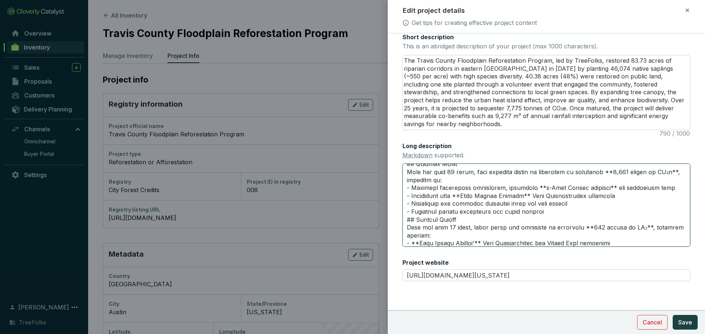
scroll to position [128, 0]
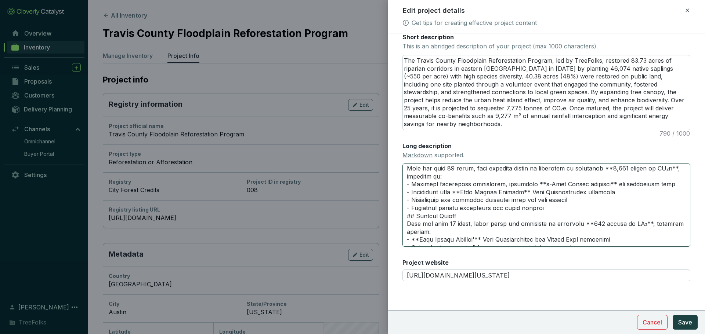
drag, startPoint x: 552, startPoint y: 227, endPoint x: 495, endPoint y: 197, distance: 64.2
click at [495, 197] on textarea "Long description Markdown supported." at bounding box center [546, 205] width 288 height 83
type textarea "# Travis County Floodplain Reforestation Program In 2020, TreeFolks partnered w…"
click at [416, 199] on textarea "Long description Markdown supported." at bounding box center [546, 205] width 288 height 83
type textarea "# Travis County Floodplain Reforestation Program In 2020, TreeFolks partnered w…"
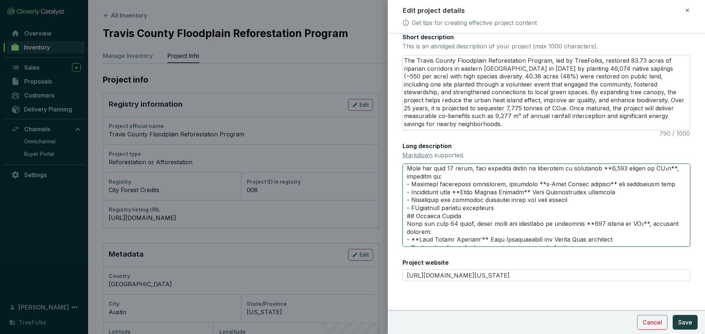
type textarea "# Travis County Floodplain Reforestation Program In 2020, TreeFolks partnered w…"
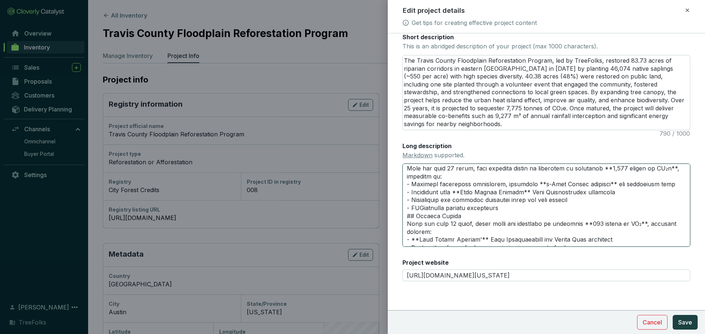
type textarea "# Travis County Floodplain Reforestation Program In 2020, TreeFolks partnered w…"
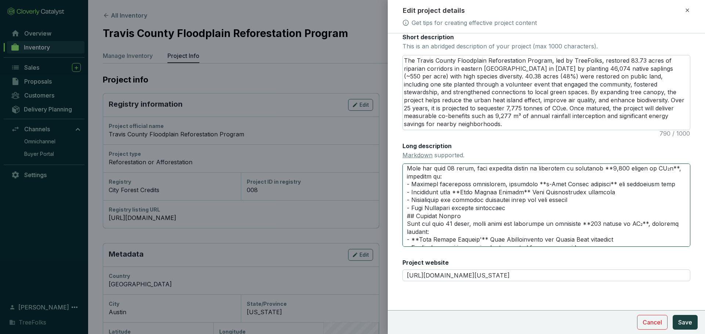
type textarea "# Travis County Floodplain Reforestation Program In 2020, TreeFolks partnered w…"
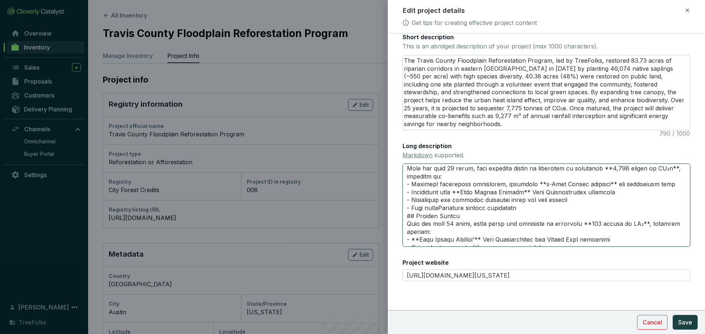
type textarea "# Travis County Floodplain Reforestation Program In 2020, TreeFolks partnered w…"
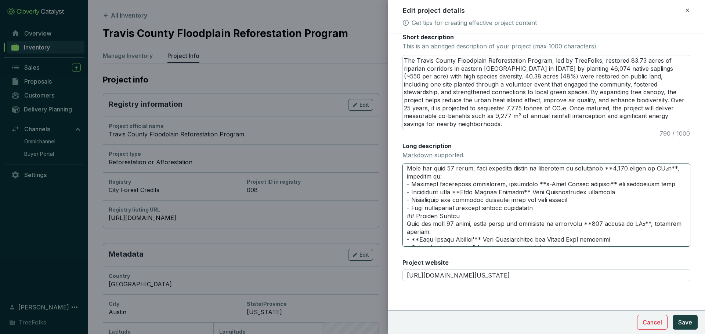
type textarea "# Travis County Floodplain Reforestation Program In 2020, TreeFolks partnered w…"
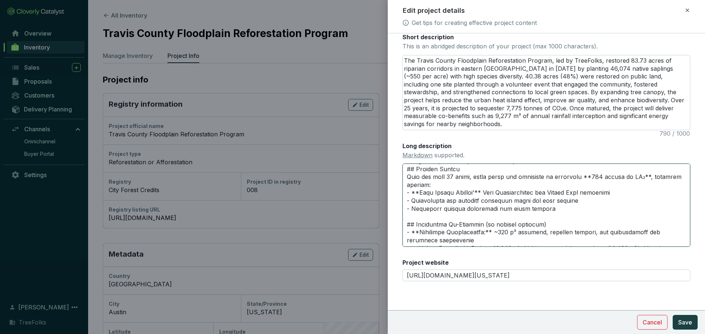
scroll to position [177, 0]
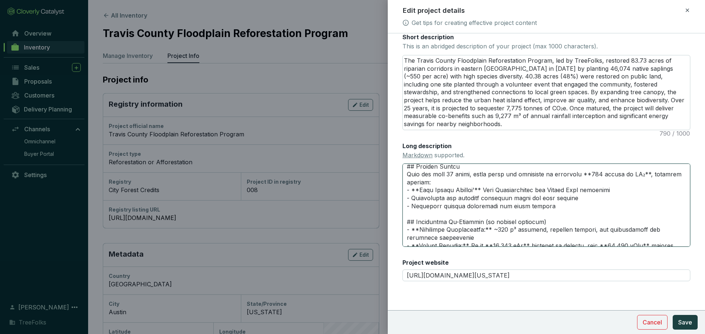
drag, startPoint x: 410, startPoint y: 208, endPoint x: 555, endPoint y: 193, distance: 146.1
click at [555, 193] on textarea "Long description Markdown supported." at bounding box center [546, 205] width 288 height 83
type textarea "# Travis County Floodplain Reforestation Program In 2020, TreeFolks partnered w…"
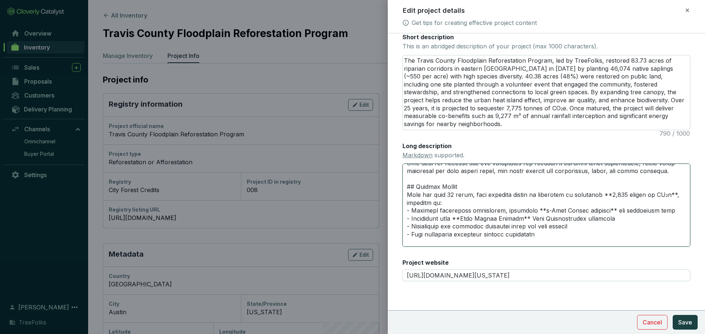
scroll to position [101, 0]
type textarea "# Travis County Floodplain Reforestation Program In 2020, TreeFolks partnered w…"
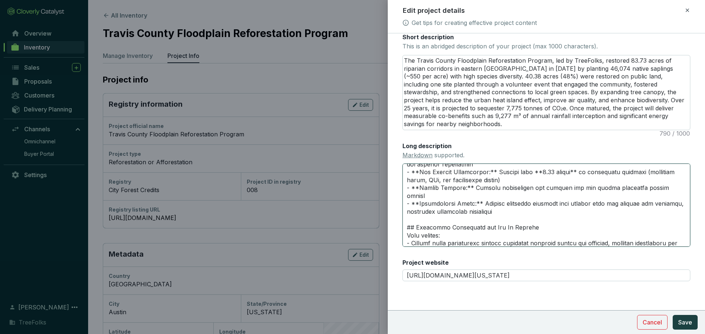
scroll to position [349, 0]
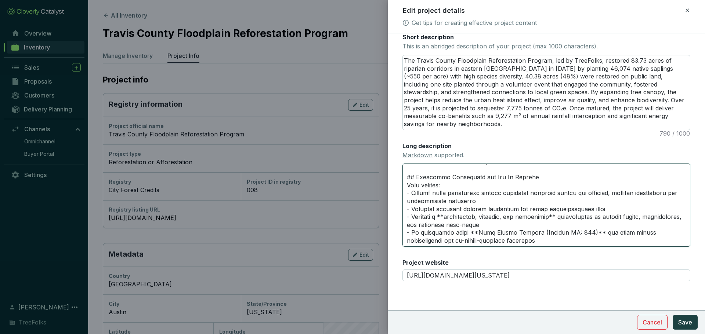
drag, startPoint x: 514, startPoint y: 231, endPoint x: 369, endPoint y: 225, distance: 144.8
click at [369, 225] on div "Edit project details Get tips for creating effective project content Main image…" at bounding box center [352, 167] width 705 height 334
type textarea "# Travis County Floodplain Reforestation Program In 2020, TreeFolks partnered w…"
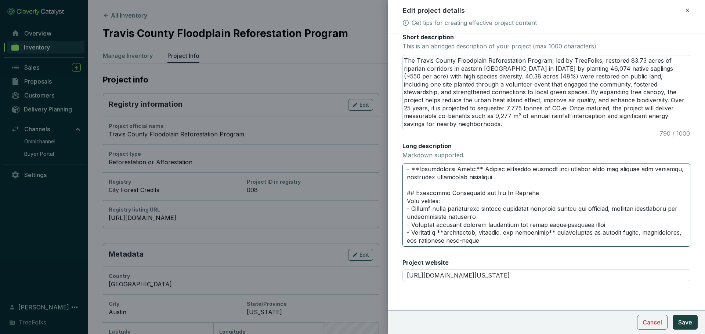
type textarea "# Travis County Floodplain Reforestation Program In 2020, TreeFolks partnered w…"
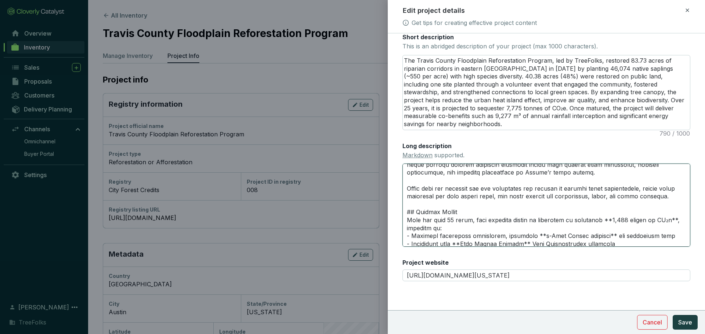
scroll to position [113, 0]
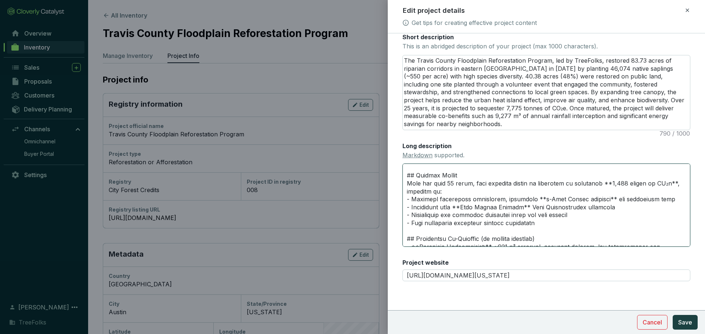
click at [552, 214] on textarea "Long description Markdown supported." at bounding box center [546, 205] width 288 height 83
click at [621, 196] on textarea "Long description Markdown supported." at bounding box center [546, 205] width 288 height 83
type textarea "# Travis County Floodplain Reforestation Program In 2020, TreeFolks partnered w…"
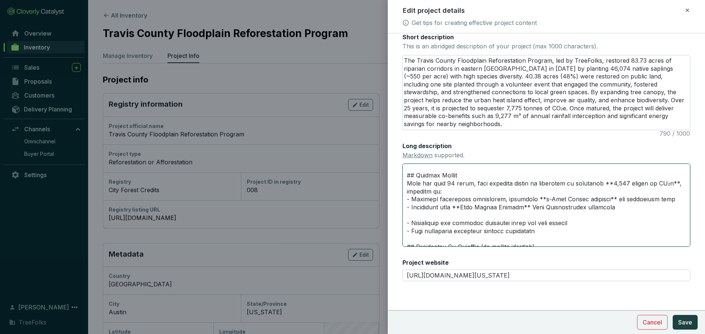
paste textarea "- Is registered under **City Forest Credits (Project ID: 008)** and meets robus…"
type textarea "# Travis County Floodplain Reforestation Program In 2020, TreeFolks partnered w…"
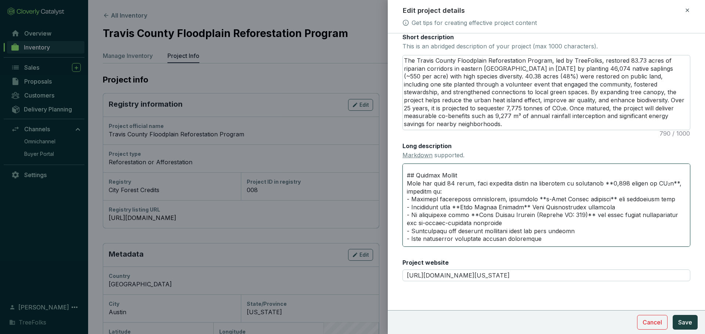
drag, startPoint x: 602, startPoint y: 205, endPoint x: 416, endPoint y: 207, distance: 185.8
click at [416, 207] on textarea "Long description Markdown supported." at bounding box center [546, 205] width 288 height 83
click at [610, 211] on textarea "Long description Markdown supported." at bounding box center [546, 205] width 288 height 83
drag, startPoint x: 616, startPoint y: 204, endPoint x: 423, endPoint y: 209, distance: 193.9
click at [423, 209] on textarea "Long description Markdown supported." at bounding box center [546, 205] width 288 height 83
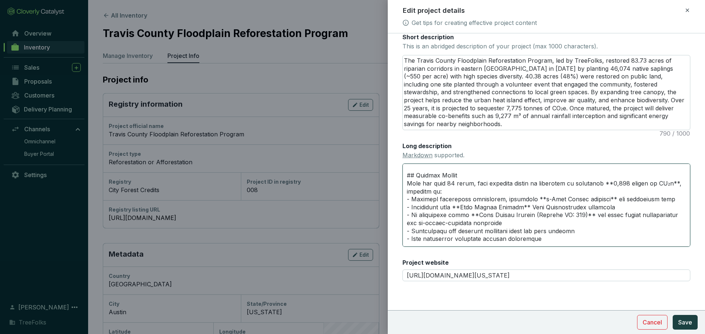
type textarea "# Travis County Floodplain Reforestation Program In 2020, TreeFolks partnered w…"
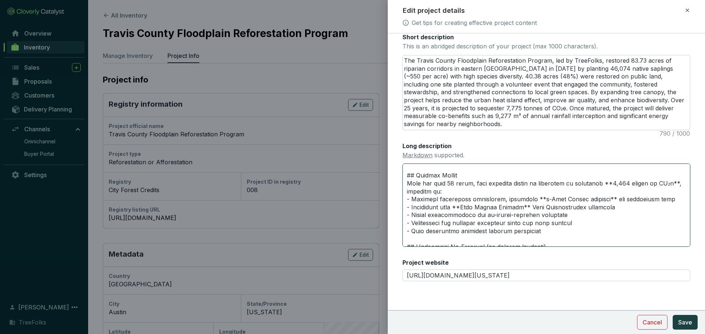
type textarea "# Travis County Floodplain Reforestation Program In 2020, TreeFolks partnered w…"
click at [574, 210] on textarea "Long description Markdown supported." at bounding box center [546, 205] width 288 height 83
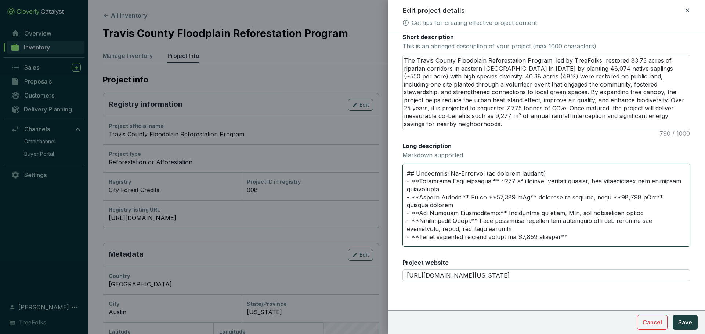
scroll to position [149, 0]
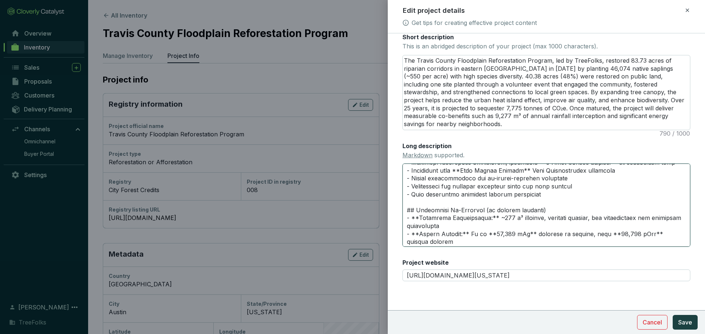
click at [560, 202] on textarea "Long description Markdown supported." at bounding box center [546, 205] width 288 height 83
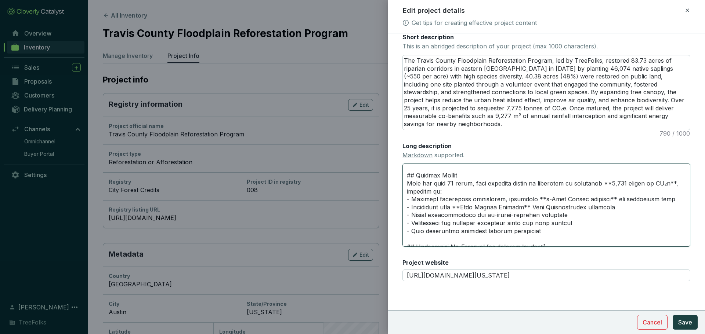
click at [585, 196] on textarea "Long description Markdown supported." at bounding box center [546, 205] width 288 height 83
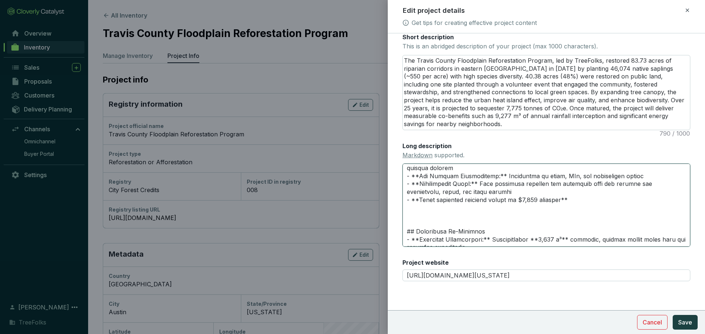
scroll to position [223, 0]
drag, startPoint x: 600, startPoint y: 191, endPoint x: 395, endPoint y: 188, distance: 205.3
click at [395, 188] on form "Main image Recommended pixel size is: 1600 x 1200. Maximum supported file size …" at bounding box center [546, 102] width 317 height 448
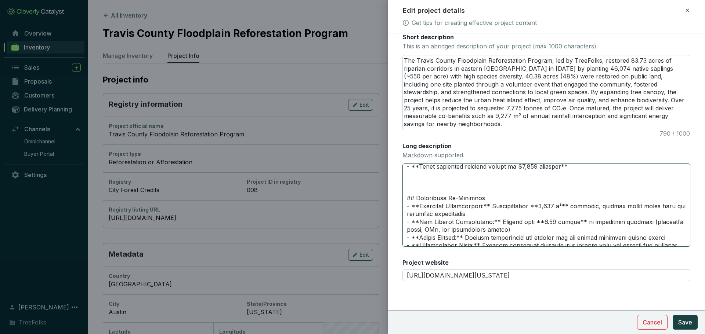
scroll to position [296, 0]
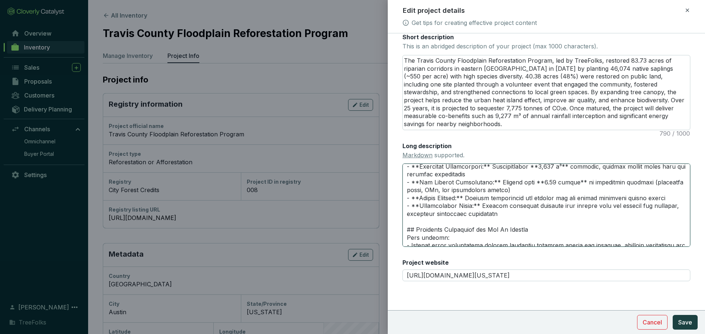
click at [481, 199] on textarea "Long description Markdown supported." at bounding box center [546, 205] width 288 height 83
click at [542, 209] on textarea "Long description Markdown supported." at bounding box center [546, 205] width 288 height 83
type textarea "# Travis County Floodplain Reforestation Program In 2020, TreeFolks partnered w…"
paste textarea "- **Total ecosystem services valued at $4,286 annually**"
type textarea "# Travis County Floodplain Reforestation Program In 2020, TreeFolks partnered w…"
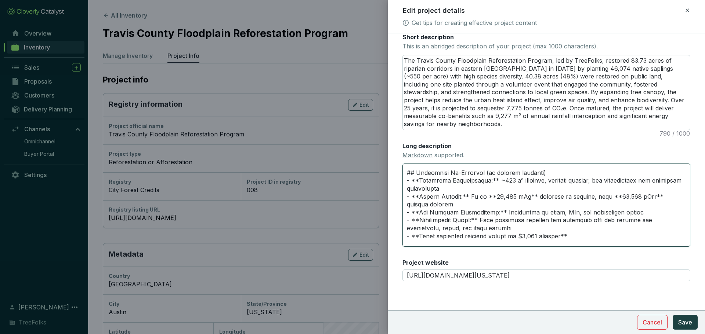
scroll to position [186, 0]
drag, startPoint x: 465, startPoint y: 196, endPoint x: 403, endPoint y: 187, distance: 63.1
click at [403, 187] on form "Main image Recommended pixel size is: 1600 x 1200. Maximum supported file size …" at bounding box center [546, 102] width 317 height 448
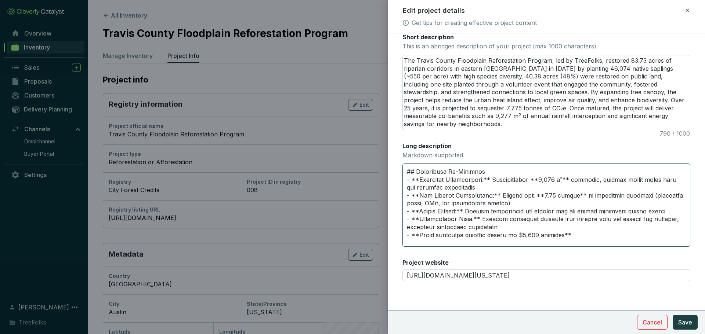
scroll to position [296, 0]
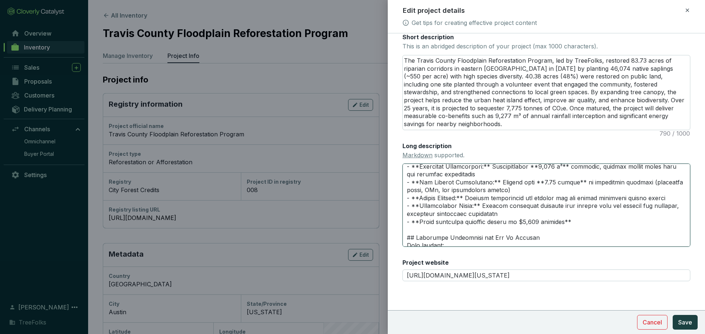
click at [468, 194] on textarea "Long description Markdown supported." at bounding box center [546, 205] width 288 height 83
drag, startPoint x: 438, startPoint y: 196, endPoint x: 393, endPoint y: 188, distance: 45.9
click at [393, 188] on form "Main image Recommended pixel size is: 1600 x 1200. Maximum supported file size …" at bounding box center [546, 102] width 317 height 448
paste textarea "Up to **23,441 kWh** annually in cooling, plus **24,795 kBtu** heating savings"
type textarea "# Travis County Floodplain Reforestation Program In 2020, TreeFolks partnered w…"
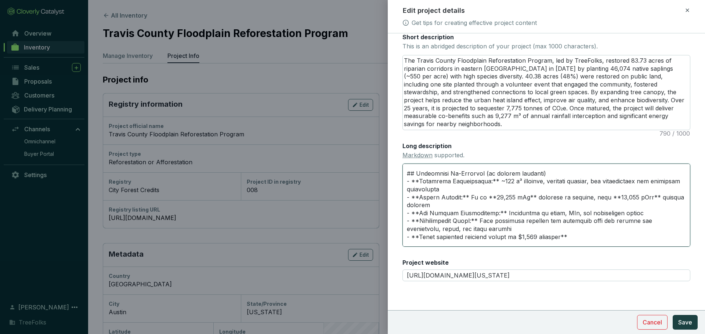
scroll to position [183, 0]
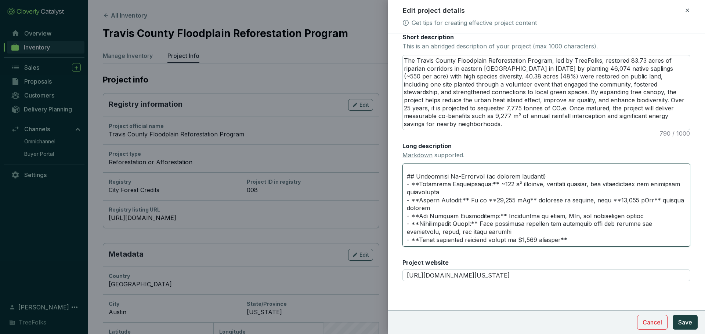
drag, startPoint x: 545, startPoint y: 161, endPoint x: 608, endPoint y: 173, distance: 63.9
click at [489, 169] on textarea "Long description Markdown supported." at bounding box center [546, 205] width 288 height 83
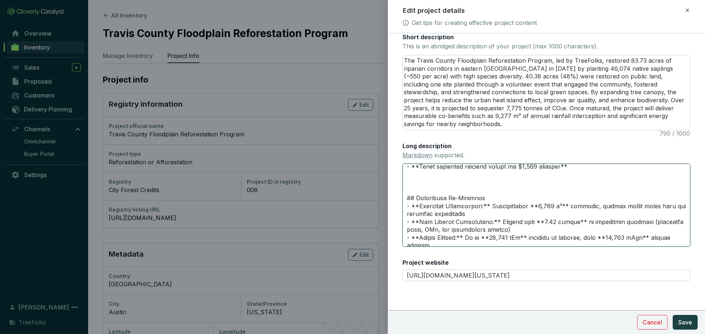
click at [498, 190] on textarea "Long description Markdown supported." at bounding box center [546, 205] width 288 height 83
paste textarea "(at project maturity)"
type textarea "# Travis County Floodplain Reforestation Program In 2020, TreeFolks partnered w…"
click at [490, 187] on textarea "Long description Markdown supported." at bounding box center [546, 205] width 288 height 83
type textarea "# Travis County Floodplain Reforestation Program In 2020, TreeFolks partnered w…"
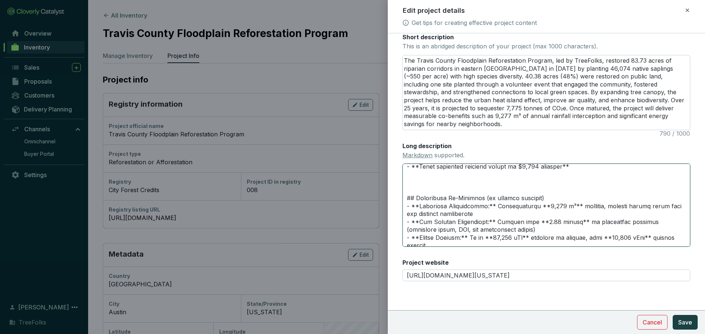
click at [538, 204] on textarea "Long description Markdown supported." at bounding box center [546, 205] width 288 height 83
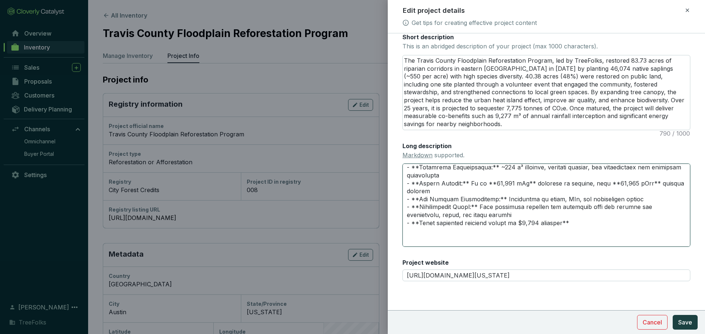
scroll to position [183, 0]
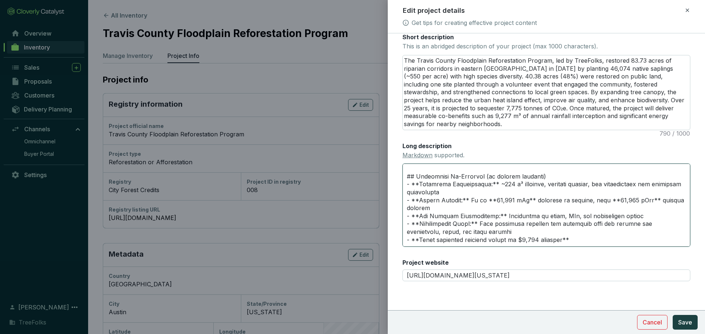
drag, startPoint x: 581, startPoint y: 228, endPoint x: 397, endPoint y: 163, distance: 194.9
click at [397, 163] on form "Main image Recommended pixel size is: 1600 x 1200. Maximum supported file size …" at bounding box center [546, 102] width 317 height 448
type textarea "# Travis County Floodplain Reforestation Program In 2020, TreeFolks partnered w…"
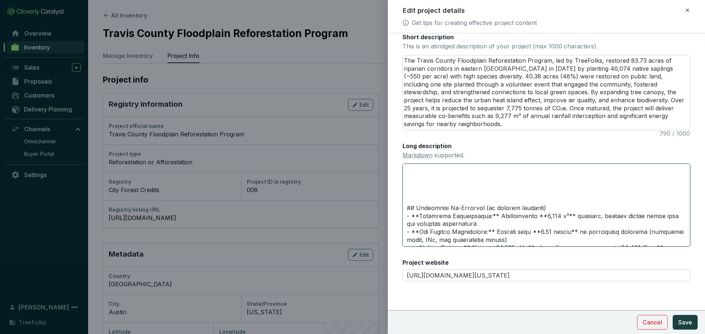
type textarea "# Travis County Floodplain Reforestation Program In 2020, TreeFolks partnered w…"
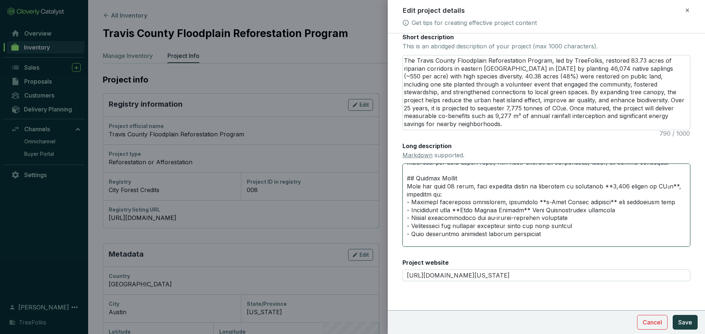
scroll to position [147, 0]
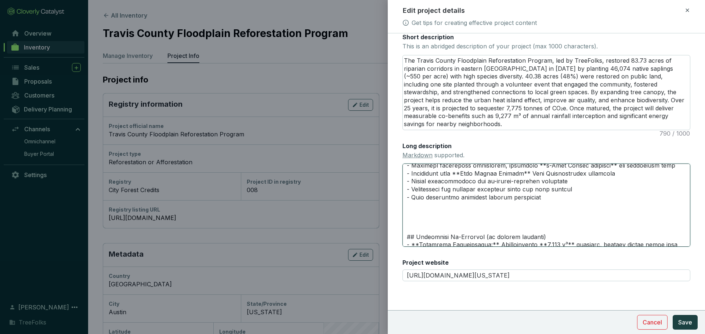
type textarea "# Travis County Floodplain Reforestation Program In 2020, TreeFolks partnered w…"
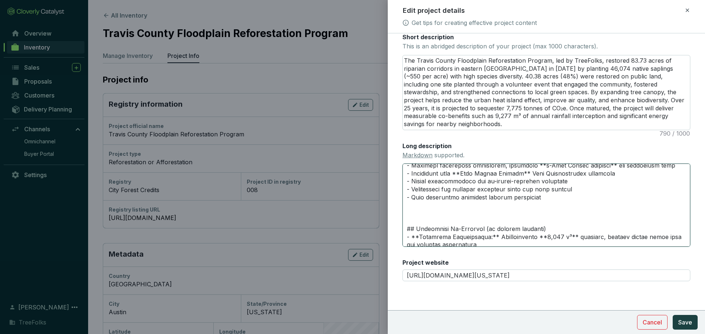
type textarea "# Travis County Floodplain Reforestation Program In 2020, TreeFolks partnered w…"
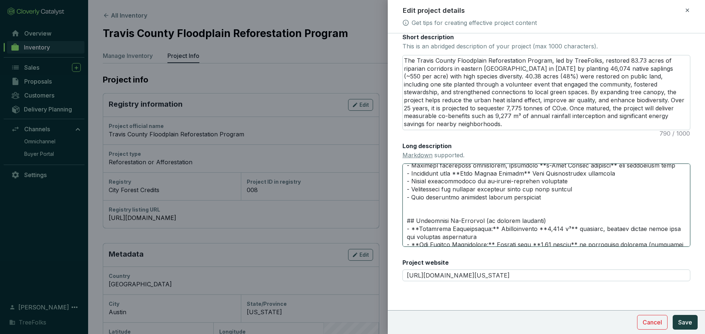
type textarea "# Travis County Floodplain Reforestation Program In 2020, TreeFolks partnered w…"
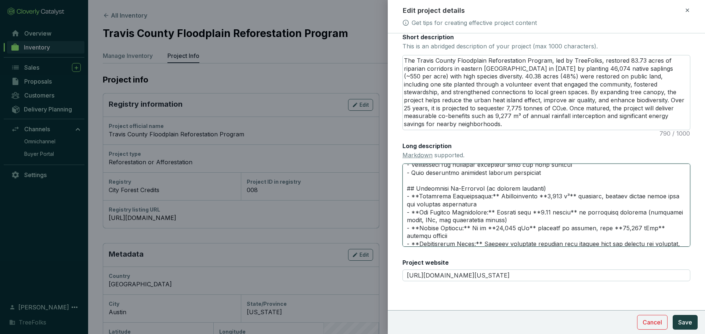
scroll to position [183, 0]
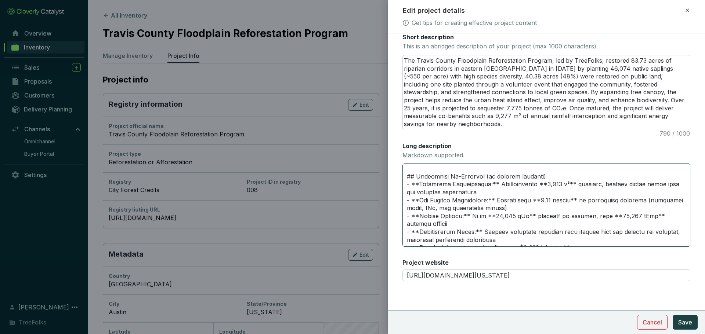
drag, startPoint x: 518, startPoint y: 205, endPoint x: 578, endPoint y: 219, distance: 61.2
click at [518, 207] on textarea "Long description Markdown supported." at bounding box center [546, 205] width 288 height 83
type textarea "# Travis County Floodplain Reforestation Program In 2020, TreeFolks partnered w…"
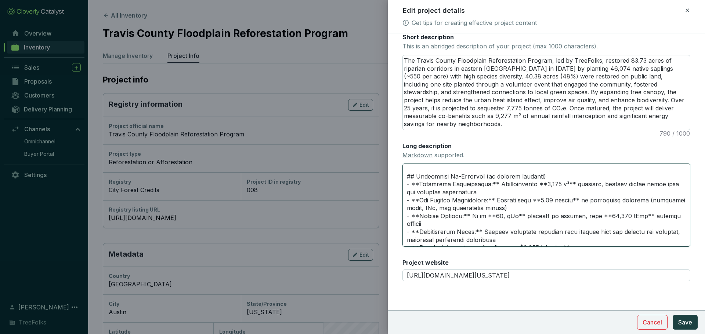
type textarea "# Travis County Floodplain Reforestation Program In 2020, TreeFolks partnered w…"
click at [634, 205] on textarea "Long description Markdown supported." at bounding box center [546, 205] width 288 height 83
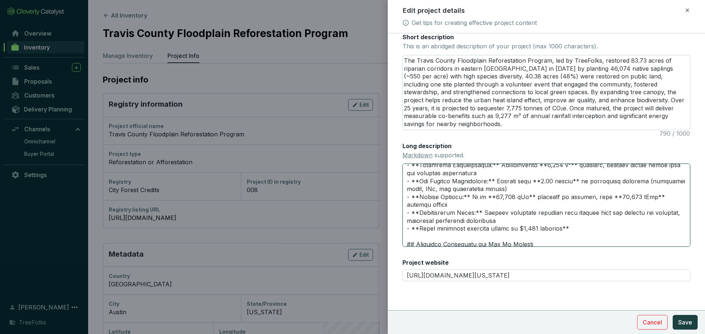
scroll to position [220, 0]
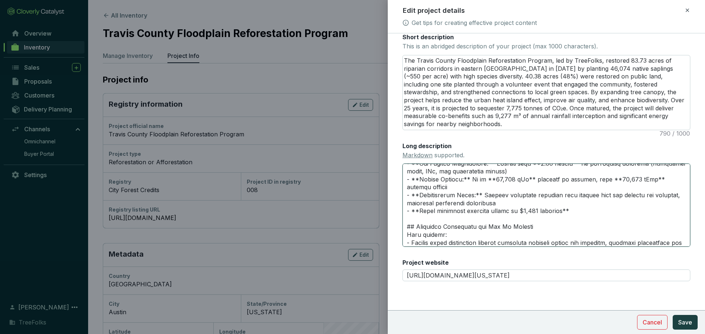
click at [540, 199] on textarea "Long description Markdown supported." at bounding box center [546, 205] width 288 height 83
click at [610, 212] on textarea "Long description Markdown supported." at bounding box center [546, 205] width 288 height 83
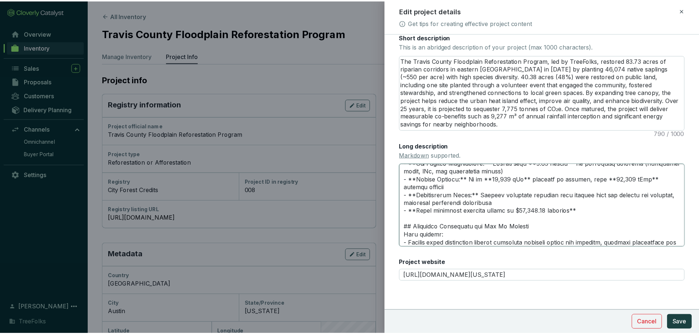
scroll to position [254, 0]
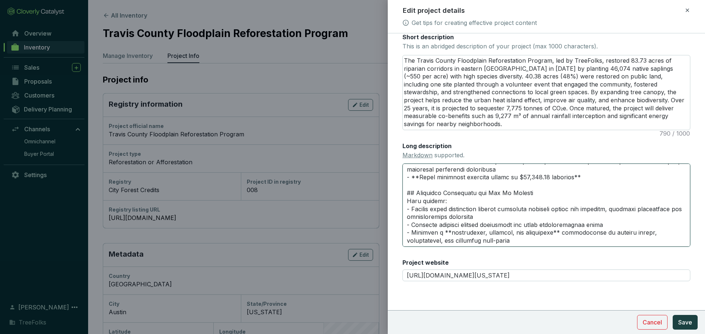
click at [524, 200] on textarea "Long description Markdown supported." at bounding box center [546, 205] width 288 height 83
click at [675, 315] on button "Save" at bounding box center [685, 322] width 25 height 15
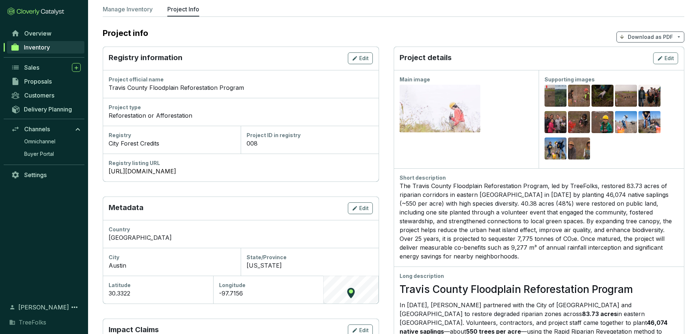
scroll to position [0, 0]
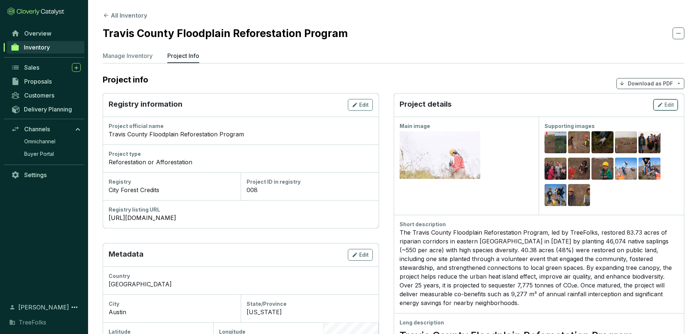
click at [666, 109] on span "Edit" at bounding box center [670, 104] width 10 height 7
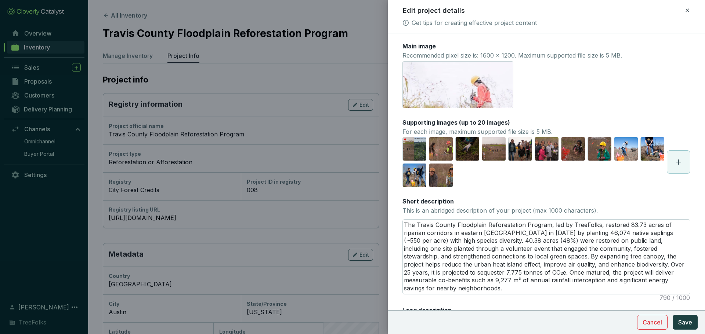
click at [674, 167] on icon at bounding box center [678, 162] width 9 height 9
click at [684, 12] on icon at bounding box center [687, 10] width 6 height 9
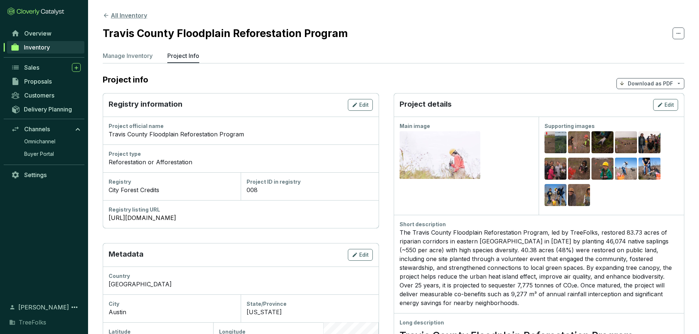
click at [137, 14] on button "All Inventory" at bounding box center [125, 15] width 44 height 9
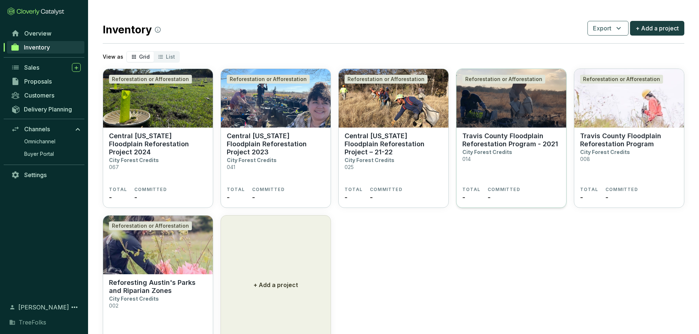
click at [520, 148] on p "Travis County Floodplain Reforestation Program - 2021" at bounding box center [512, 140] width 98 height 16
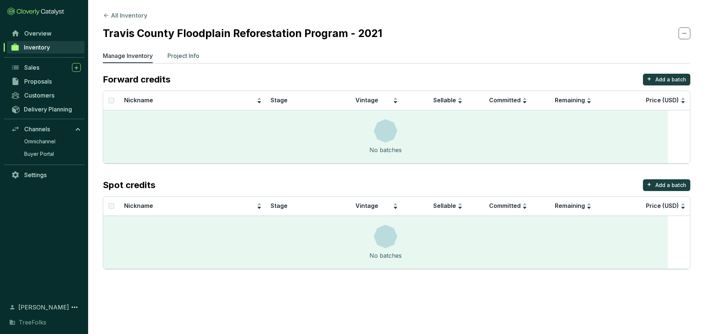
click at [199, 60] on p "Project Info" at bounding box center [183, 55] width 32 height 9
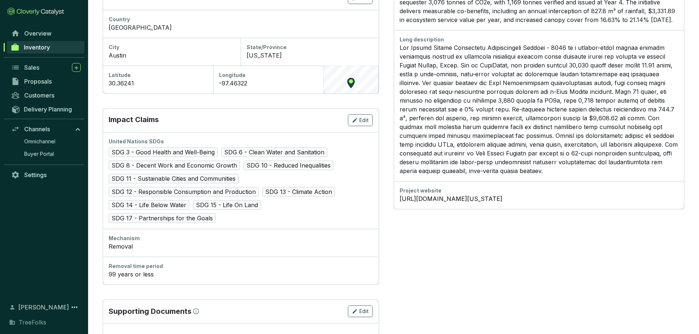
scroll to position [294, 0]
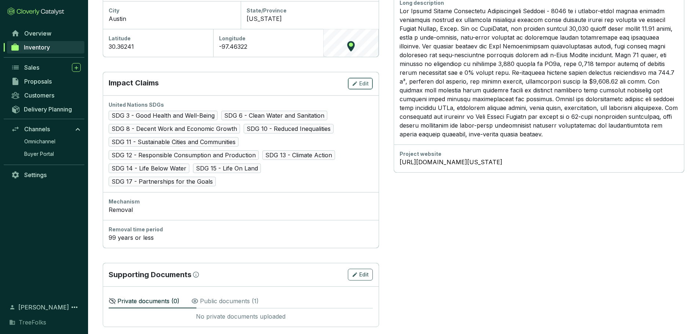
click at [369, 87] on span "Edit" at bounding box center [364, 83] width 10 height 7
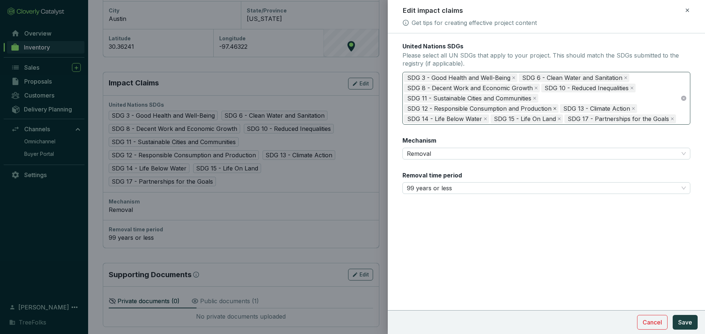
click at [554, 111] on icon "close" at bounding box center [555, 109] width 4 height 4
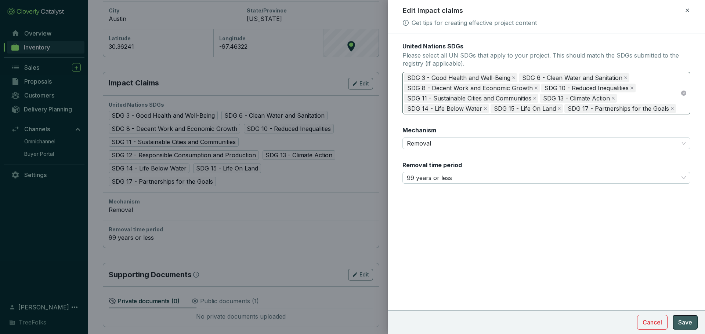
click at [684, 318] on span "Save" at bounding box center [685, 322] width 14 height 9
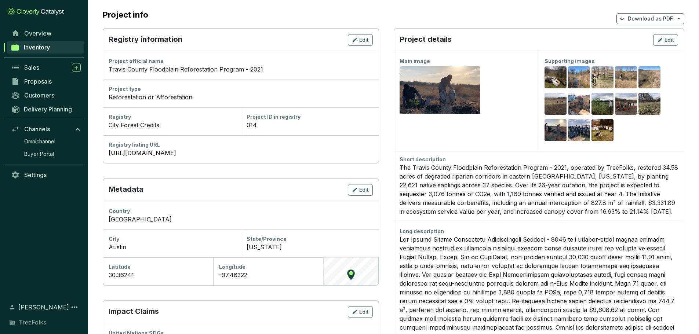
scroll to position [0, 0]
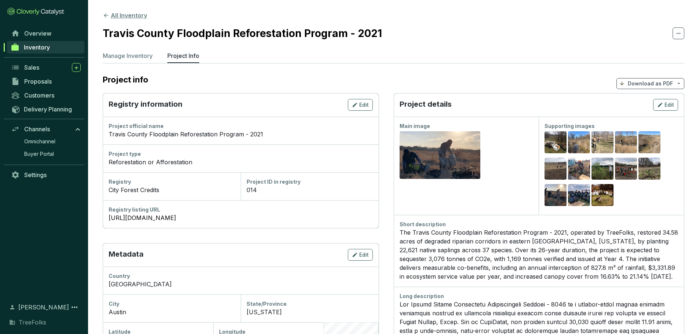
click at [147, 11] on button "All Inventory" at bounding box center [125, 15] width 44 height 9
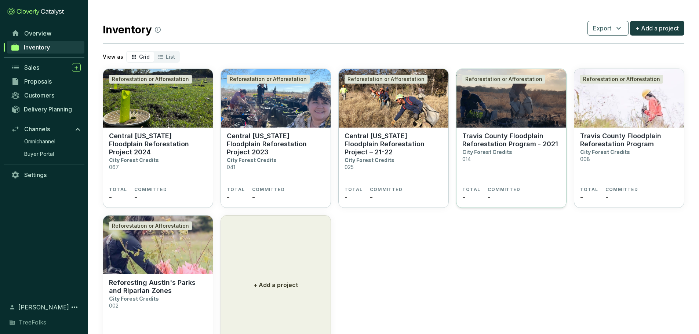
click at [513, 128] on img at bounding box center [512, 98] width 110 height 59
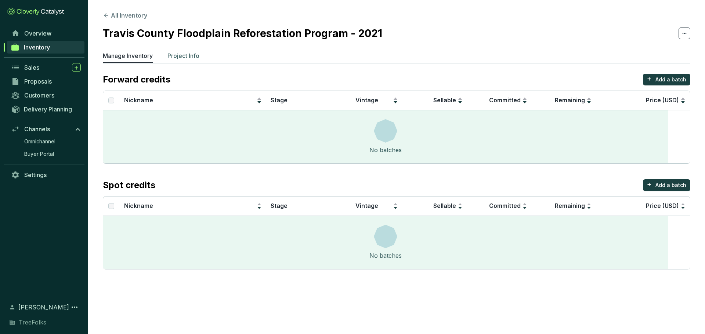
click at [199, 60] on p "Project Info" at bounding box center [183, 55] width 32 height 9
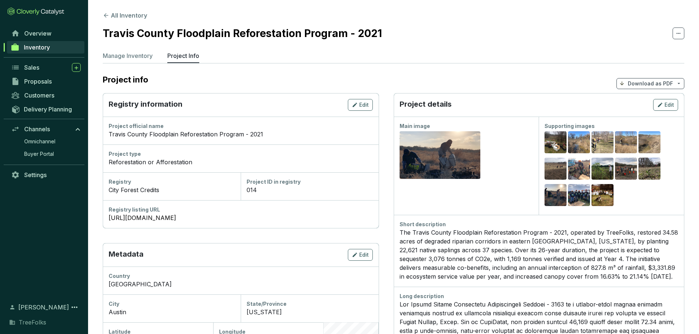
click at [487, 63] on ul "Manage Inventory Project Info" at bounding box center [394, 57] width 582 height 12
click at [443, 57] on section "All Inventory Travis County Floodplain Reforestation Program - 2021 Manage Inve…" at bounding box center [393, 311] width 611 height 623
click at [147, 11] on button "All Inventory" at bounding box center [125, 15] width 44 height 9
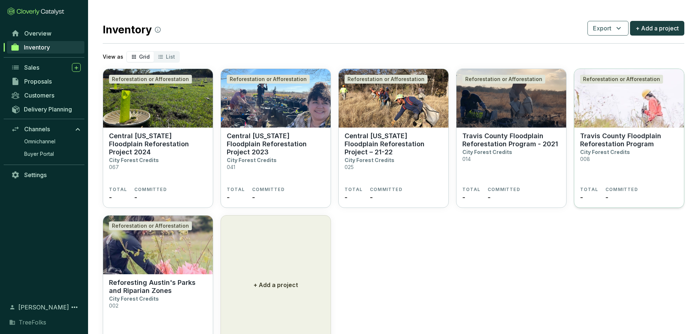
click at [636, 148] on p "Travis County Floodplain Reforestation Program" at bounding box center [630, 140] width 98 height 16
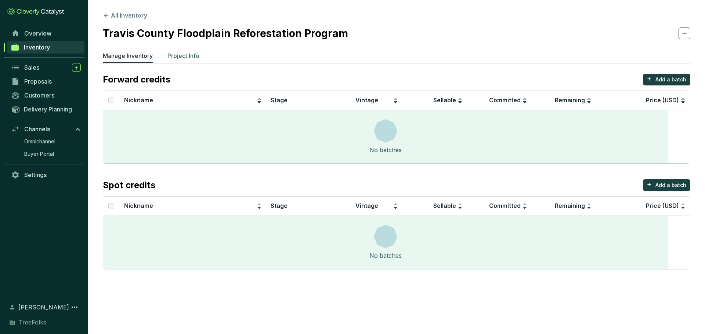
click at [199, 60] on p "Project Info" at bounding box center [183, 55] width 32 height 9
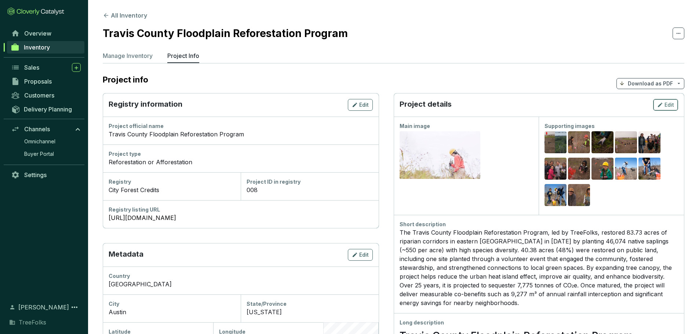
click at [658, 107] on icon "button" at bounding box center [660, 105] width 4 height 4
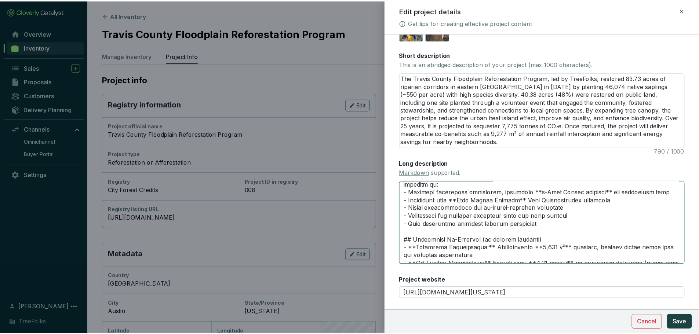
scroll to position [254, 0]
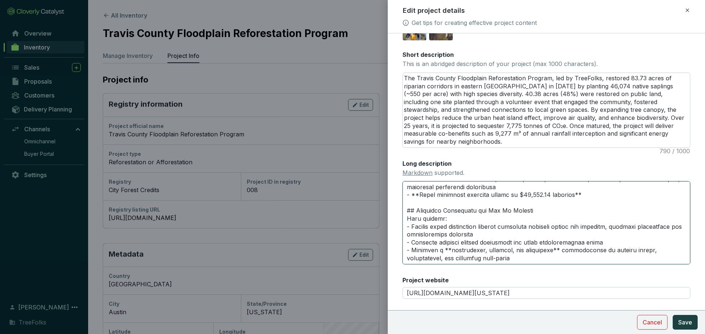
drag, startPoint x: 409, startPoint y: 225, endPoint x: 627, endPoint y: 310, distance: 233.6
click at [627, 310] on form "Main image Recommended pixel size is: 1600 x 1200. Maximum supported file size …" at bounding box center [546, 119] width 317 height 448
click at [626, 202] on div "Long description Markdown supported." at bounding box center [546, 212] width 288 height 105
click at [302, 138] on div at bounding box center [352, 167] width 705 height 334
click at [687, 11] on icon at bounding box center [687, 9] width 3 height 3
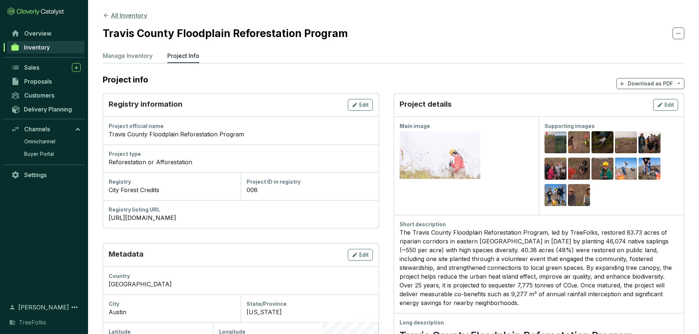
click at [136, 18] on button "All Inventory" at bounding box center [125, 15] width 44 height 9
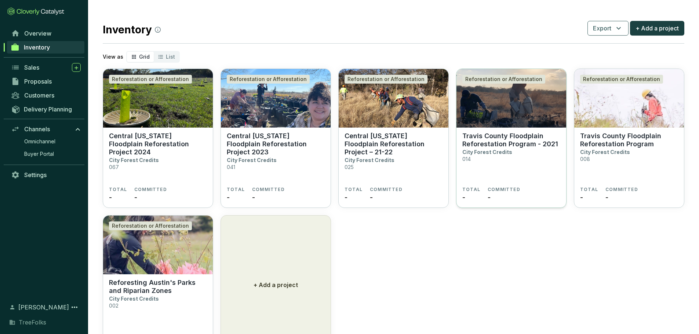
click at [495, 152] on section "Travis County Floodplain Reforestation Program - 2021 City Forest Credits 014 T…" at bounding box center [512, 168] width 110 height 81
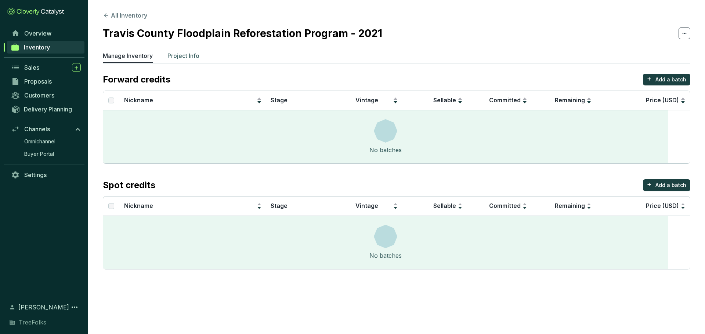
click at [199, 59] on p "Project Info" at bounding box center [183, 55] width 32 height 9
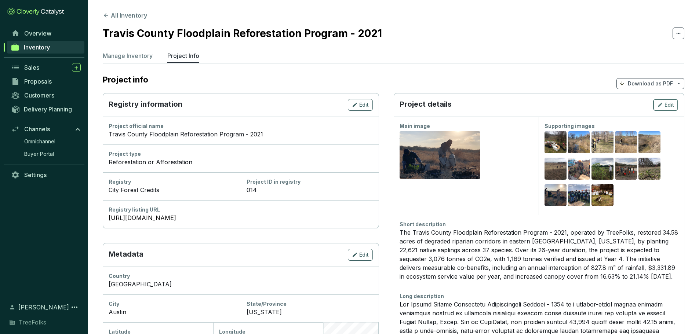
click at [658, 107] on icon "button" at bounding box center [660, 105] width 4 height 4
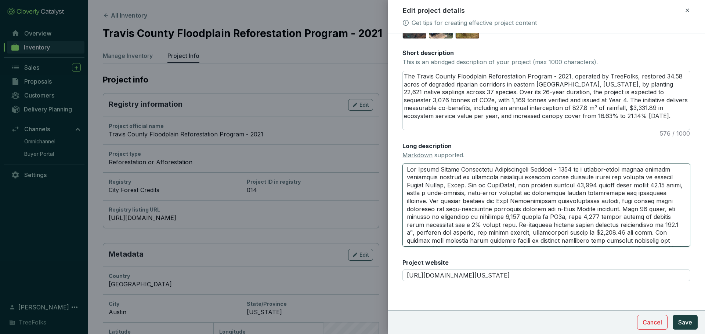
scroll to position [48, 0]
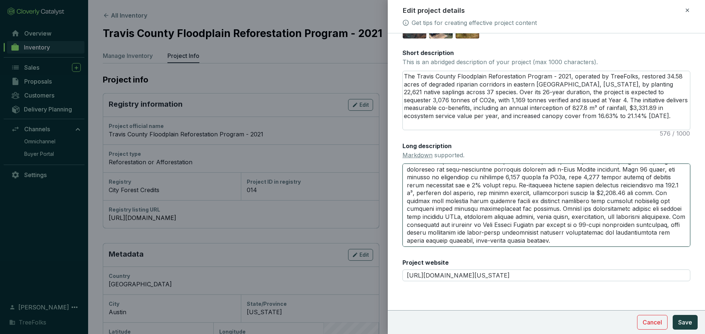
drag, startPoint x: 411, startPoint y: 170, endPoint x: 563, endPoint y: 257, distance: 175.1
click at [563, 257] on div "Main image Recommended pixel size is: 1600 x 1200. Maximum supported file size …" at bounding box center [546, 92] width 288 height 397
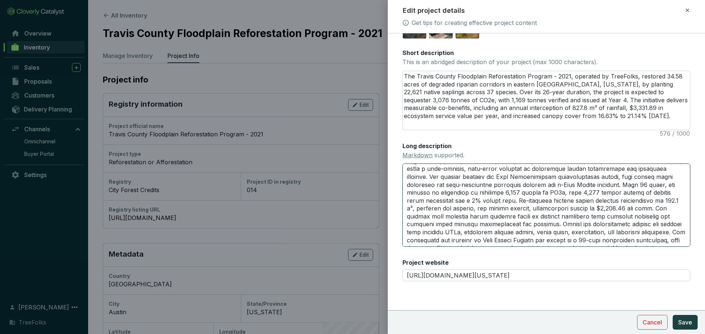
scroll to position [11, 0]
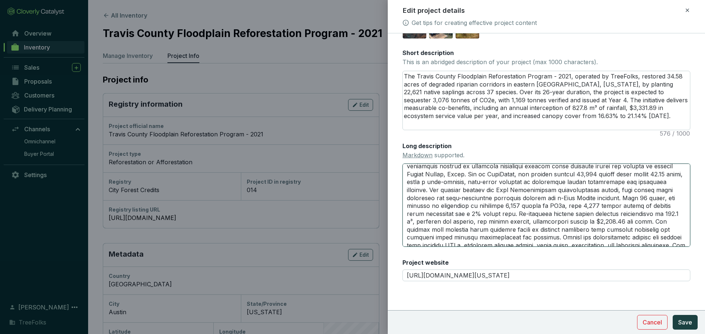
paste textarea "# Loremi Dolors Ametconsec Adipiscingeli Seddoei – 7125 Te 6864, InciDidun utl …"
type textarea "# Loremi Dolors Ametconsec Adipiscingeli Seddoei – 7125 Te 6864, InciDidun utl …"
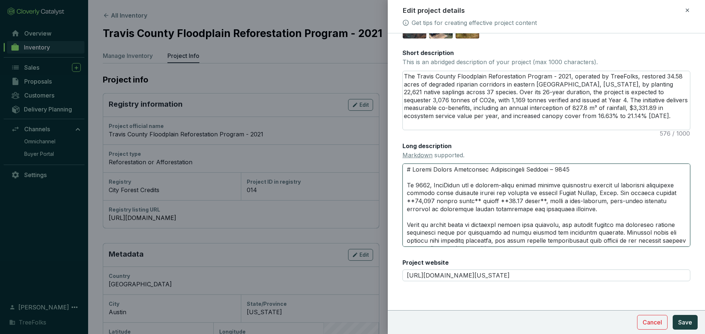
scroll to position [37, 0]
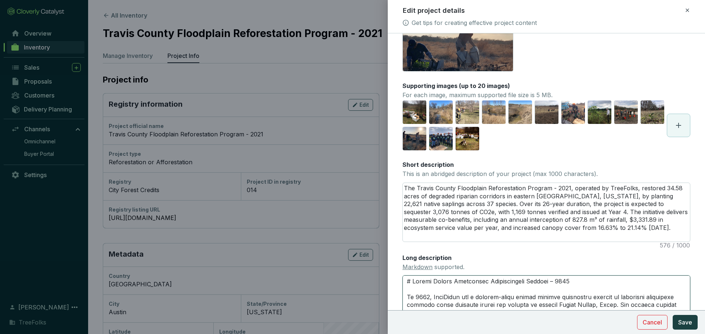
type textarea "# Loremi Dolors Ametconsec Adipiscingeli Seddoei – 7125 Te 6864, InciDidun utl …"
click at [474, 238] on textarea "The Travis County Floodplain Reforestation Program - 2021, operated by TreeFolk…" at bounding box center [546, 212] width 287 height 59
drag, startPoint x: 408, startPoint y: 225, endPoint x: 541, endPoint y: 313, distance: 159.8
click at [541, 313] on form "Main image Recommended pixel size is: 1600 x 1200. Maximum supported file size …" at bounding box center [546, 222] width 317 height 432
paste textarea "n 2021, TreeFolks led a carbon removal project restoring 34.58 acres of floodpl…"
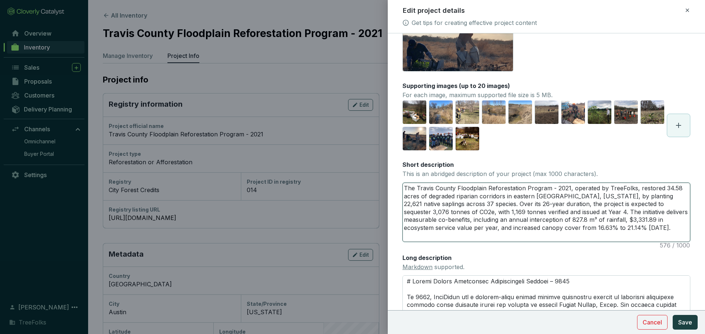
type textarea "n 2021, TreeFolks led a carbon removal project restoring 34.58 acres of floodpl…"
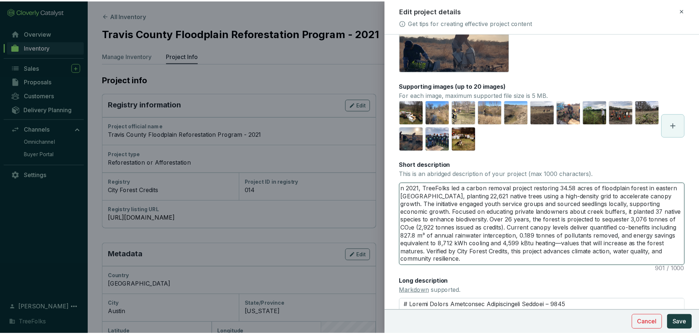
scroll to position [0, 0]
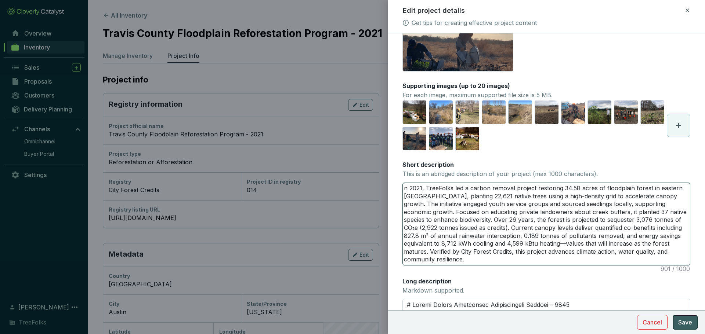
type textarea "n 2021, TreeFolks led a carbon removal project restoring 34.58 acres of floodpl…"
click at [684, 321] on span "Save" at bounding box center [685, 322] width 14 height 9
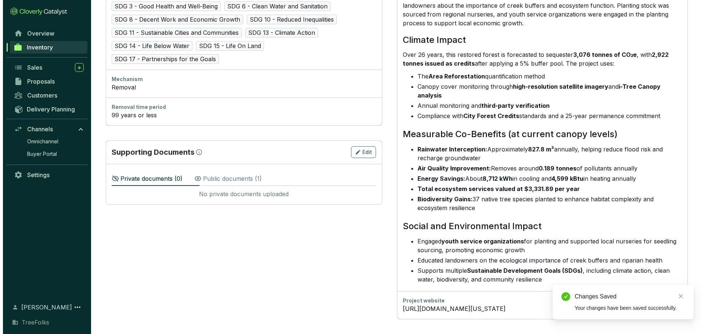
scroll to position [699, 0]
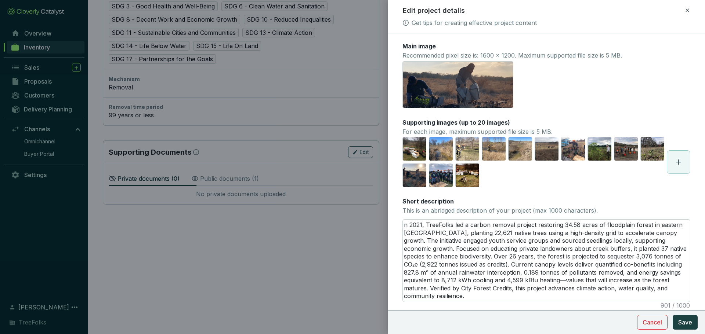
click at [639, 56] on div "Main image Recommended pixel size is: 1600 x 1200. Maximum supported file size …" at bounding box center [546, 51] width 288 height 19
